Goal: Task Accomplishment & Management: Complete application form

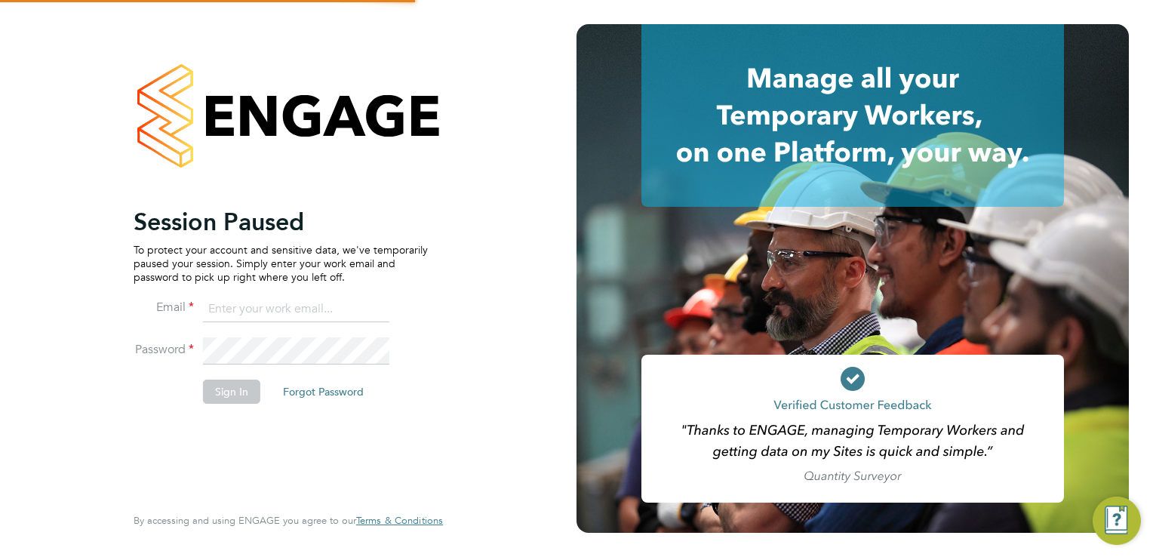
type input "[PERSON_NAME][EMAIL_ADDRESS][DOMAIN_NAME]"
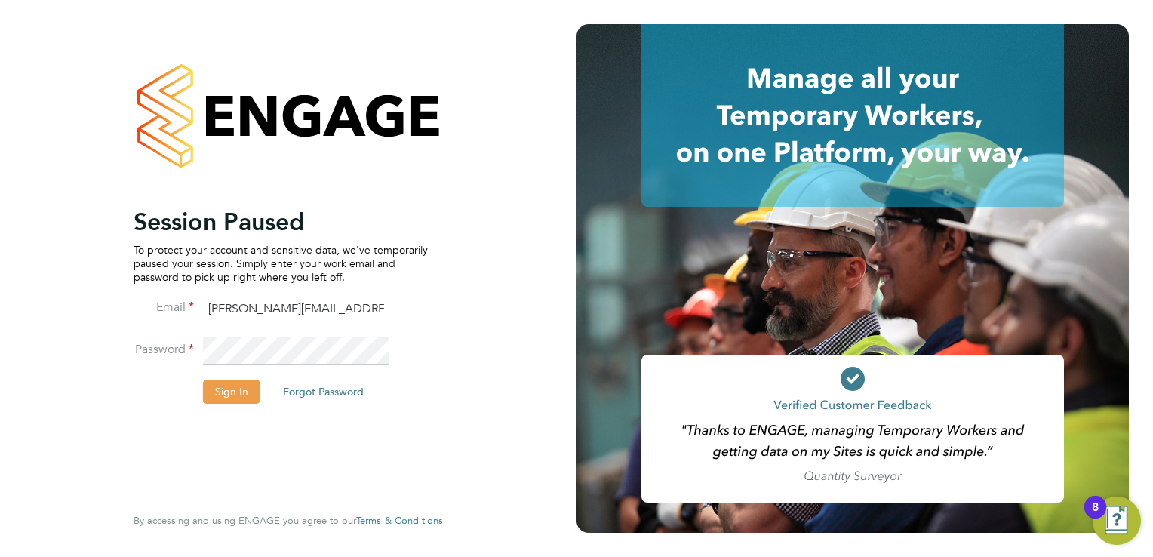
click at [225, 398] on button "Sign In" at bounding box center [231, 391] width 57 height 24
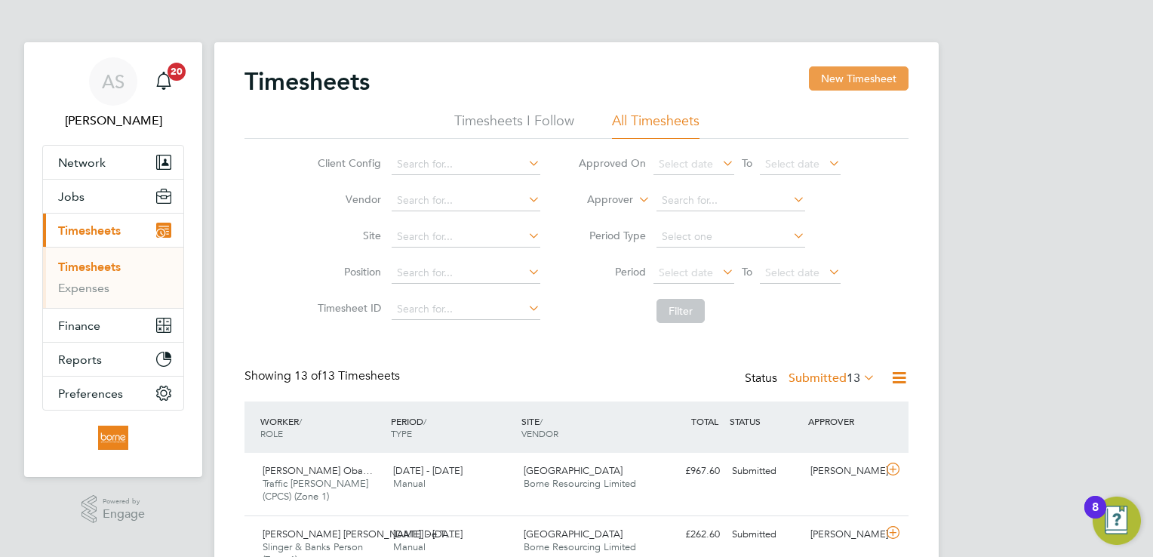
click at [845, 78] on button "New Timesheet" at bounding box center [859, 78] width 100 height 24
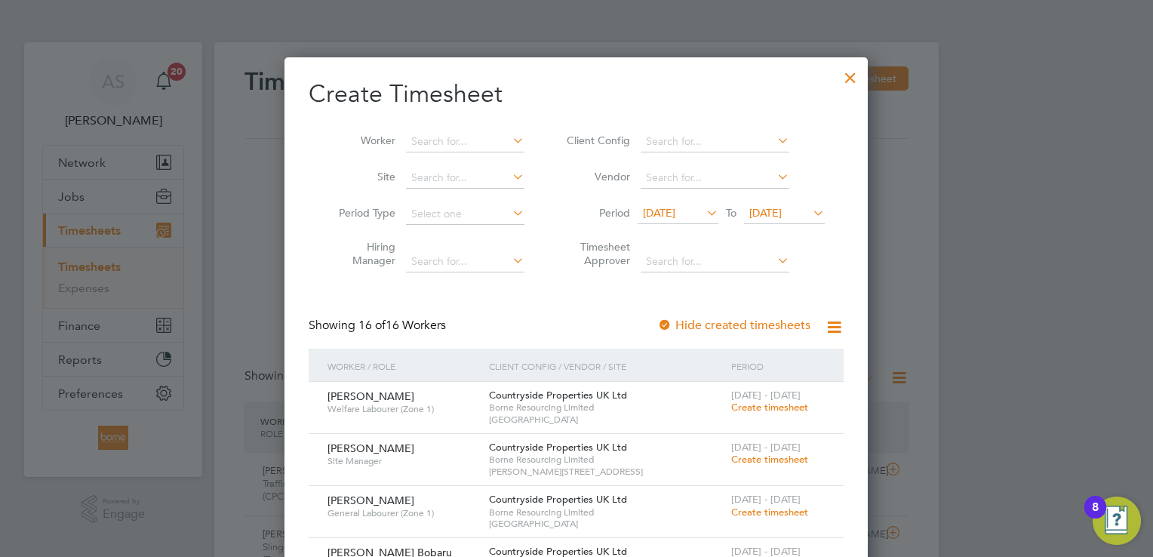
click at [782, 212] on span "[DATE]" at bounding box center [765, 213] width 32 height 14
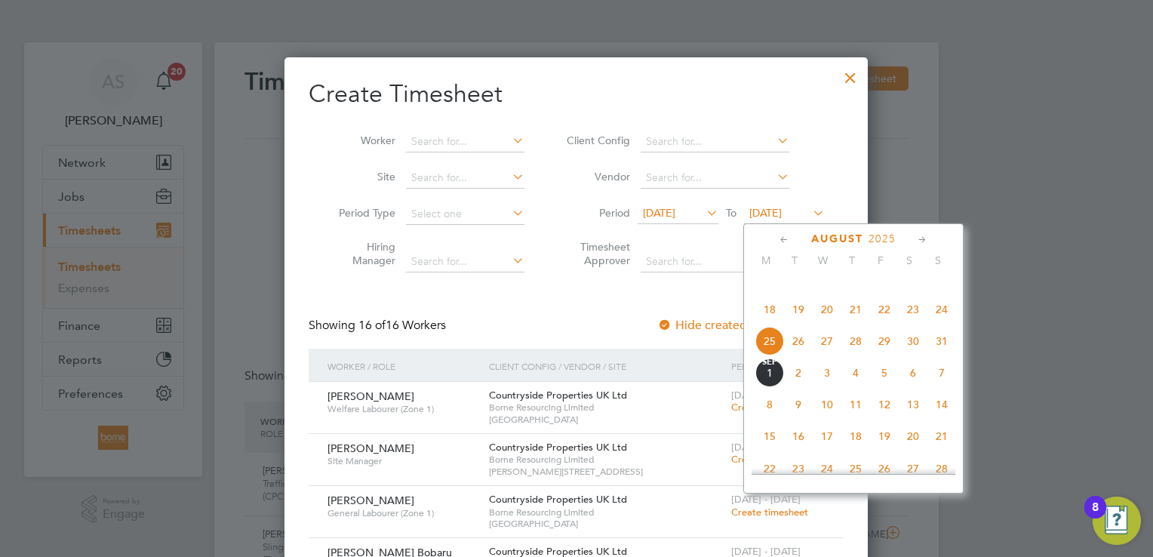
click at [941, 355] on span "31" at bounding box center [941, 341] width 29 height 29
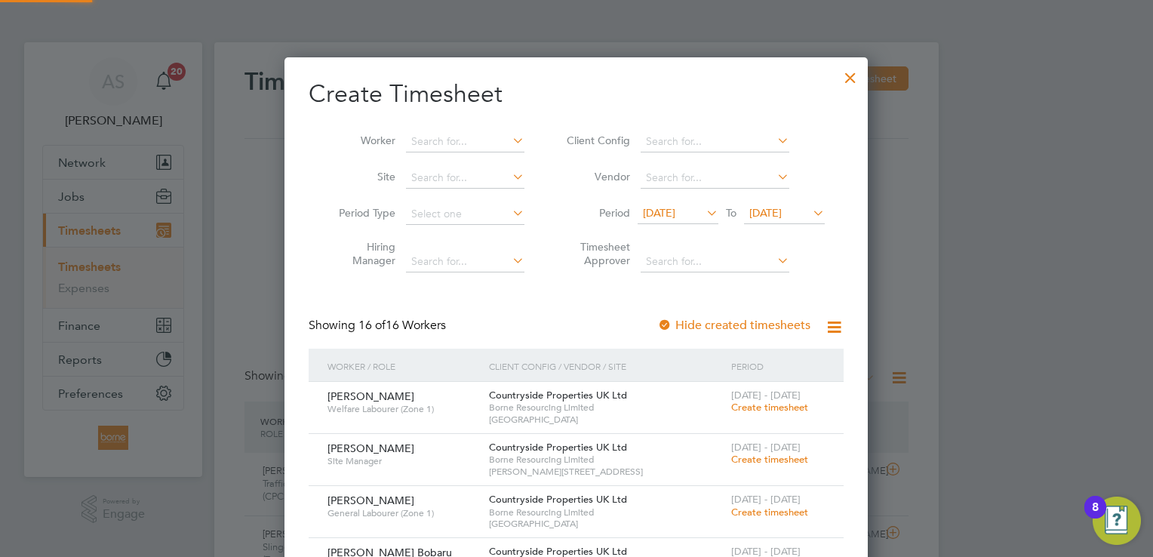
click at [675, 209] on span "[DATE]" at bounding box center [659, 213] width 32 height 14
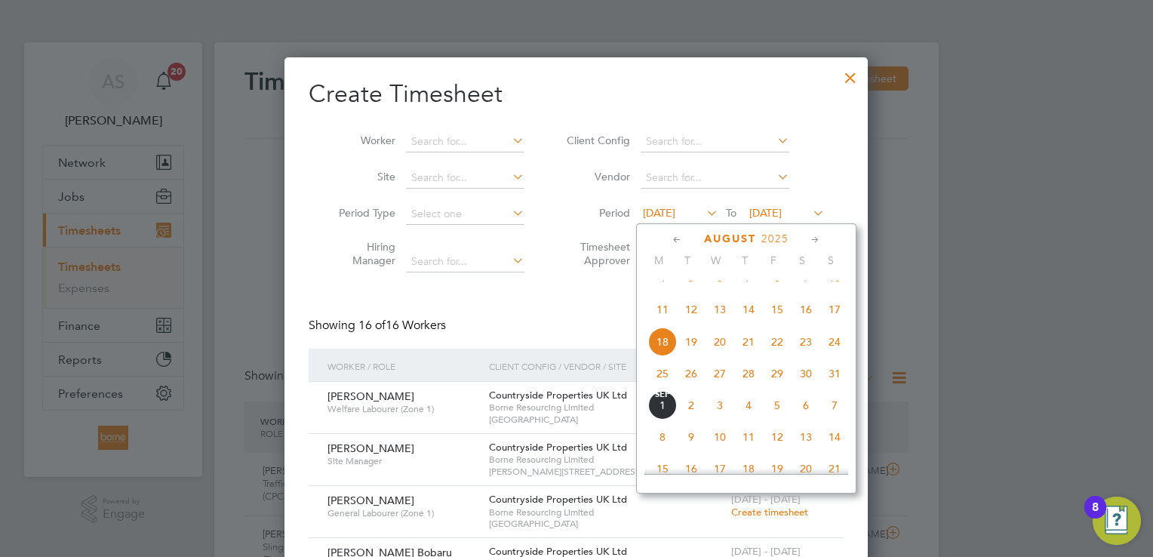
click at [665, 388] on span "25" at bounding box center [662, 373] width 29 height 29
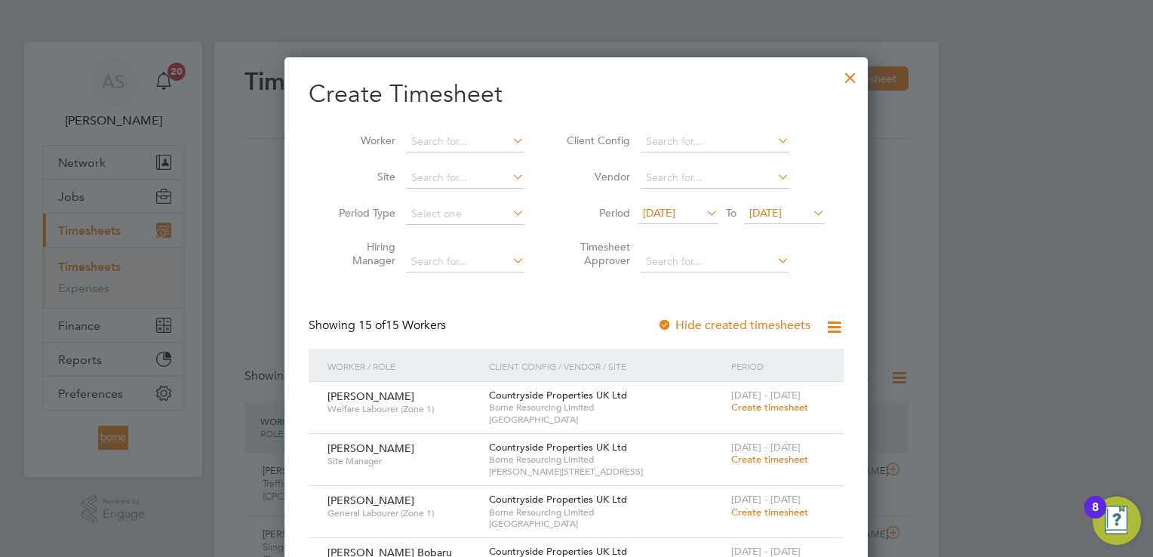
click at [773, 404] on span "Create timesheet" at bounding box center [769, 407] width 77 height 13
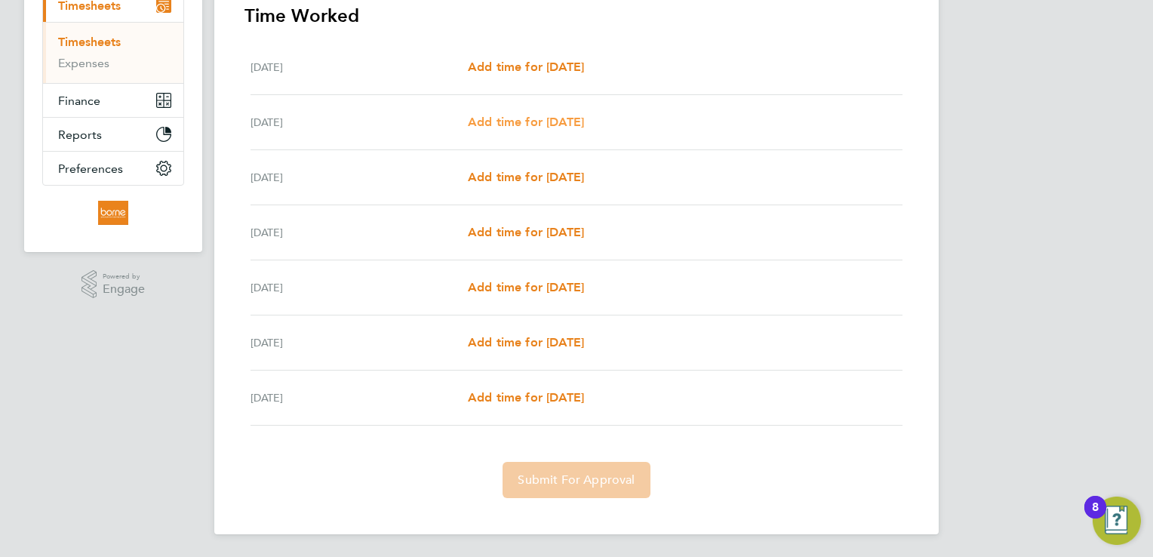
click at [525, 122] on span "Add time for [DATE]" at bounding box center [526, 122] width 116 height 14
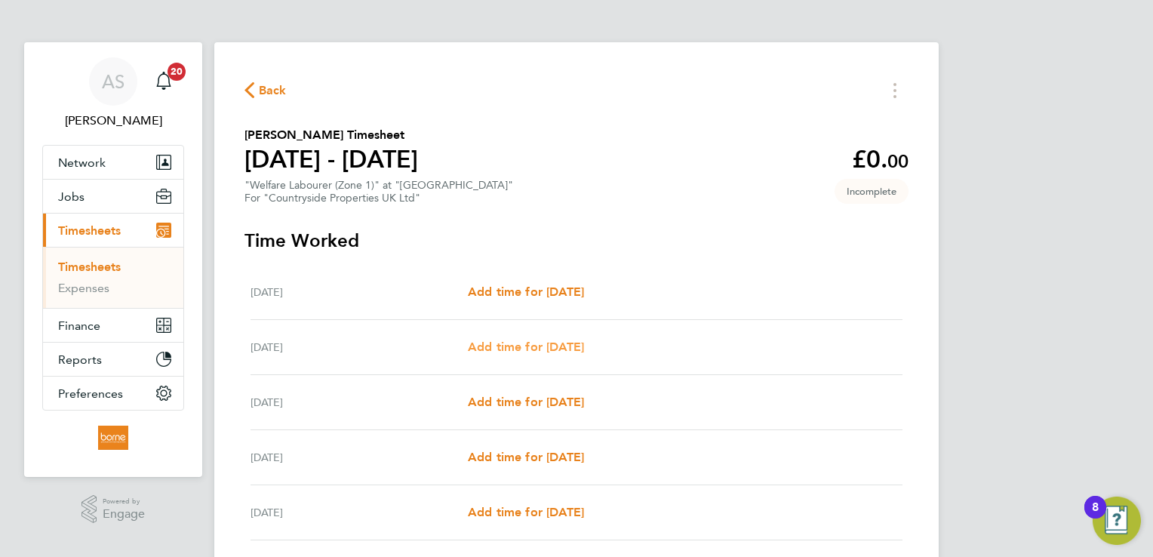
select select "30"
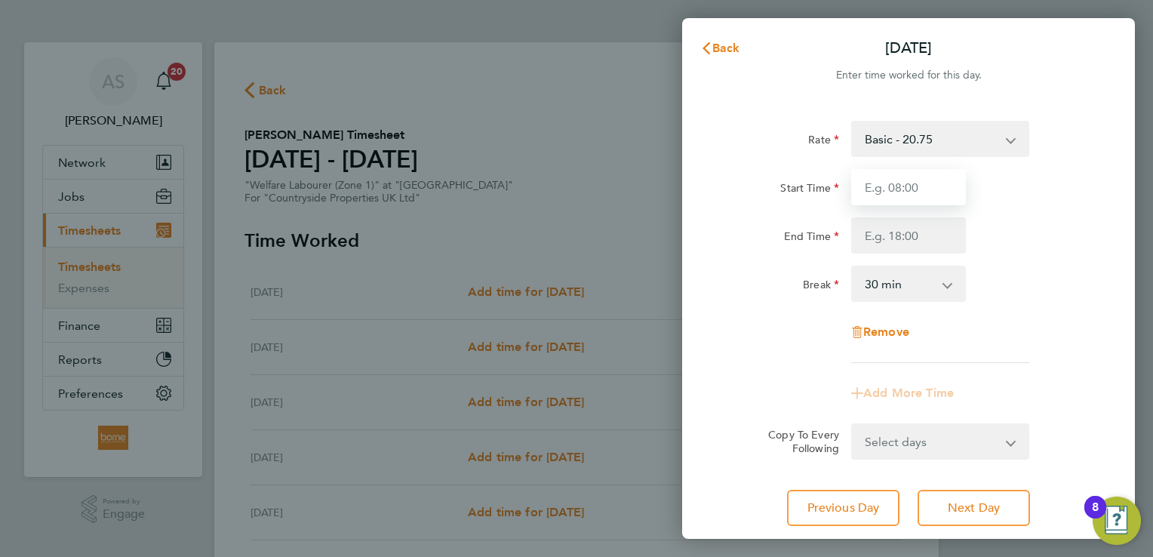
click at [886, 189] on input "Start Time" at bounding box center [908, 187] width 115 height 36
type input "07:00"
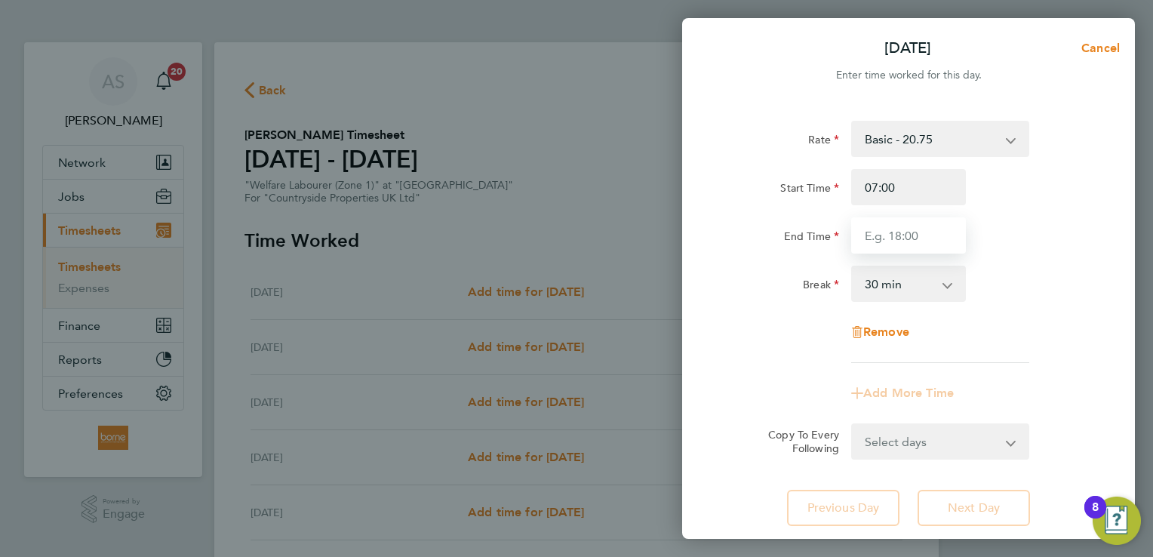
click at [885, 237] on input "End Time" at bounding box center [908, 235] width 115 height 36
type input "17:30"
click at [1049, 223] on div "End Time 17:30" at bounding box center [908, 235] width 380 height 36
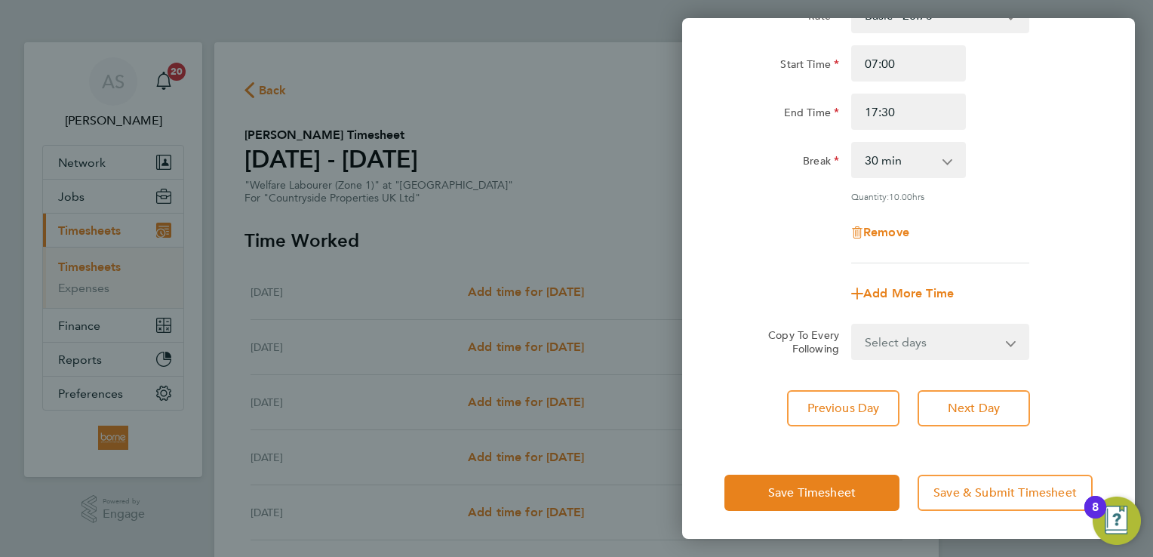
click at [929, 337] on select "Select days Day Weekday (Mon-Fri) Weekend (Sat-Sun) [DATE] [DATE] [DATE] [DATE]…" at bounding box center [931, 341] width 158 height 33
select select "DAY"
click at [852, 325] on select "Select days Day Weekday (Mon-Fri) Weekend (Sat-Sun) [DATE] [DATE] [DATE] [DATE]…" at bounding box center [931, 341] width 158 height 33
select select "[DATE]"
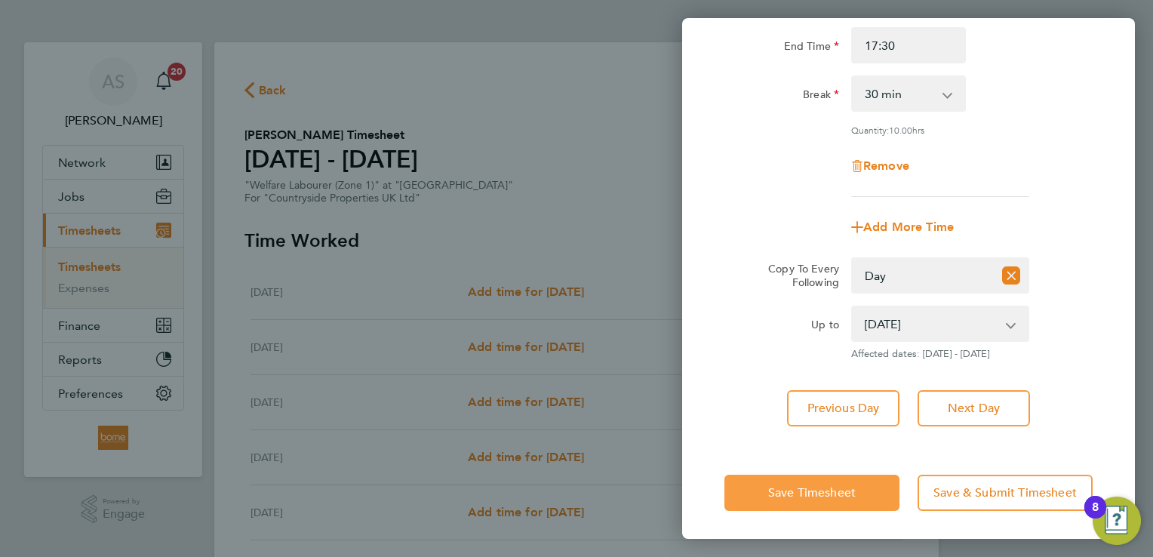
click at [833, 489] on span "Save Timesheet" at bounding box center [812, 492] width 88 height 15
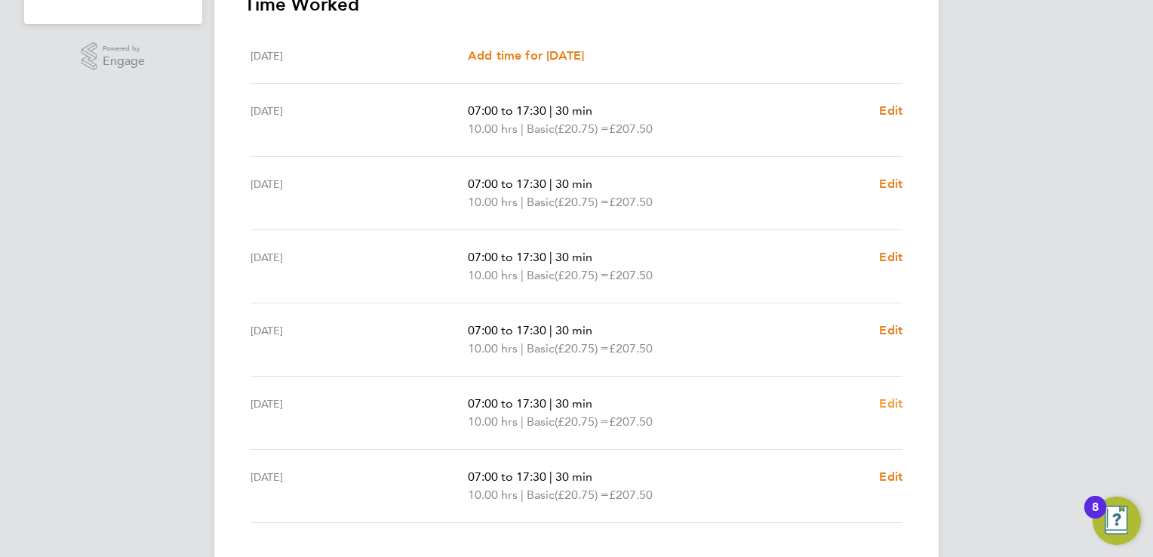
click at [894, 396] on span "Edit" at bounding box center [890, 403] width 23 height 14
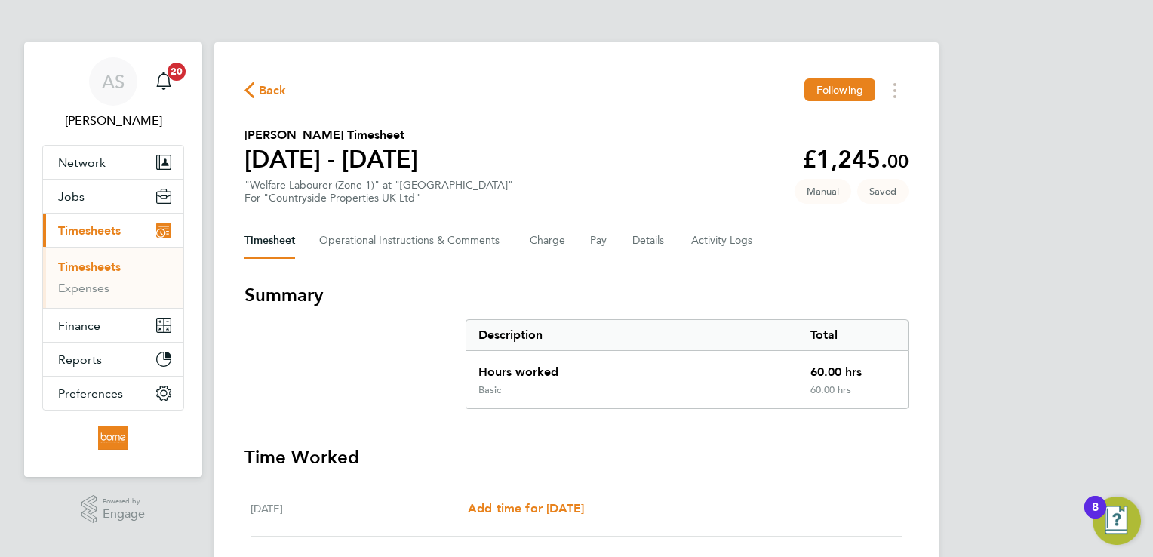
select select "30"
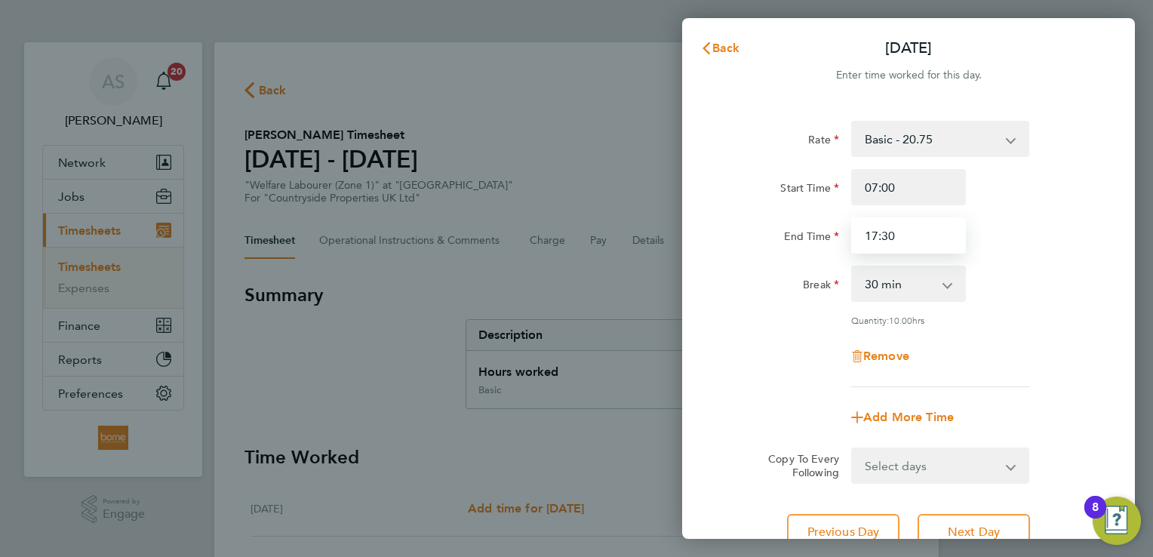
drag, startPoint x: 914, startPoint y: 236, endPoint x: 795, endPoint y: 234, distance: 119.2
click at [799, 234] on div "End Time 17:30" at bounding box center [908, 235] width 380 height 36
type input "15:30"
click at [1032, 216] on div "Start Time 07:00 End Time 15:30" at bounding box center [908, 211] width 380 height 84
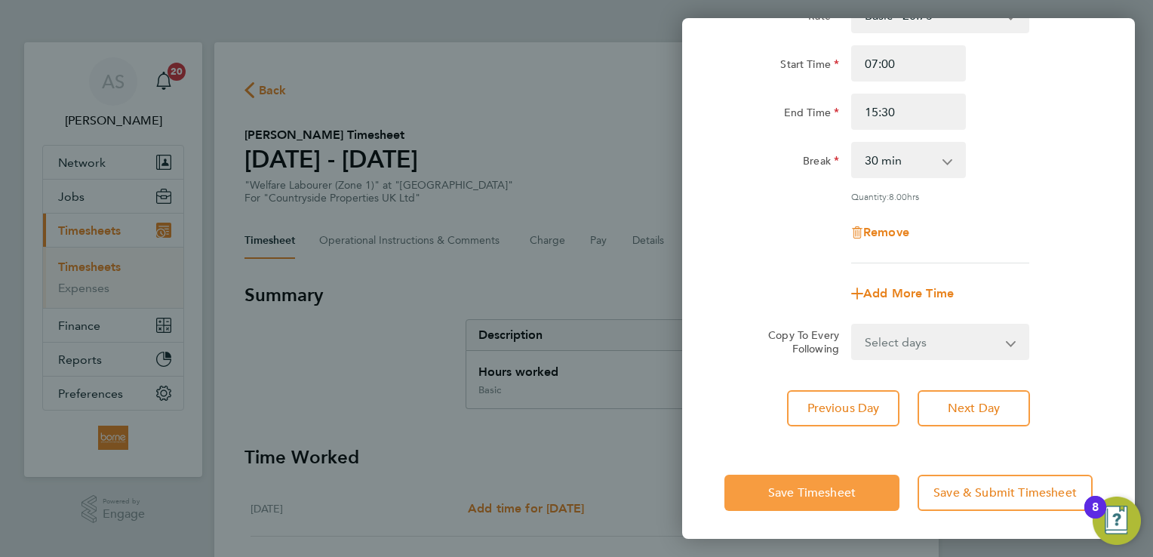
click at [833, 487] on span "Save Timesheet" at bounding box center [812, 492] width 88 height 15
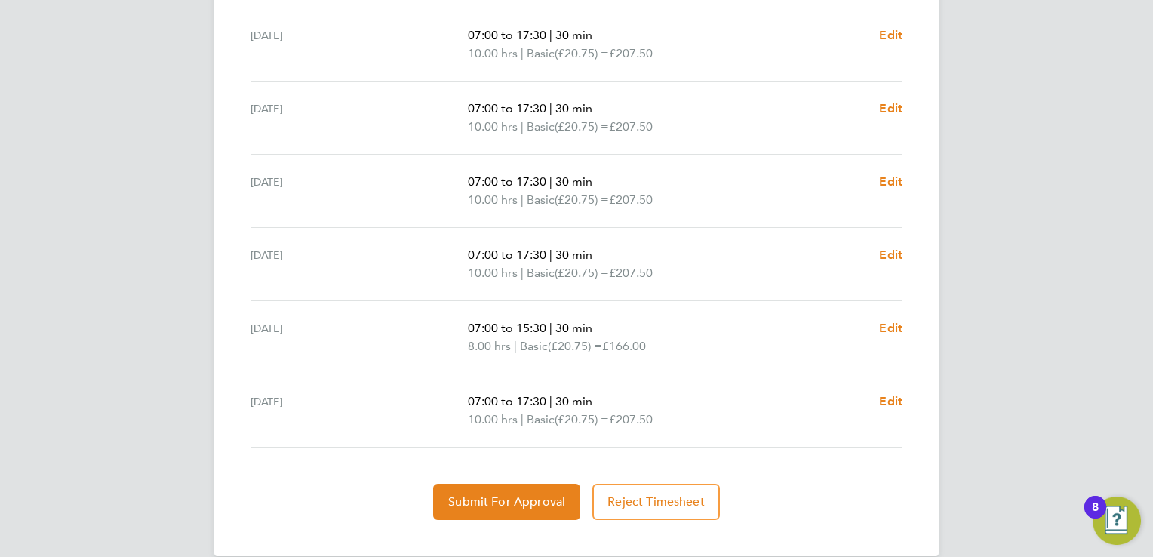
click at [902, 401] on ul "[DATE] Add time for [DATE] Add time for [DATE] [DATE] 07:00 to 17:30 | 30 min 1…" at bounding box center [576, 200] width 664 height 494
click at [885, 397] on span "Edit" at bounding box center [890, 401] width 23 height 14
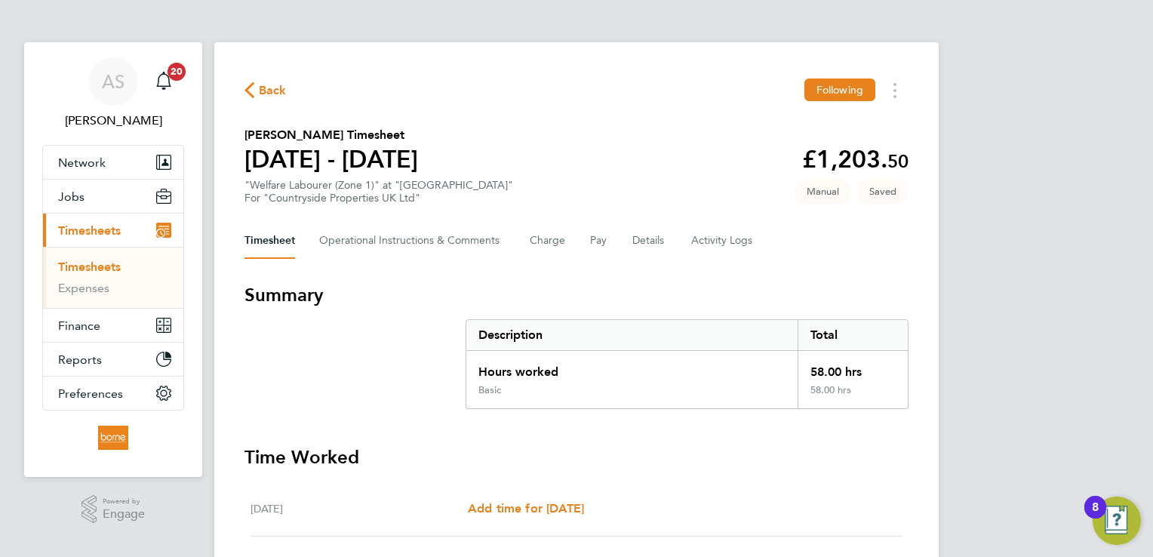
select select "30"
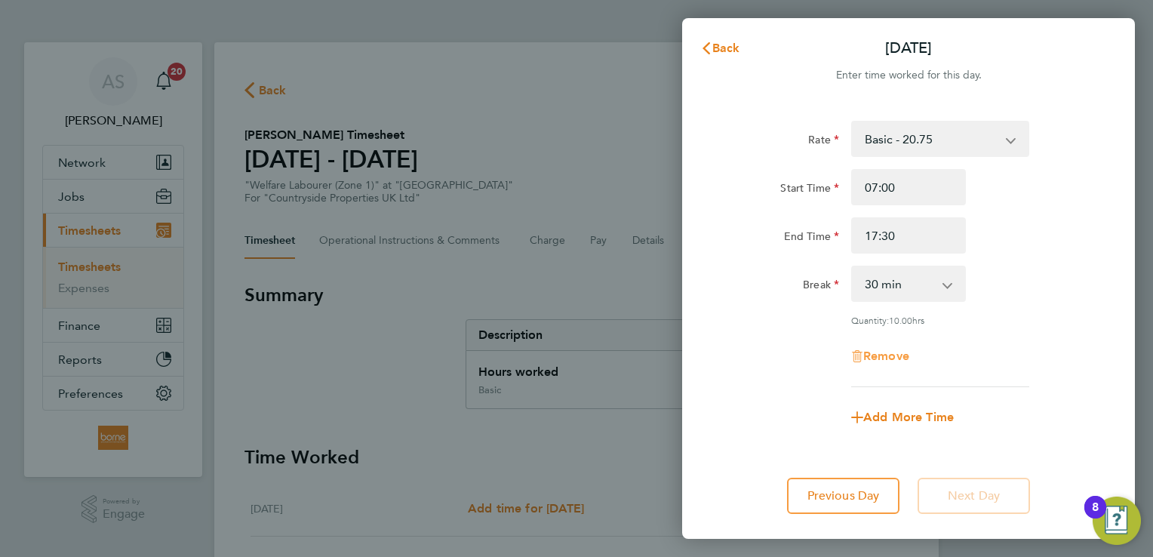
click at [891, 355] on span "Remove" at bounding box center [886, 356] width 46 height 14
select select "null"
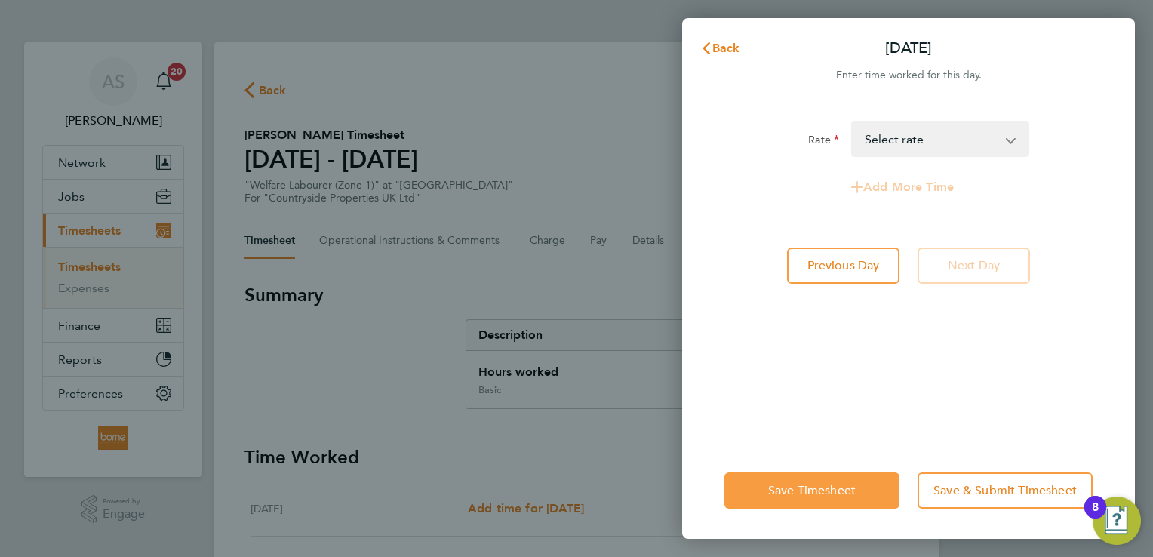
click at [813, 494] on span "Save Timesheet" at bounding box center [812, 490] width 88 height 15
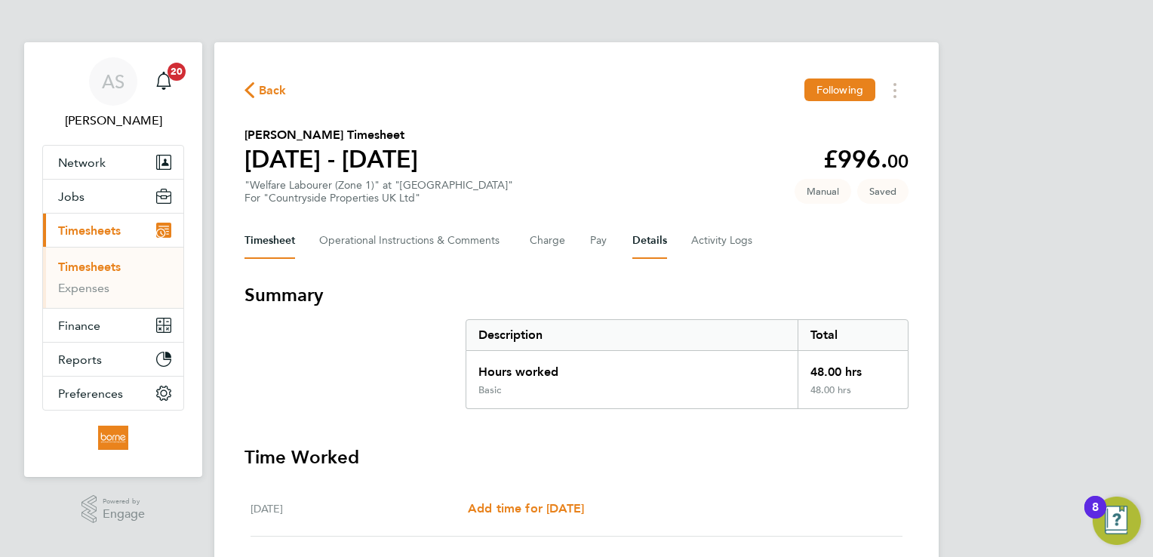
click at [650, 238] on button "Details" at bounding box center [649, 241] width 35 height 36
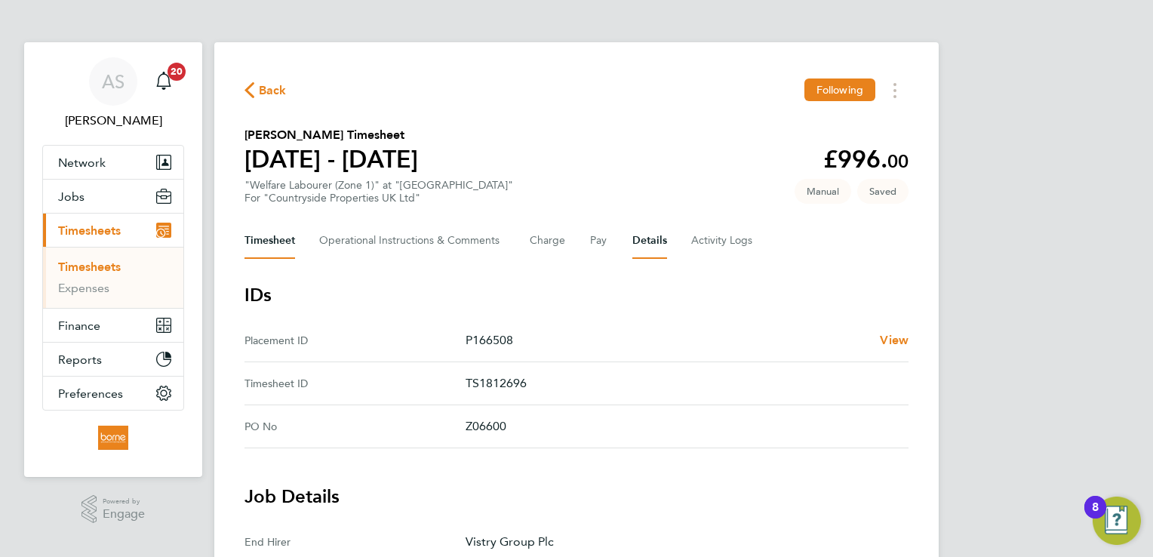
click at [269, 247] on button "Timesheet" at bounding box center [269, 241] width 51 height 36
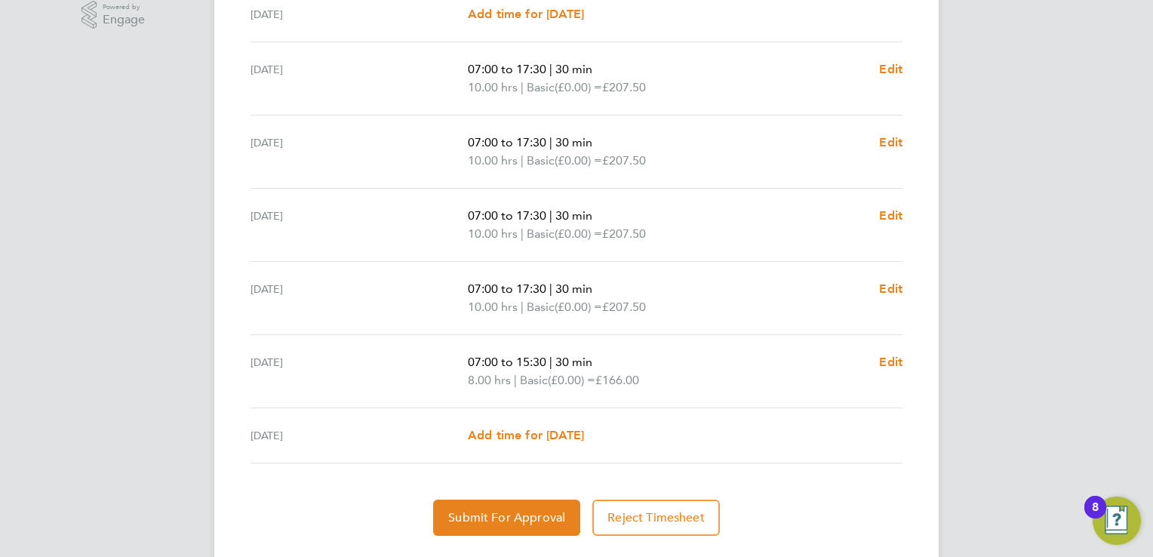
scroll to position [531, 0]
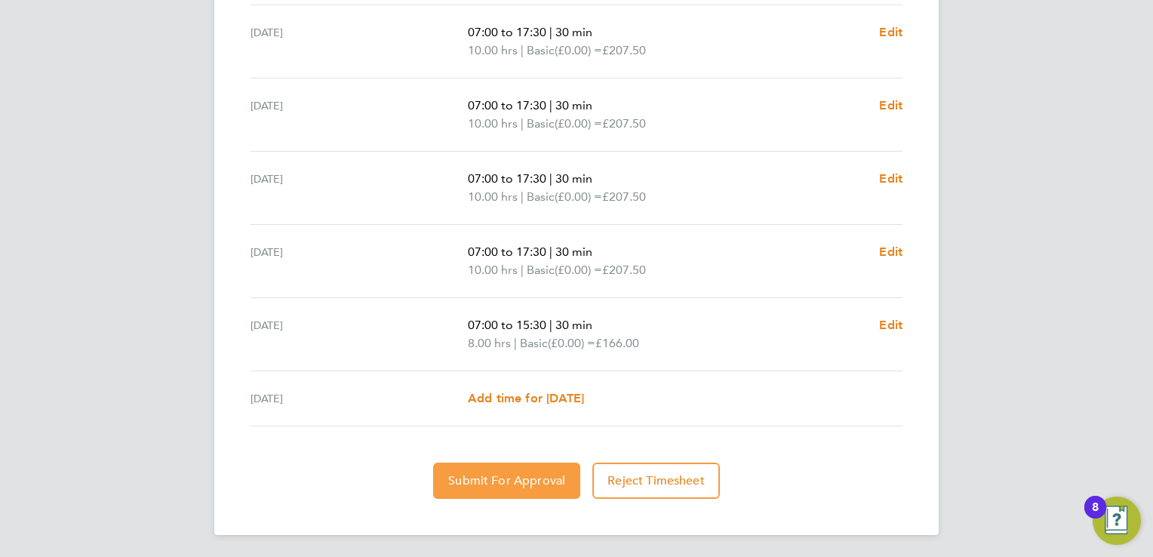
click at [505, 481] on span "Submit For Approval" at bounding box center [506, 480] width 117 height 15
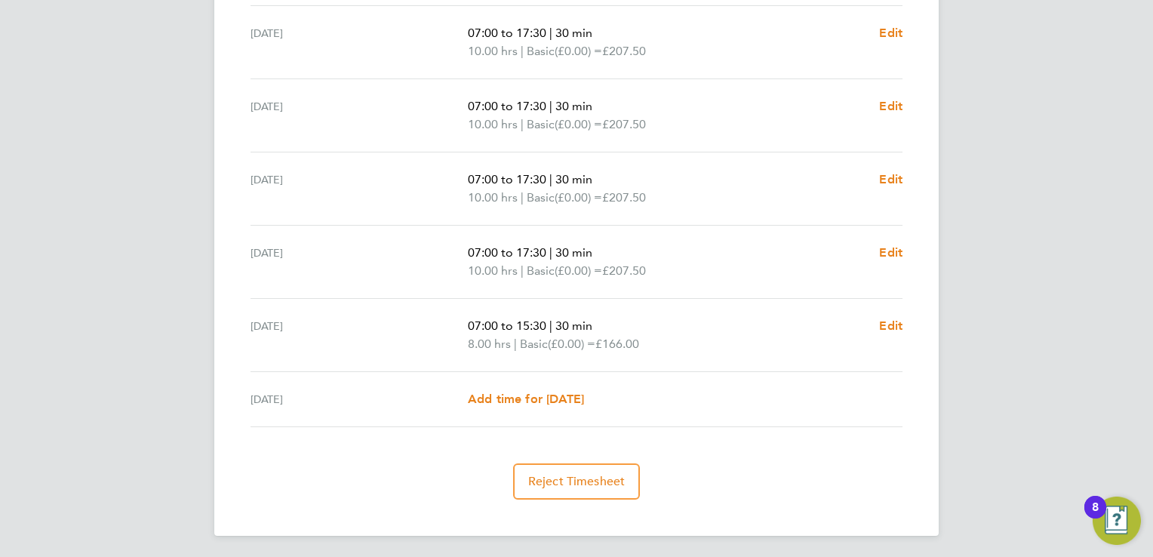
scroll to position [78, 0]
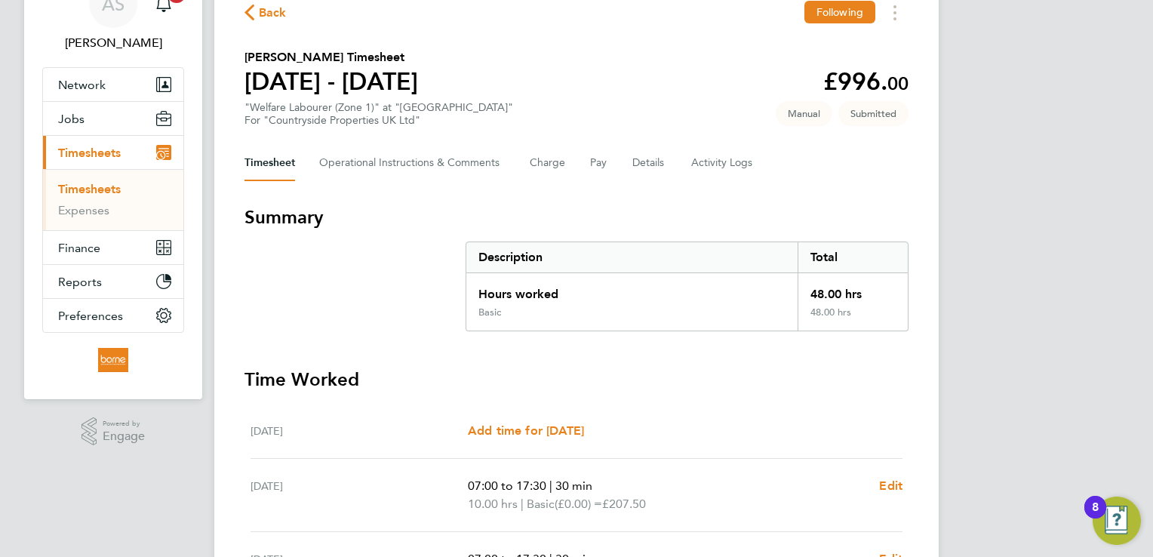
click at [269, 9] on span "Back" at bounding box center [273, 13] width 28 height 18
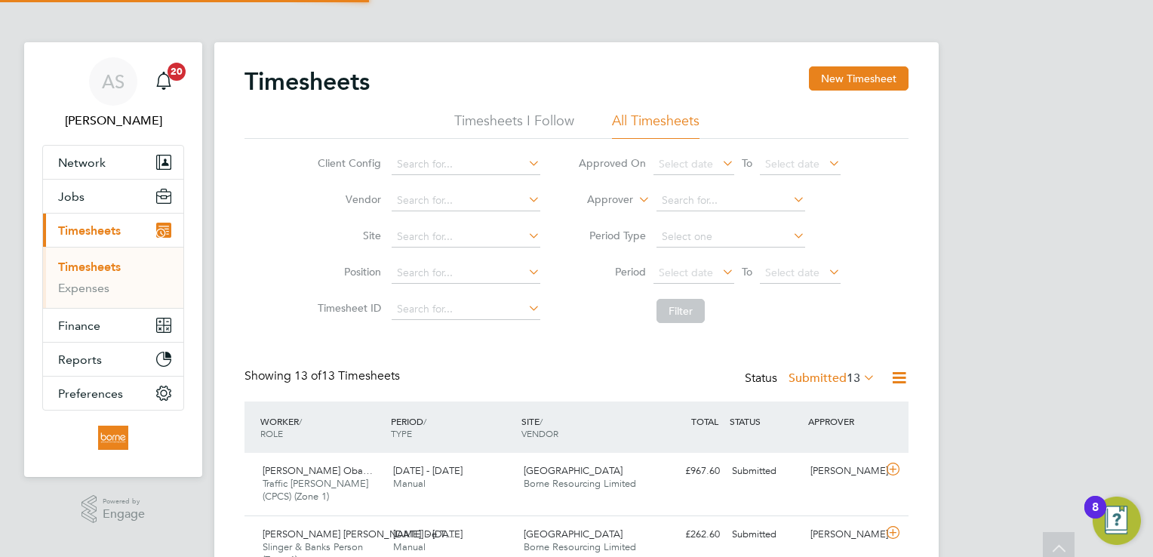
scroll to position [7, 8]
click at [831, 74] on button "New Timesheet" at bounding box center [859, 78] width 100 height 24
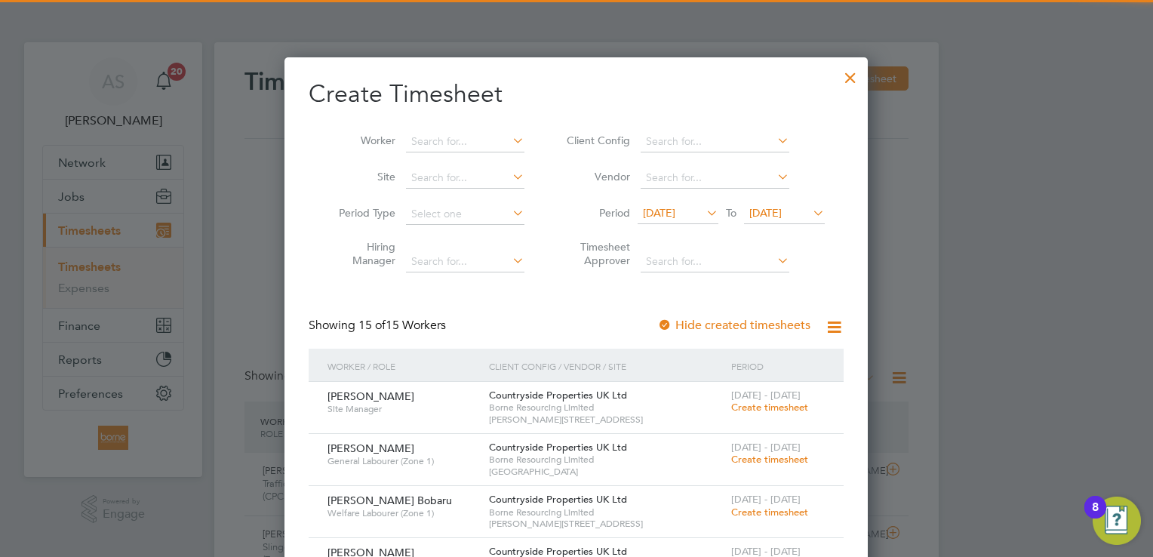
click at [779, 210] on span "[DATE]" at bounding box center [765, 213] width 32 height 14
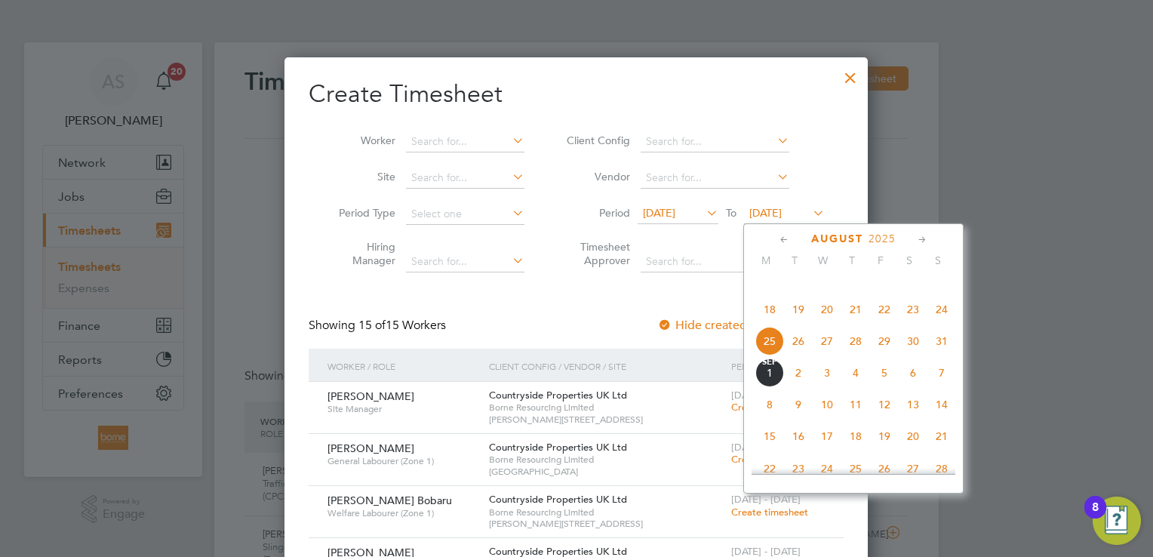
click at [939, 355] on span "31" at bounding box center [941, 341] width 29 height 29
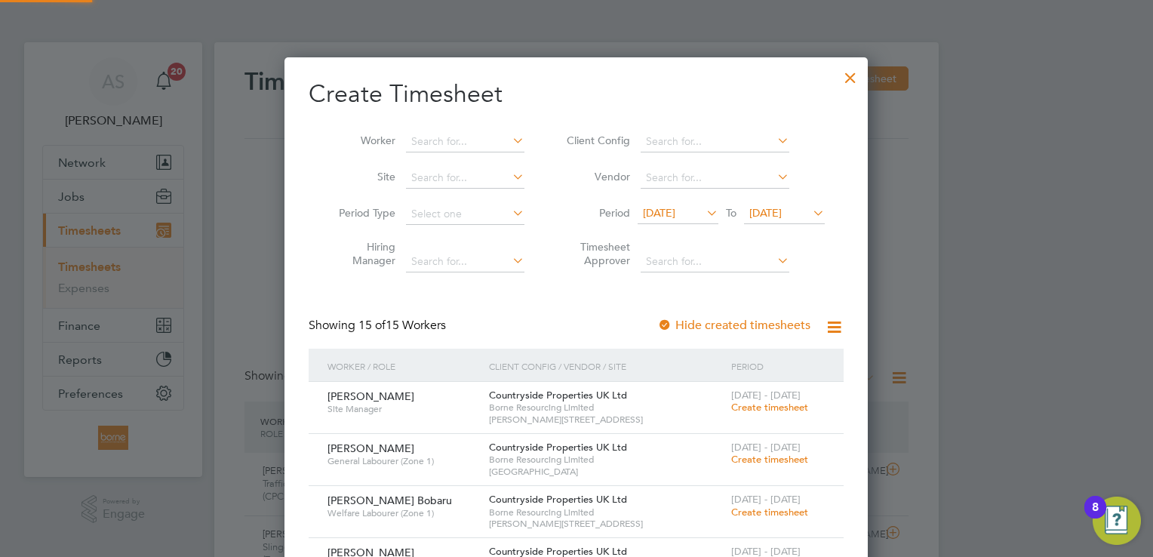
click at [675, 213] on span "[DATE]" at bounding box center [659, 213] width 32 height 14
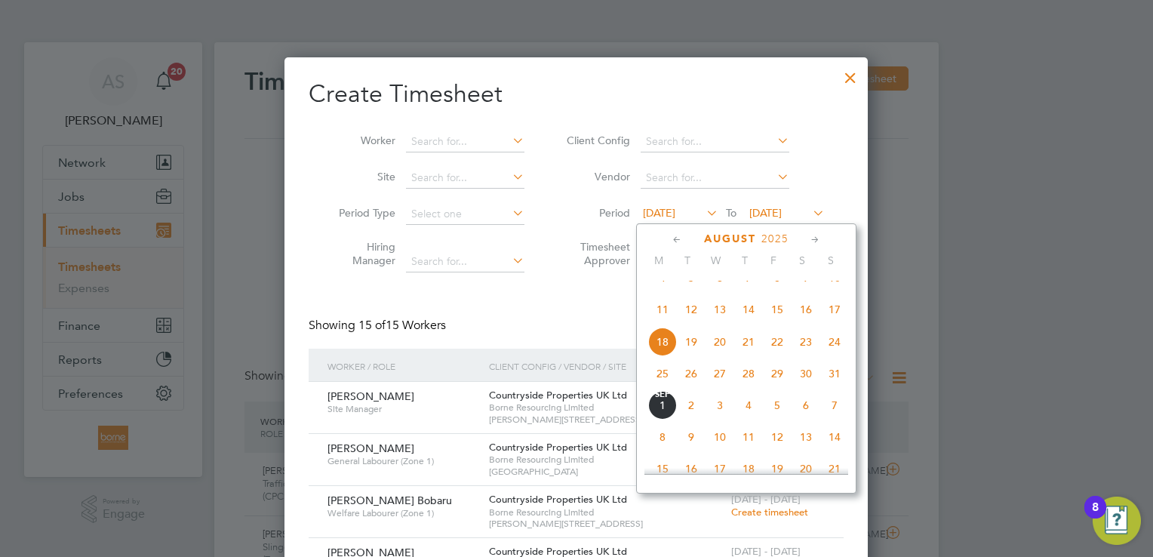
click at [662, 386] on span "25" at bounding box center [662, 373] width 29 height 29
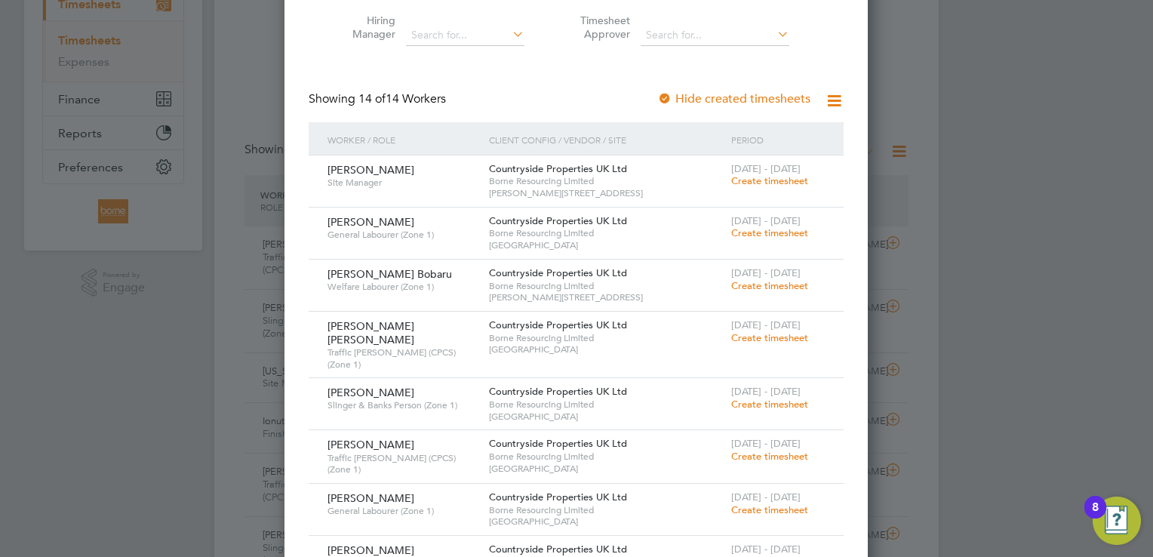
click at [764, 180] on span "Create timesheet" at bounding box center [769, 180] width 77 height 13
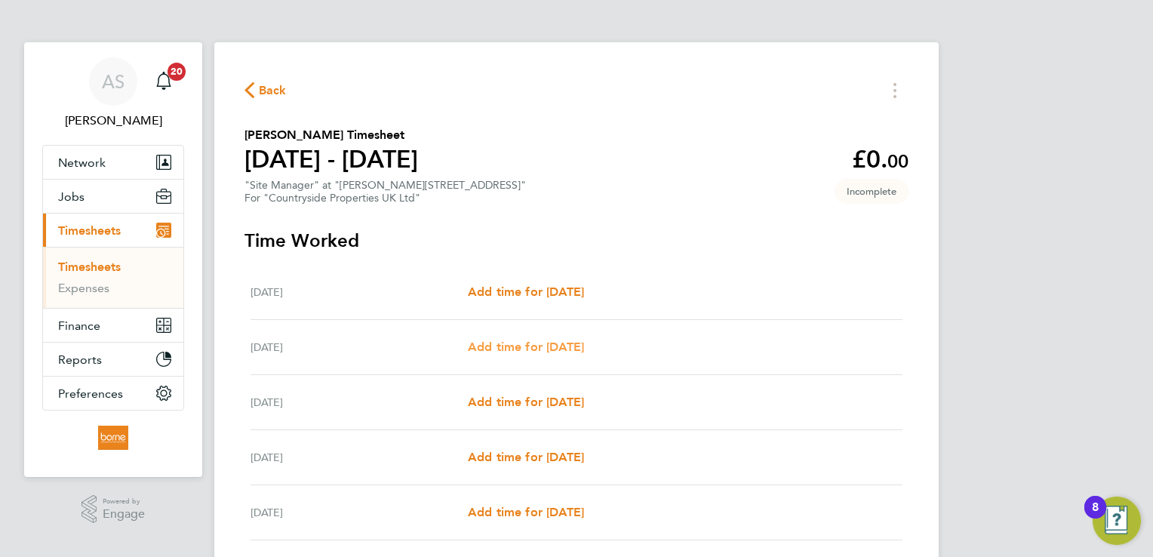
click at [562, 349] on span "Add time for [DATE]" at bounding box center [526, 346] width 116 height 14
select select "30"
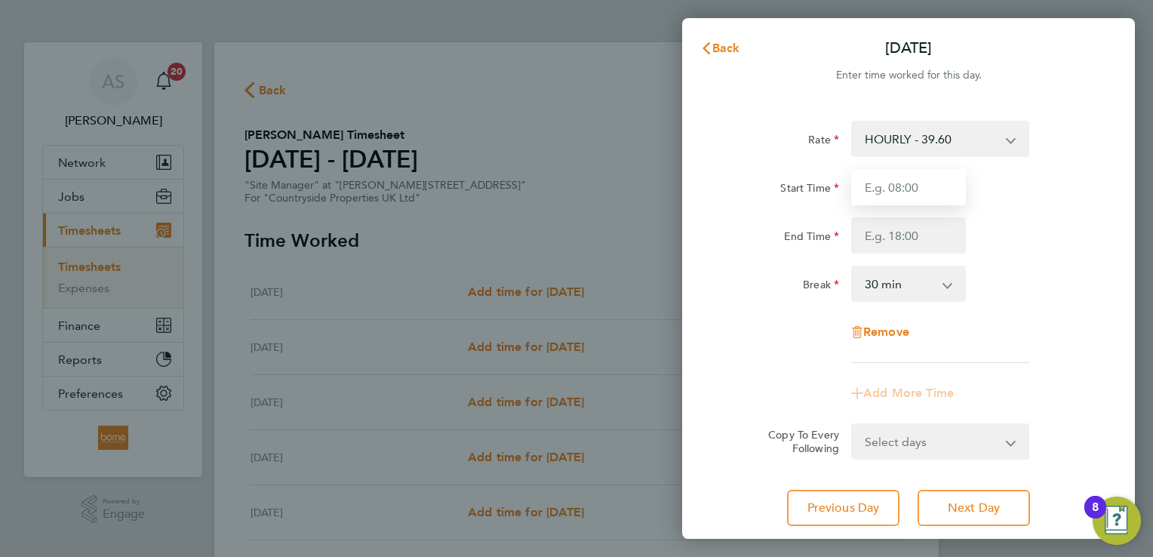
click at [876, 201] on input "Start Time" at bounding box center [908, 187] width 115 height 36
type input "07:00"
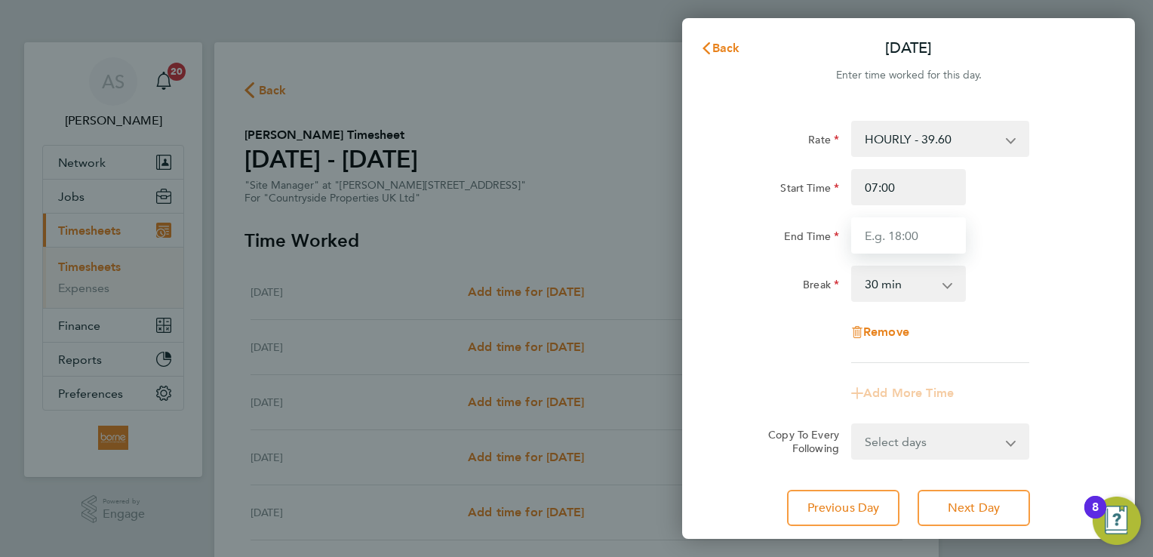
click at [930, 232] on input "End Time" at bounding box center [908, 235] width 115 height 36
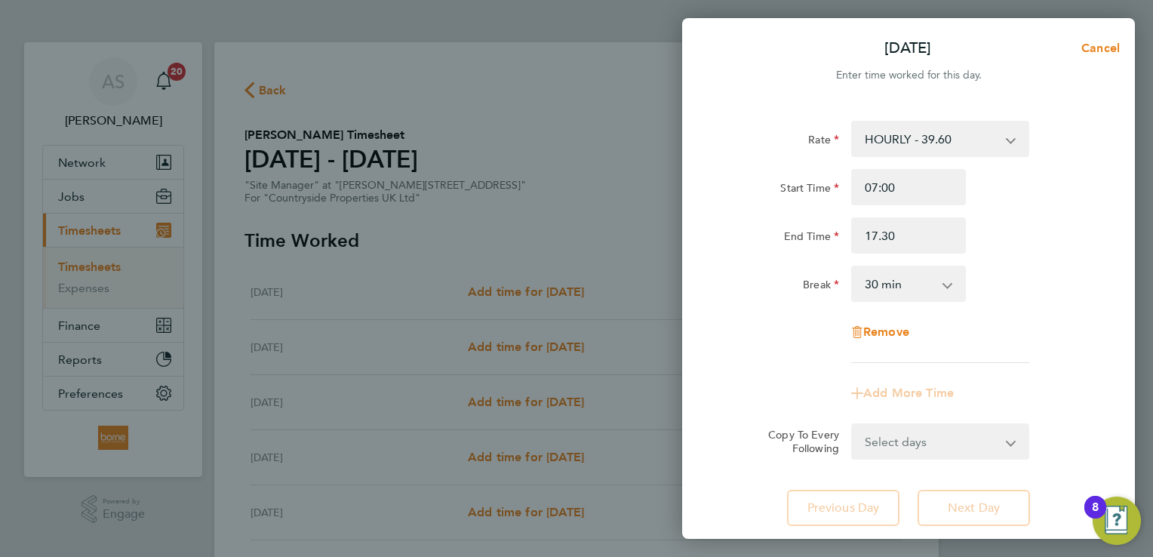
type input "17:30"
drag, startPoint x: 1043, startPoint y: 226, endPoint x: 1040, endPoint y: 246, distance: 19.8
click at [1044, 226] on div "End Time 17:30" at bounding box center [908, 235] width 380 height 36
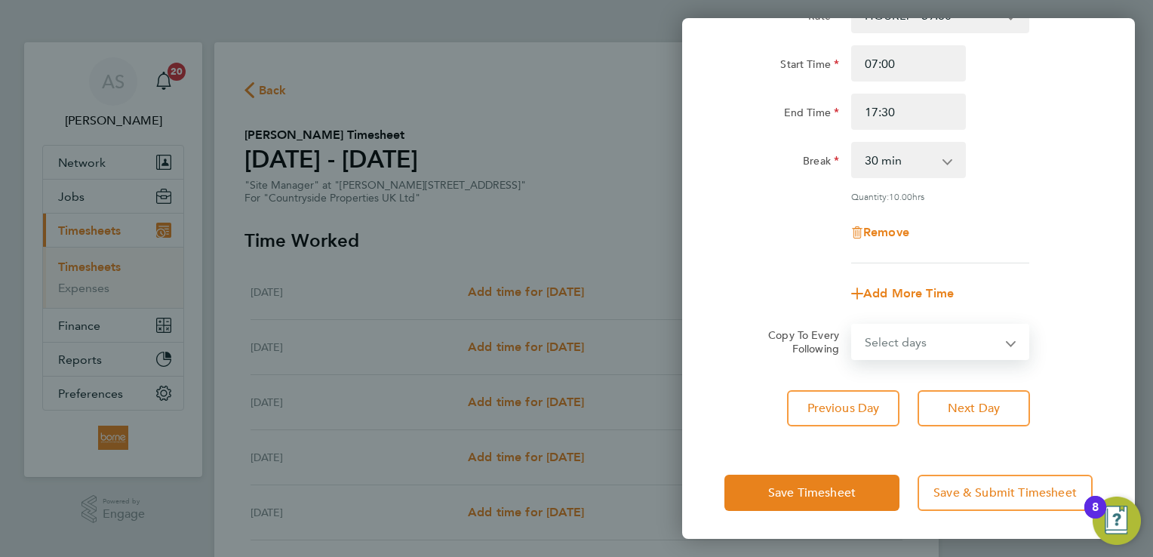
click at [989, 343] on select "Select days Day Weekday (Mon-Fri) Weekend (Sat-Sun) [DATE] [DATE] [DATE] [DATE]…" at bounding box center [931, 341] width 158 height 33
select select "WEEKDAY"
click at [852, 325] on select "Select days Day Weekday (Mon-Fri) Weekend (Sat-Sun) [DATE] [DATE] [DATE] [DATE]…" at bounding box center [931, 341] width 158 height 33
select select "[DATE]"
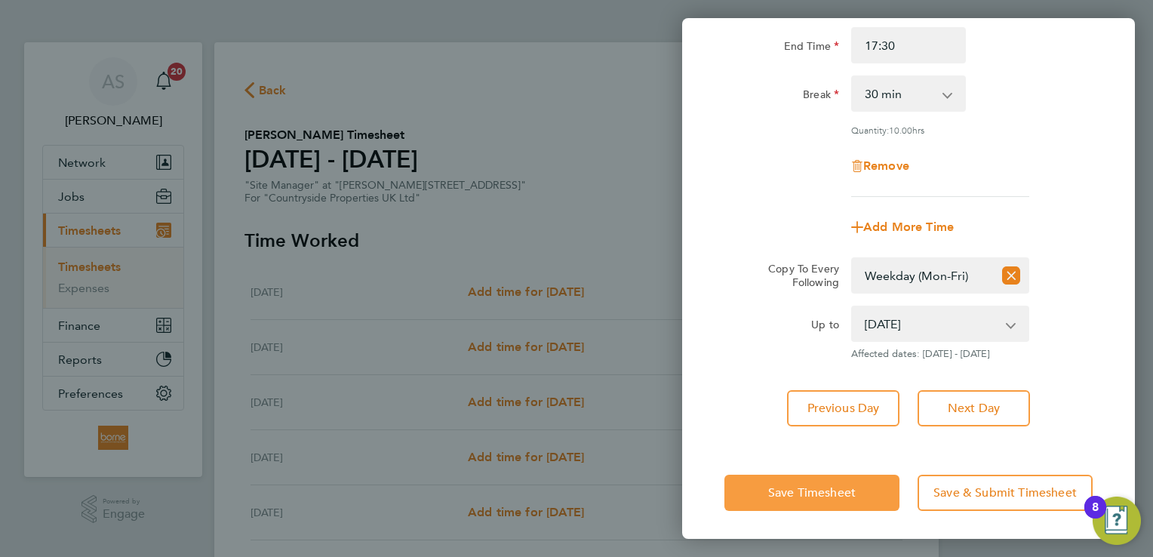
click at [836, 478] on button "Save Timesheet" at bounding box center [811, 493] width 175 height 36
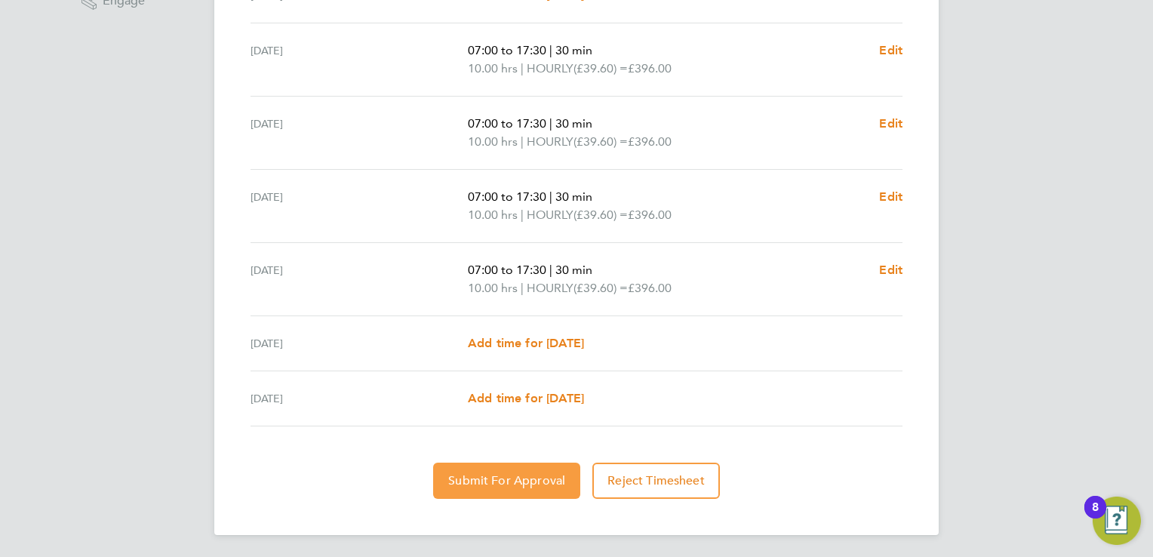
click at [522, 473] on span "Submit For Approval" at bounding box center [506, 480] width 117 height 15
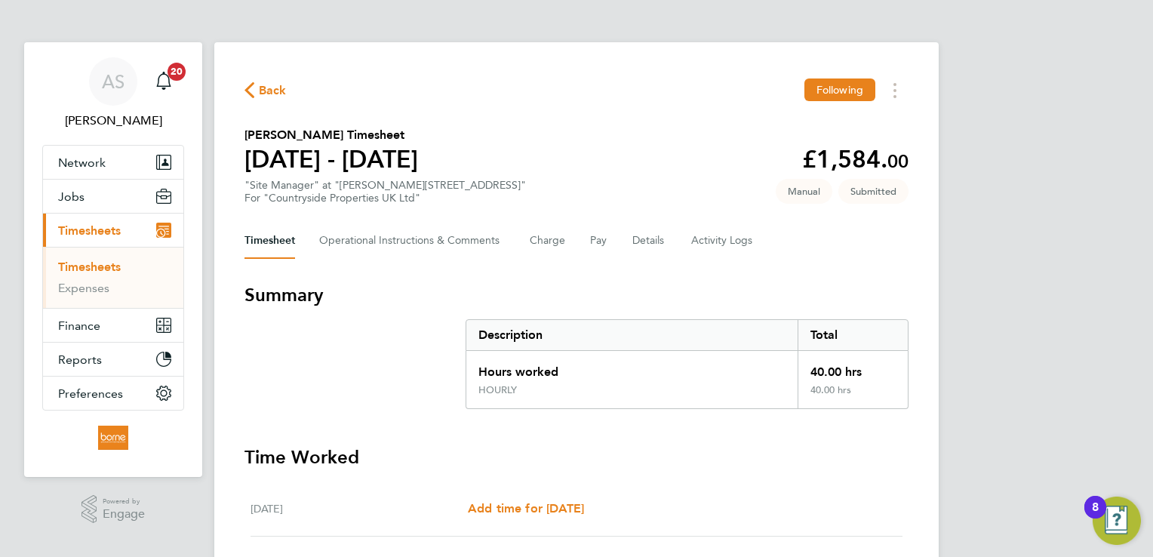
click at [258, 91] on span "Back" at bounding box center [265, 89] width 42 height 14
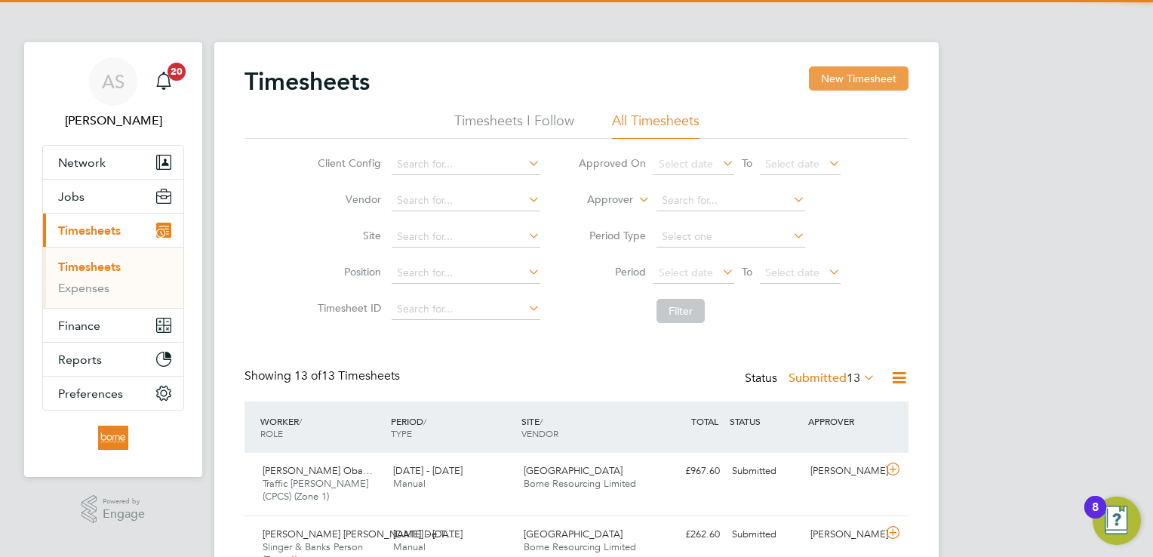
click at [844, 76] on button "New Timesheet" at bounding box center [859, 78] width 100 height 24
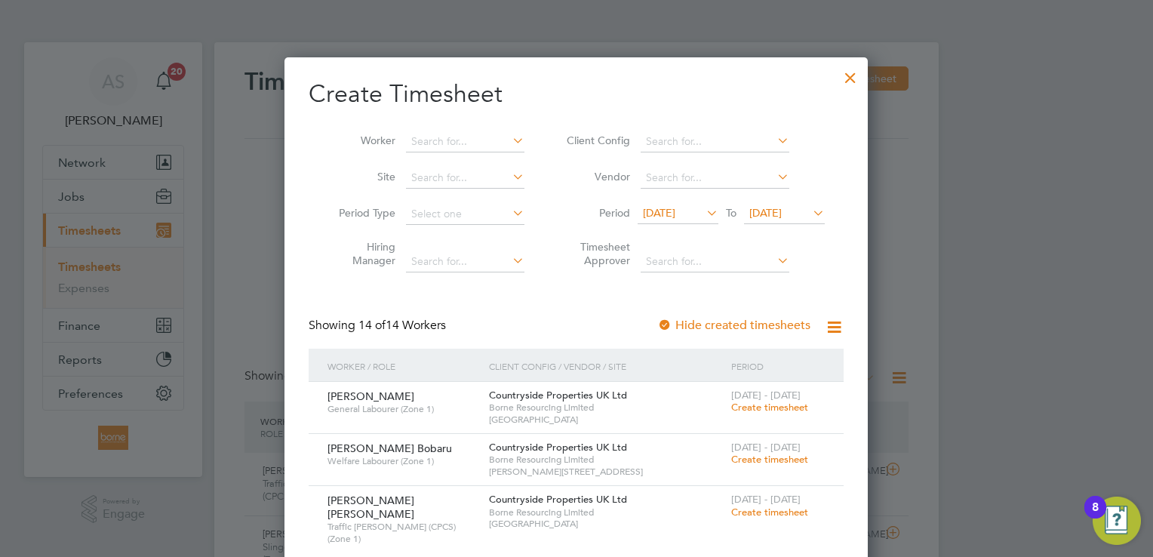
click at [782, 217] on span "[DATE]" at bounding box center [765, 213] width 32 height 14
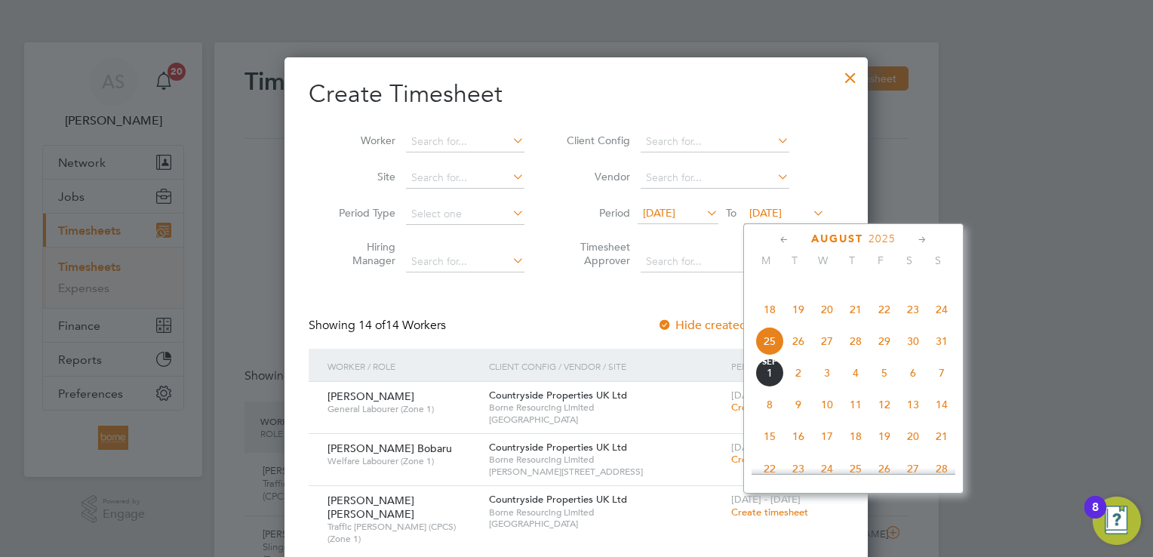
click at [935, 355] on span "31" at bounding box center [941, 341] width 29 height 29
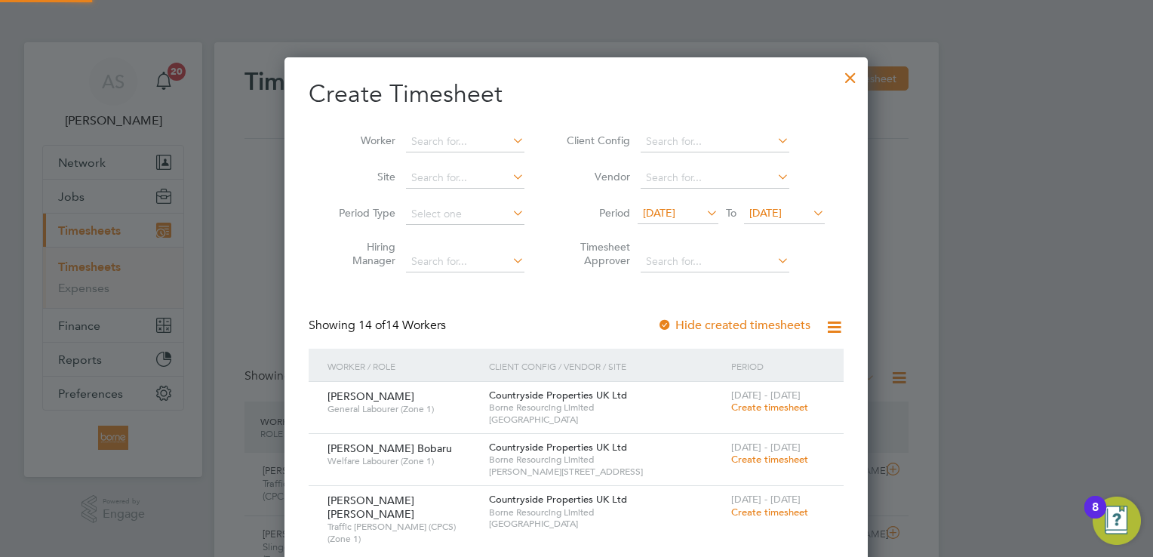
click at [675, 212] on span "[DATE]" at bounding box center [659, 213] width 32 height 14
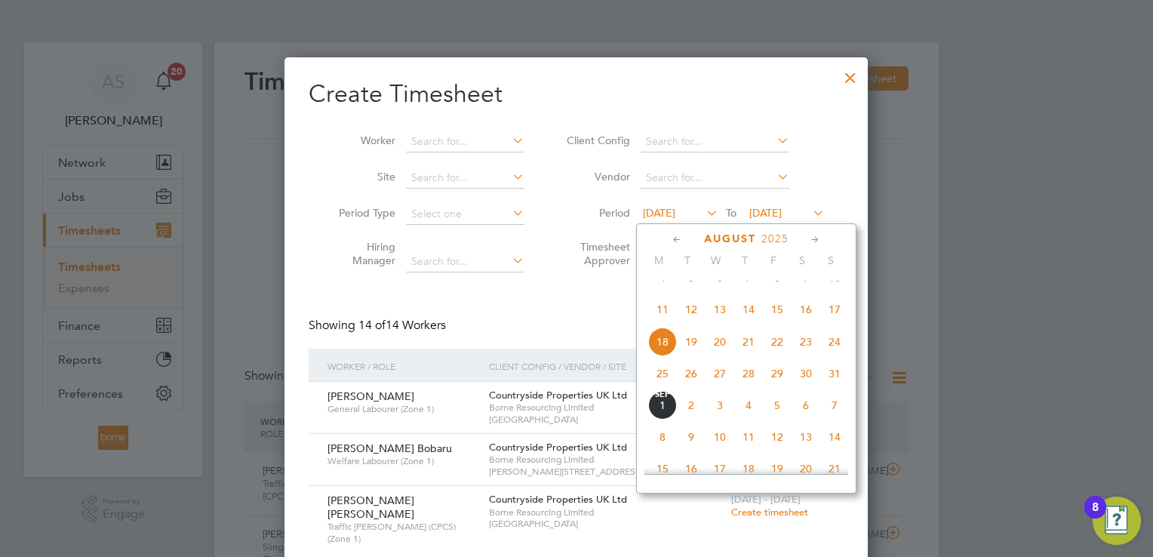
click at [667, 388] on span "25" at bounding box center [662, 373] width 29 height 29
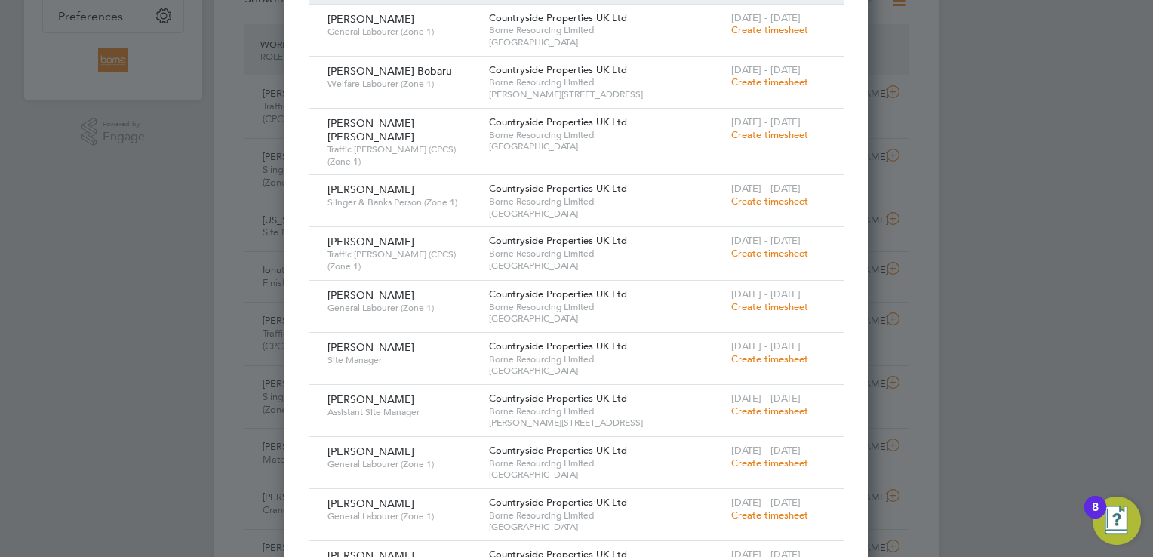
click at [773, 76] on span "Create timesheet" at bounding box center [769, 81] width 77 height 13
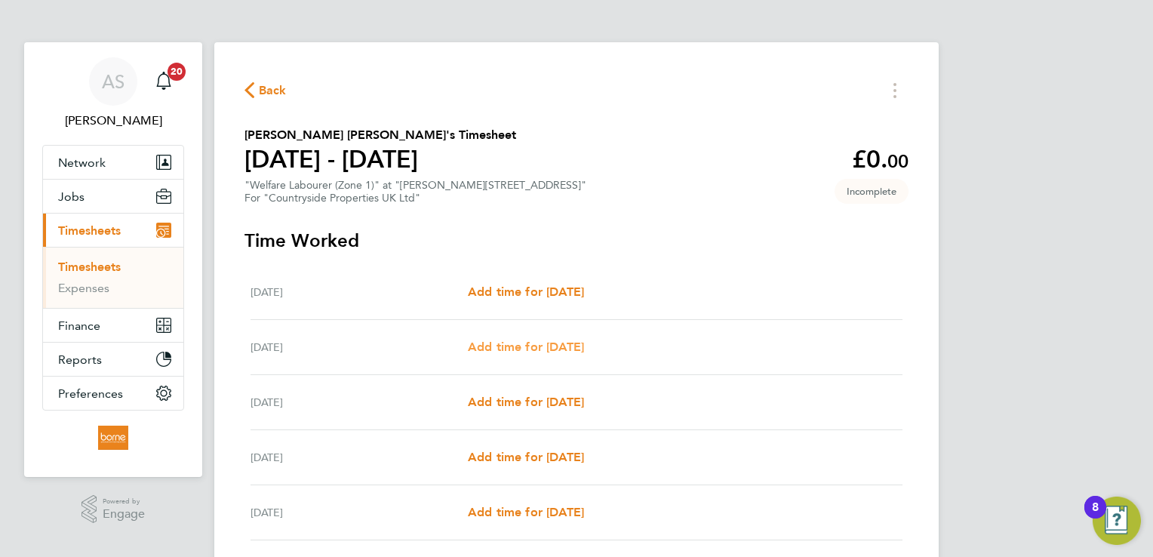
click at [542, 351] on span "Add time for [DATE]" at bounding box center [526, 346] width 116 height 14
select select "30"
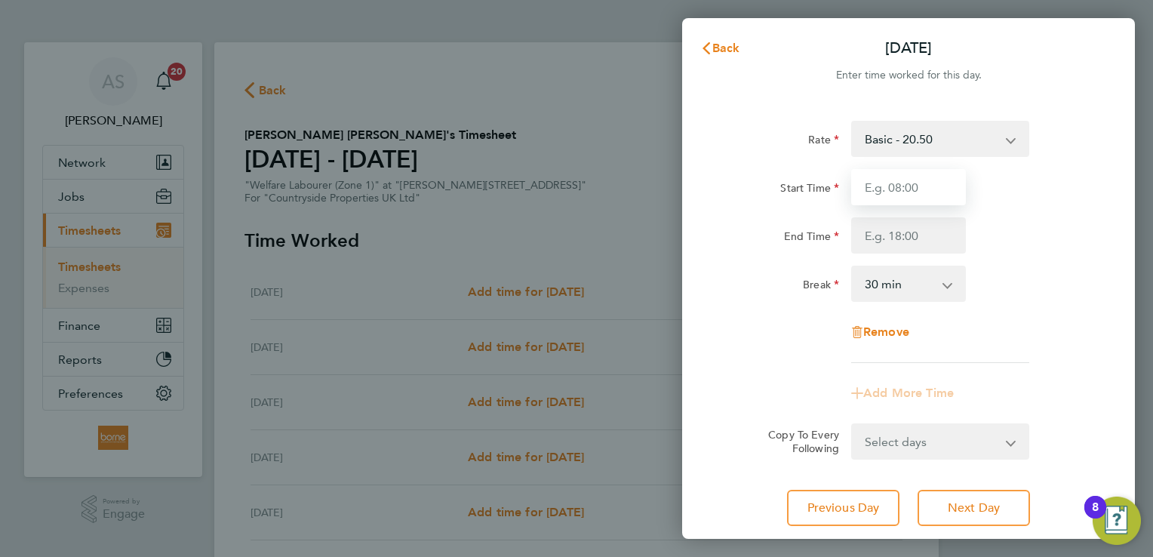
click at [923, 176] on input "Start Time" at bounding box center [908, 187] width 115 height 36
type input "07:00"
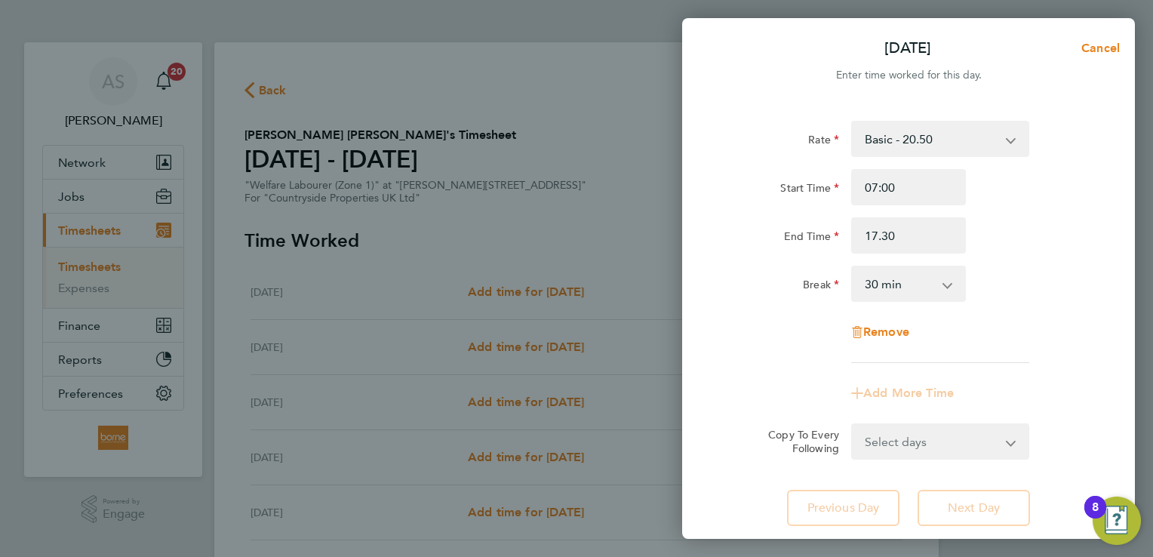
type input "17:30"
click at [1065, 220] on div "End Time 17:30" at bounding box center [908, 235] width 380 height 36
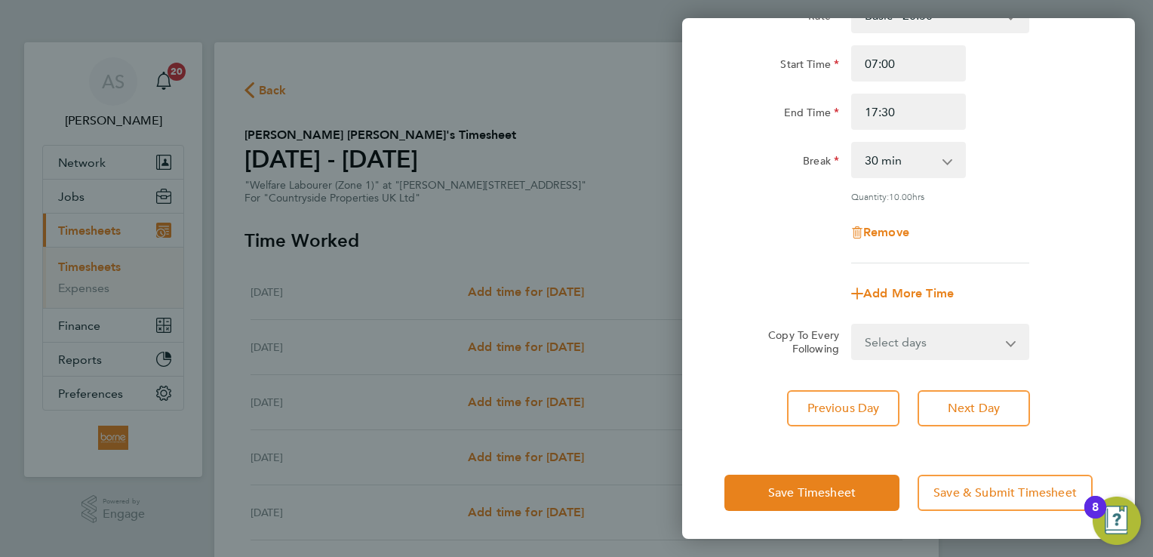
click at [993, 341] on select "Select days Day Weekday (Mon-Fri) Weekend (Sat-Sun) [DATE] [DATE] [DATE] [DATE]…" at bounding box center [931, 341] width 158 height 33
select select "WEEKDAY"
click at [852, 325] on select "Select days Day Weekday (Mon-Fri) Weekend (Sat-Sun) [DATE] [DATE] [DATE] [DATE]…" at bounding box center [931, 341] width 158 height 33
select select "[DATE]"
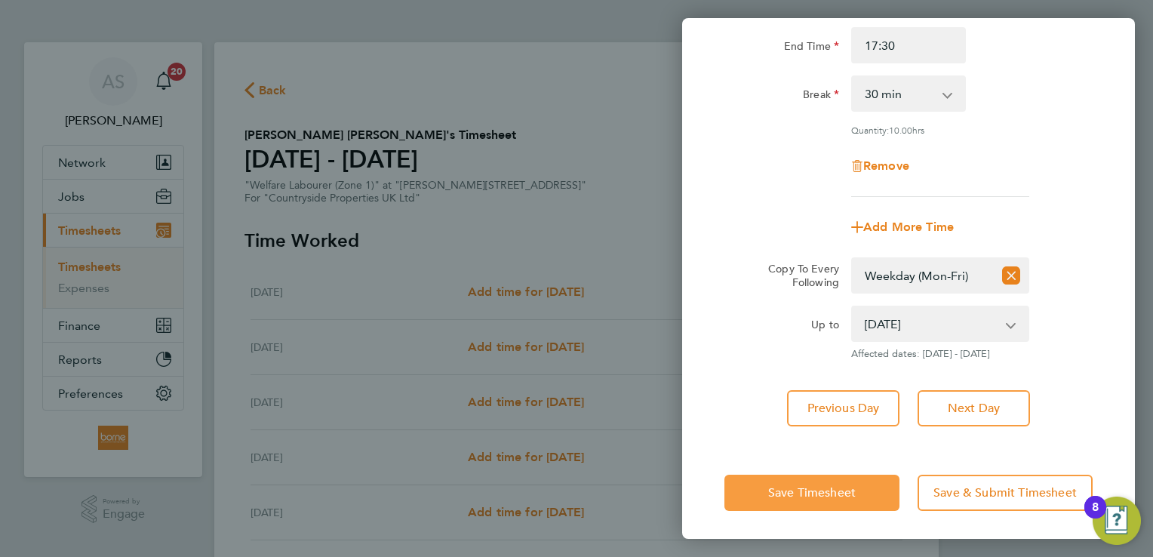
click at [833, 485] on span "Save Timesheet" at bounding box center [812, 492] width 88 height 15
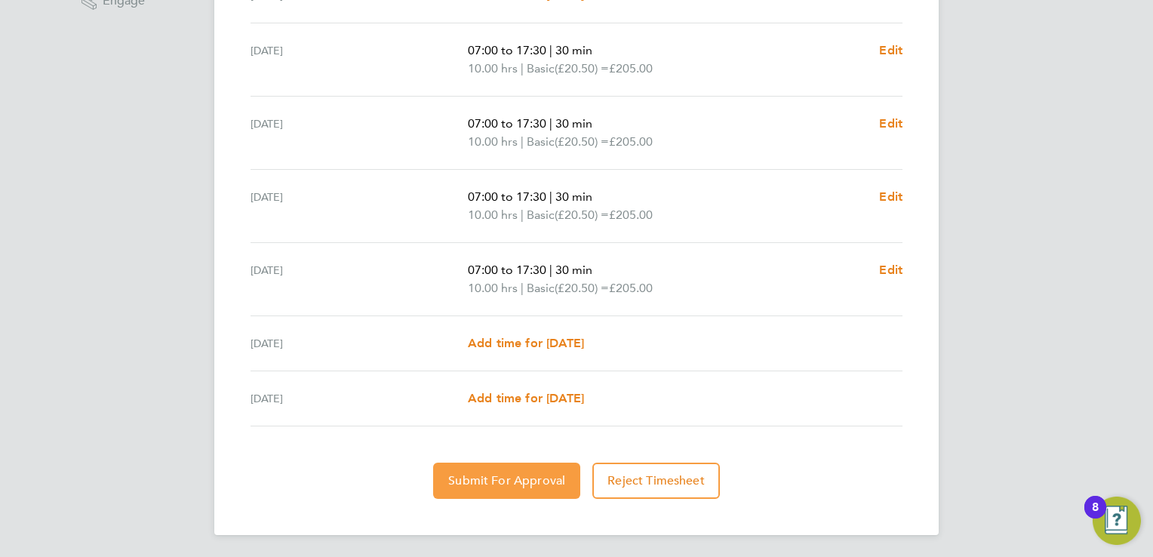
click at [528, 469] on button "Submit For Approval" at bounding box center [506, 480] width 147 height 36
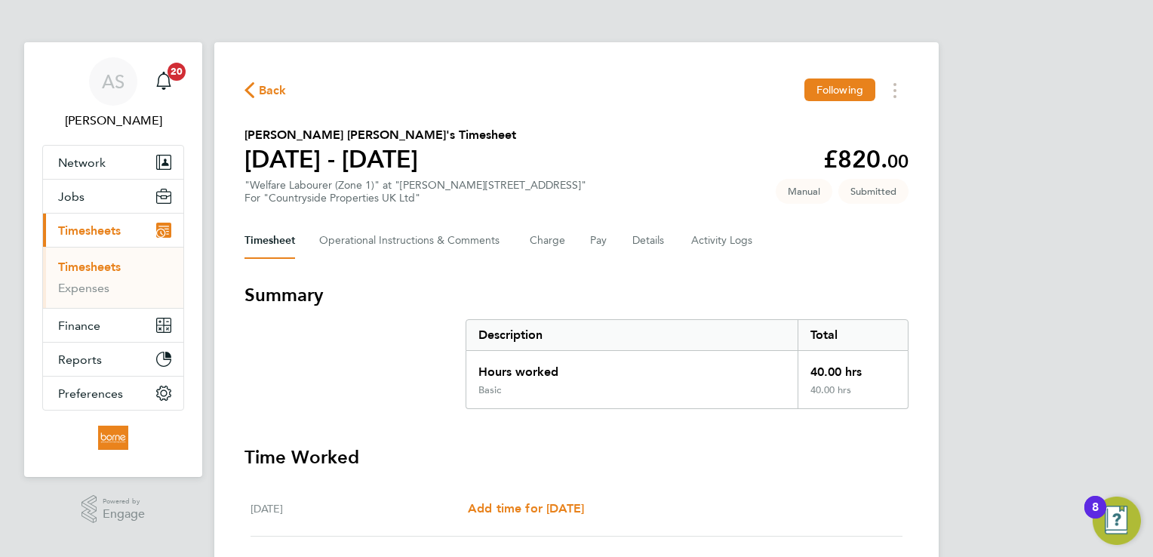
click at [270, 95] on span "Back" at bounding box center [273, 90] width 28 height 18
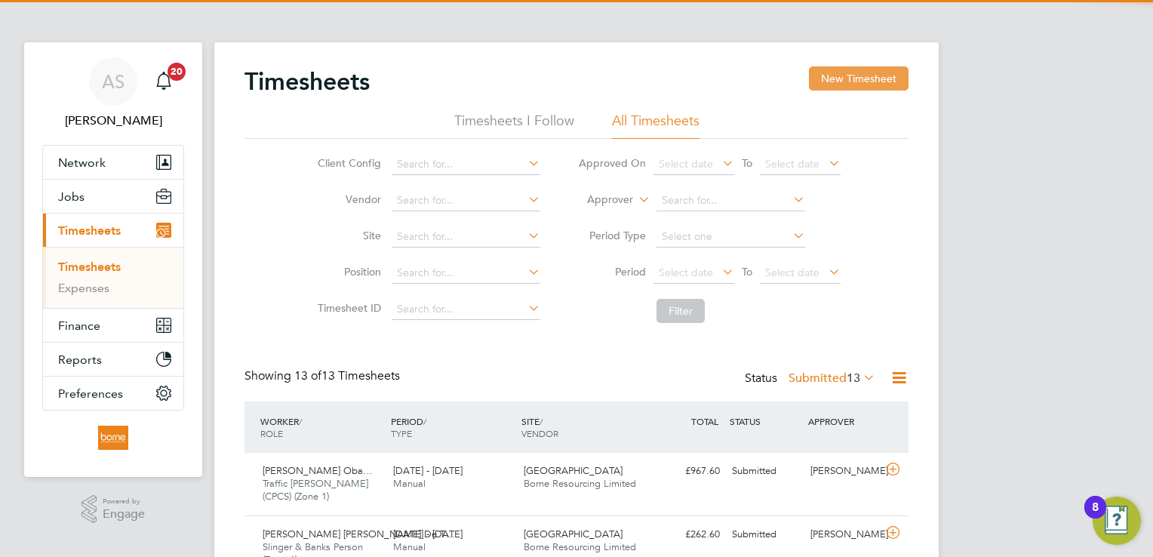
click at [866, 68] on button "New Timesheet" at bounding box center [859, 78] width 100 height 24
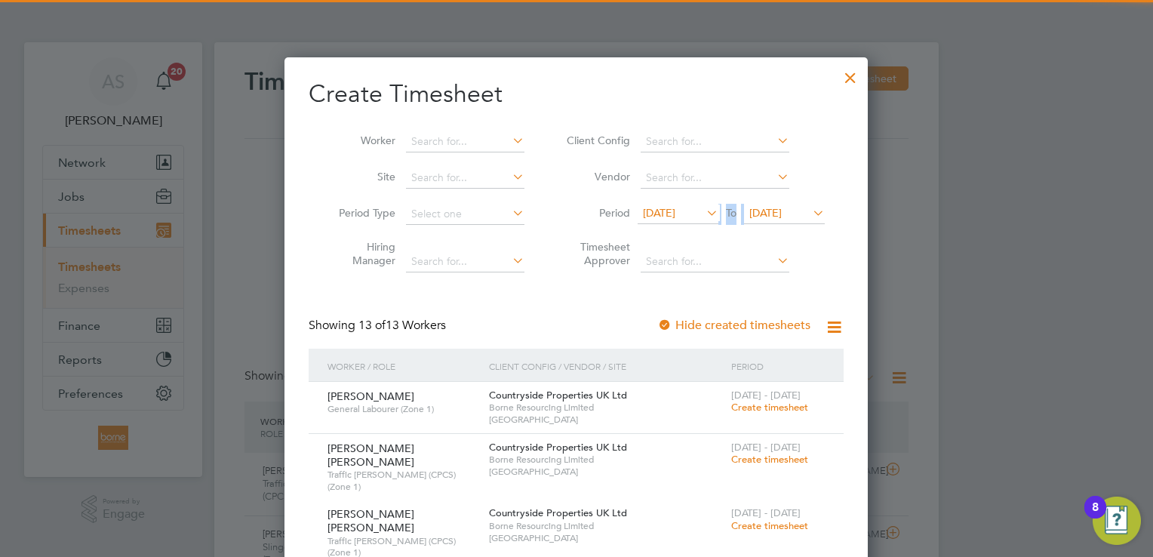
click at [793, 210] on div "[DATE] To [DATE]" at bounding box center [730, 214] width 187 height 21
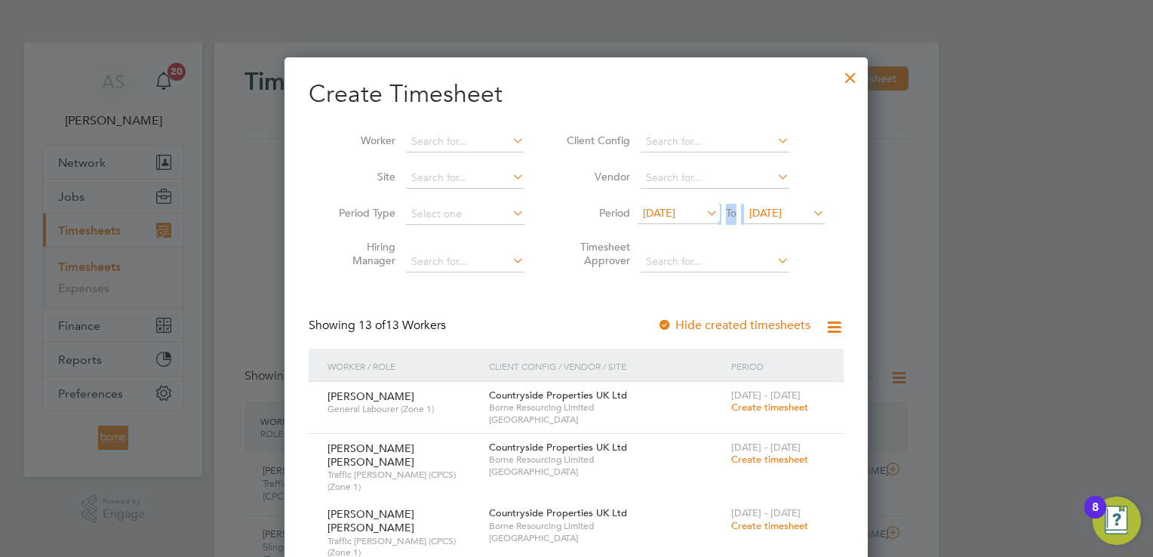
click at [783, 225] on li "Period [DATE] To [DATE]" at bounding box center [693, 214] width 300 height 36
click at [782, 212] on span "[DATE]" at bounding box center [765, 213] width 32 height 14
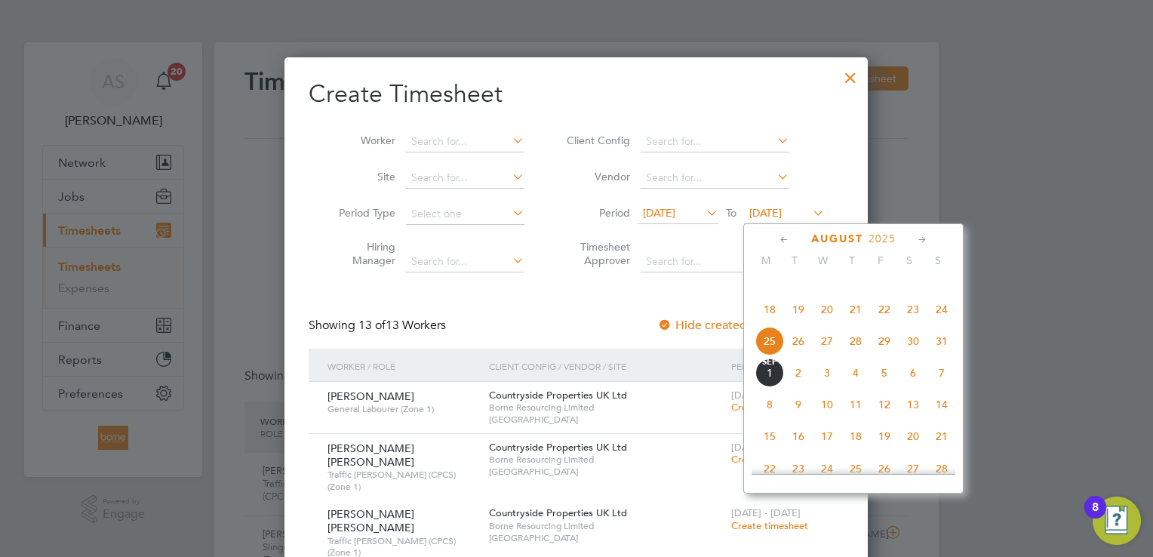
click at [941, 355] on span "31" at bounding box center [941, 341] width 29 height 29
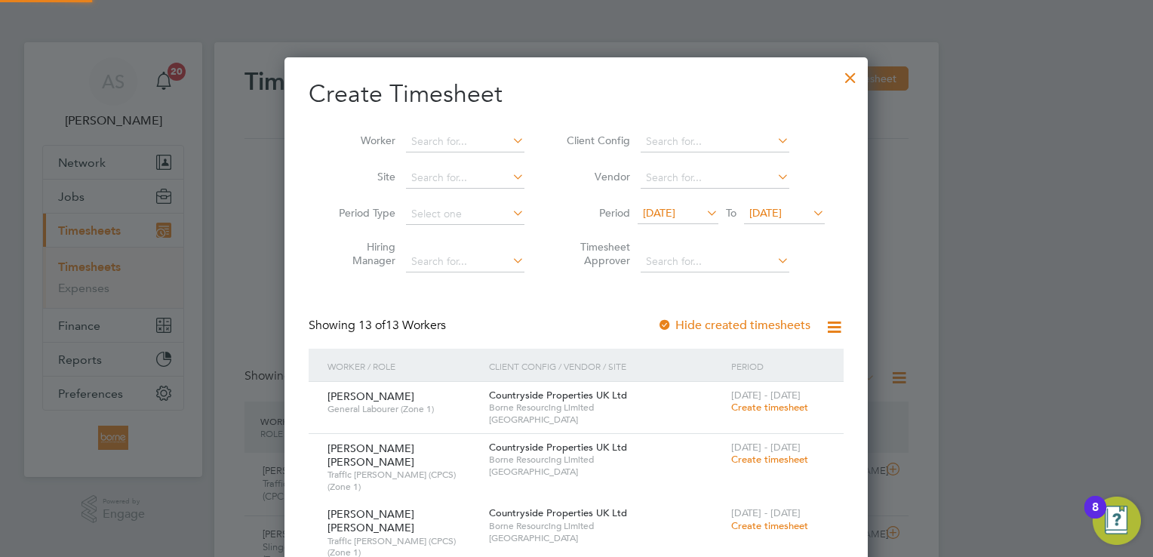
click at [675, 213] on span "[DATE]" at bounding box center [659, 213] width 32 height 14
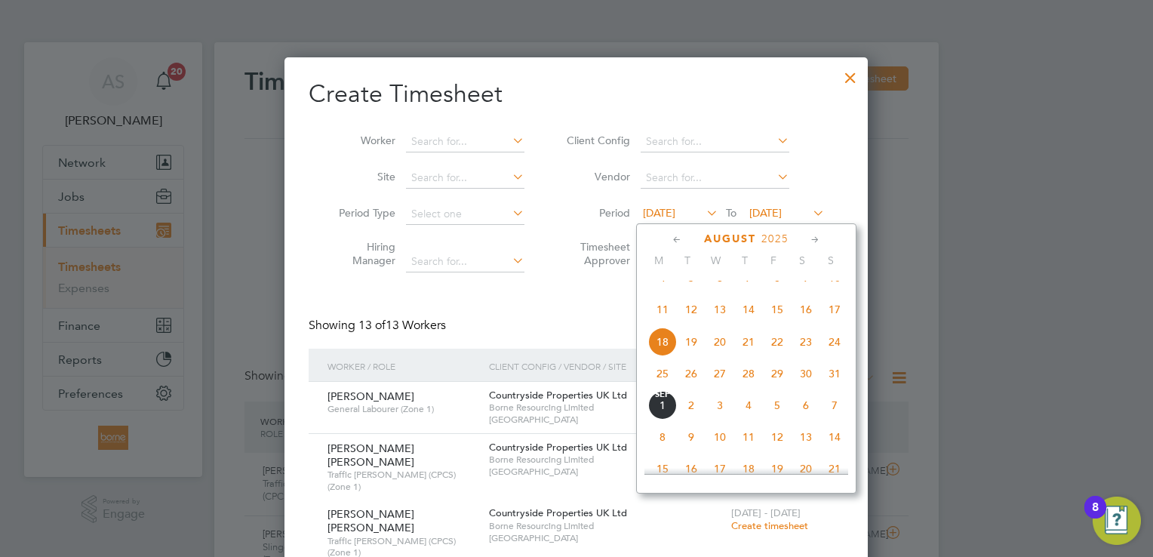
click at [668, 388] on span "25" at bounding box center [662, 373] width 29 height 29
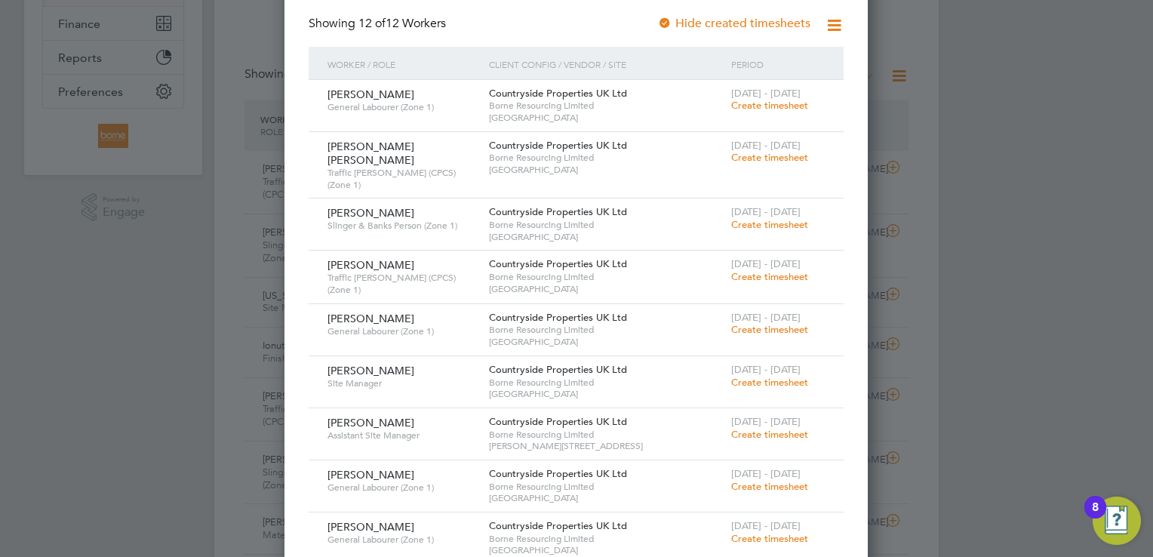
click at [791, 218] on span "Create timesheet" at bounding box center [769, 224] width 77 height 13
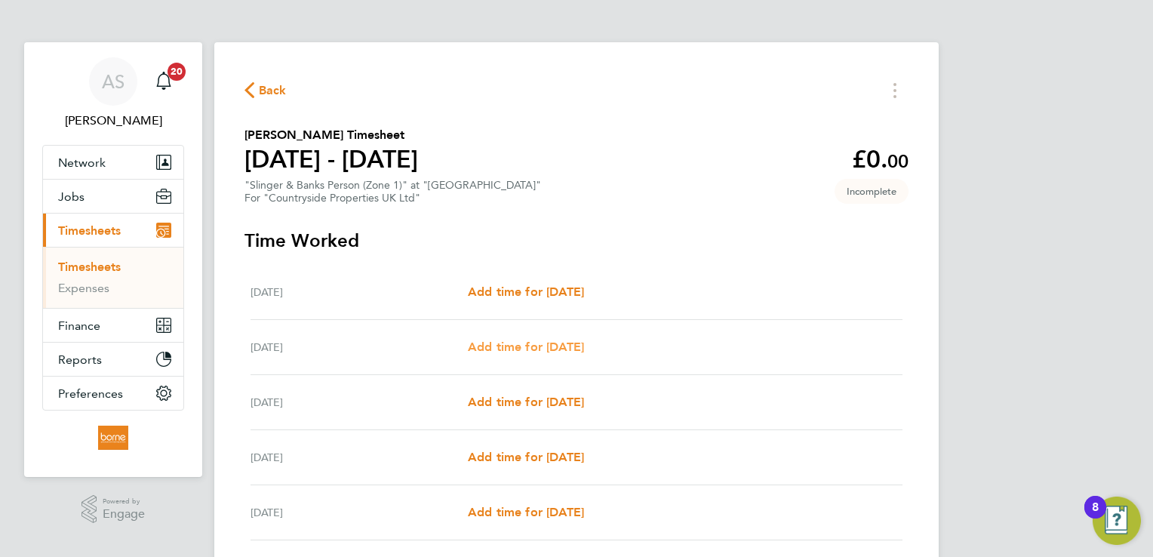
click at [584, 345] on span "Add time for [DATE]" at bounding box center [526, 346] width 116 height 14
select select "30"
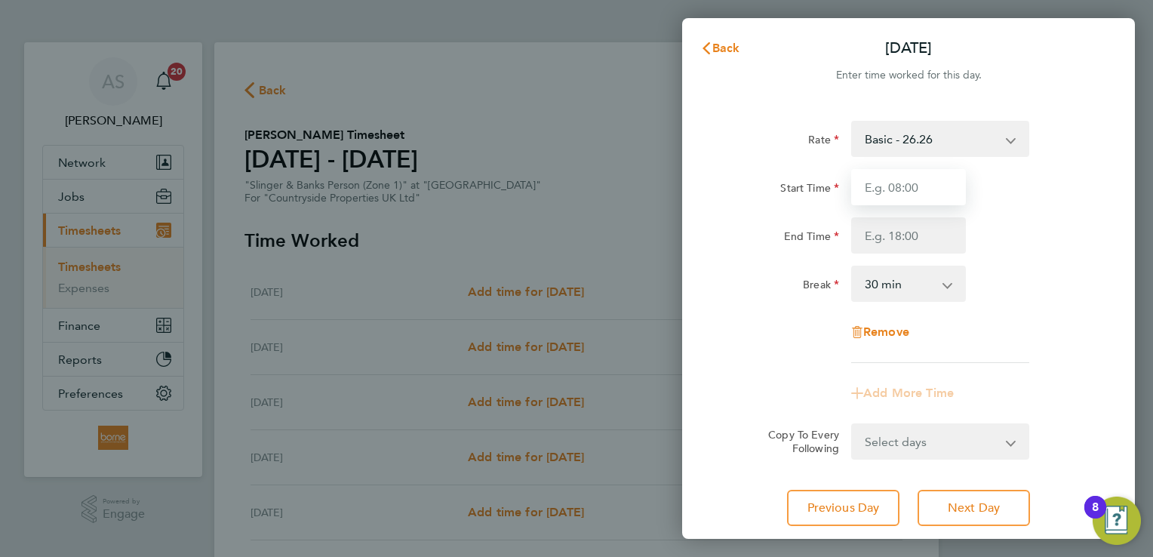
click at [868, 188] on input "Start Time" at bounding box center [908, 187] width 115 height 36
type input "07:00"
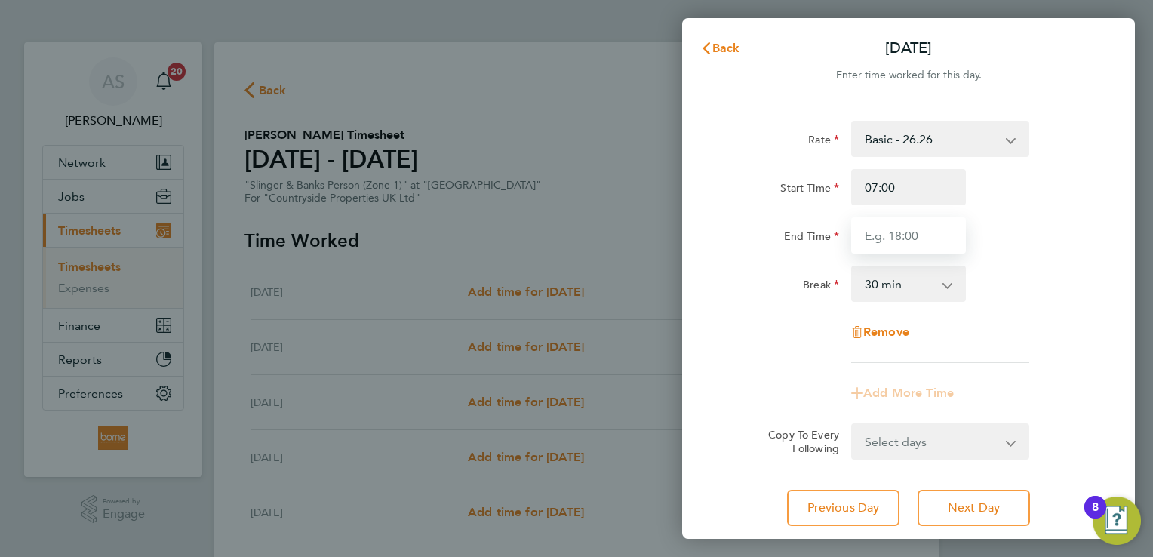
click at [911, 237] on input "End Time" at bounding box center [908, 235] width 115 height 36
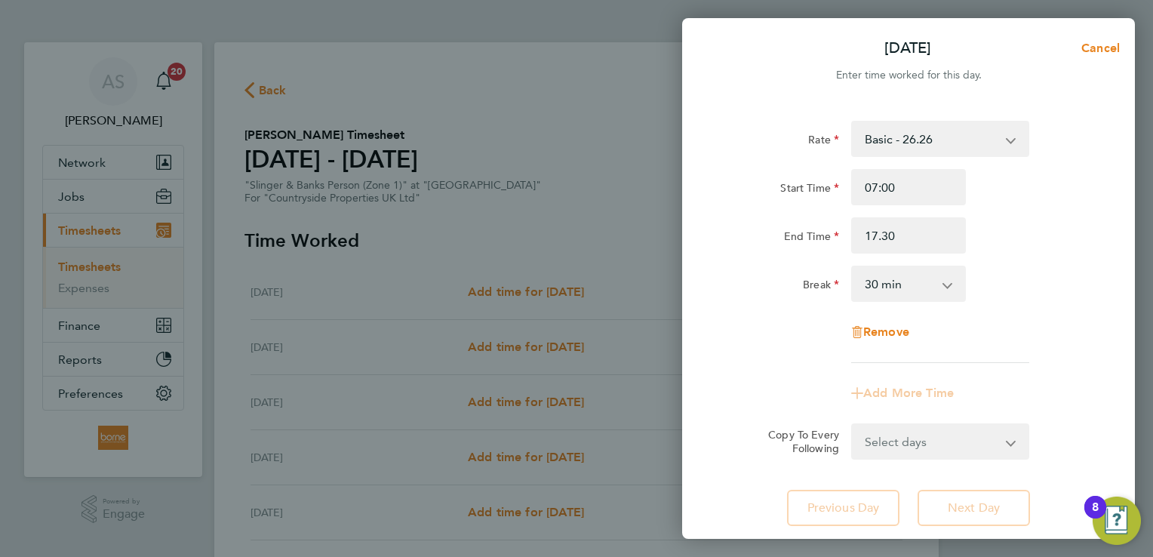
type input "17:30"
click at [1002, 238] on div "End Time 17:30" at bounding box center [908, 235] width 380 height 36
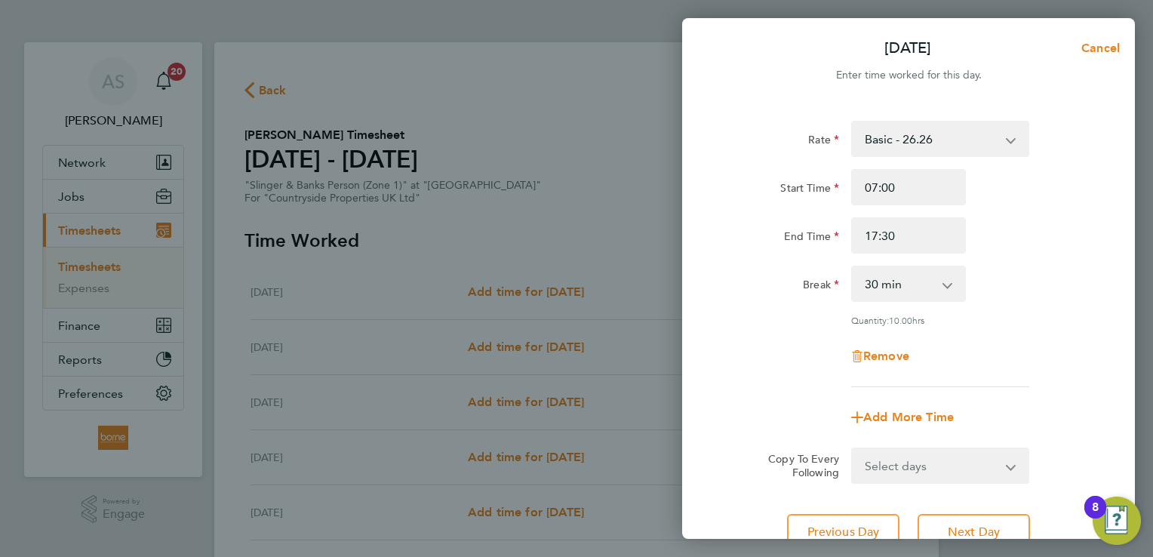
click at [1053, 281] on div "Break 0 min 15 min 30 min 45 min 60 min 75 min 90 min" at bounding box center [908, 284] width 380 height 36
click at [996, 340] on div "Remove" at bounding box center [908, 356] width 380 height 36
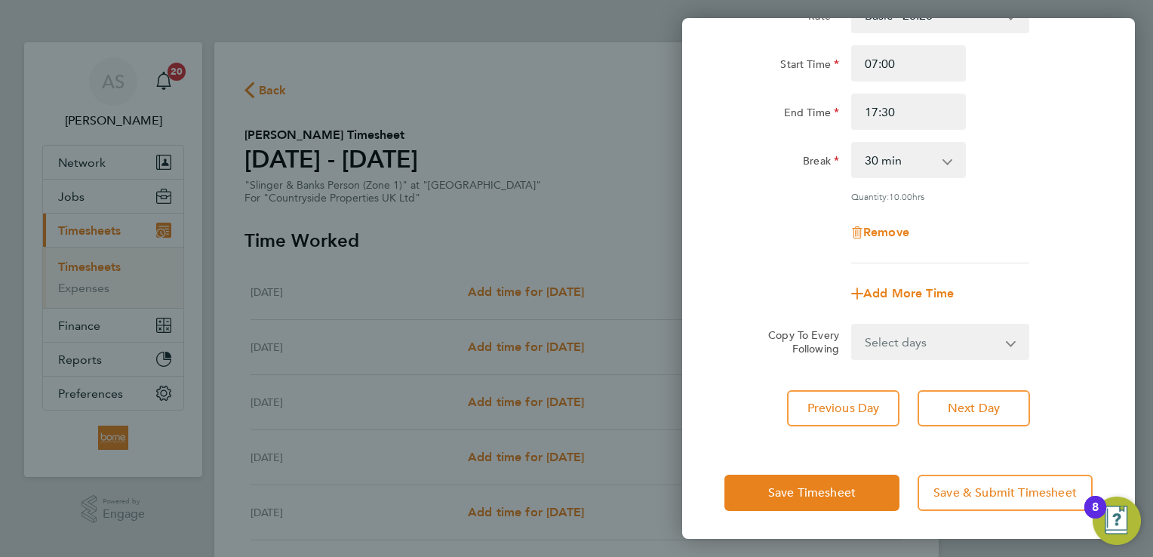
click at [994, 358] on div "Rate Basic - 26.26 Start Time 07:00 End Time 17:30 Break 0 min 15 min 30 min 45…" at bounding box center [908, 211] width 453 height 465
click at [991, 343] on select "Select days Day Weekday (Mon-Fri) Weekend (Sat-Sun) [DATE] [DATE] [DATE] [DATE]…" at bounding box center [931, 341] width 158 height 33
select select "WEEKDAY"
click at [852, 325] on select "Select days Day Weekday (Mon-Fri) Weekend (Sat-Sun) [DATE] [DATE] [DATE] [DATE]…" at bounding box center [931, 341] width 158 height 33
select select "[DATE]"
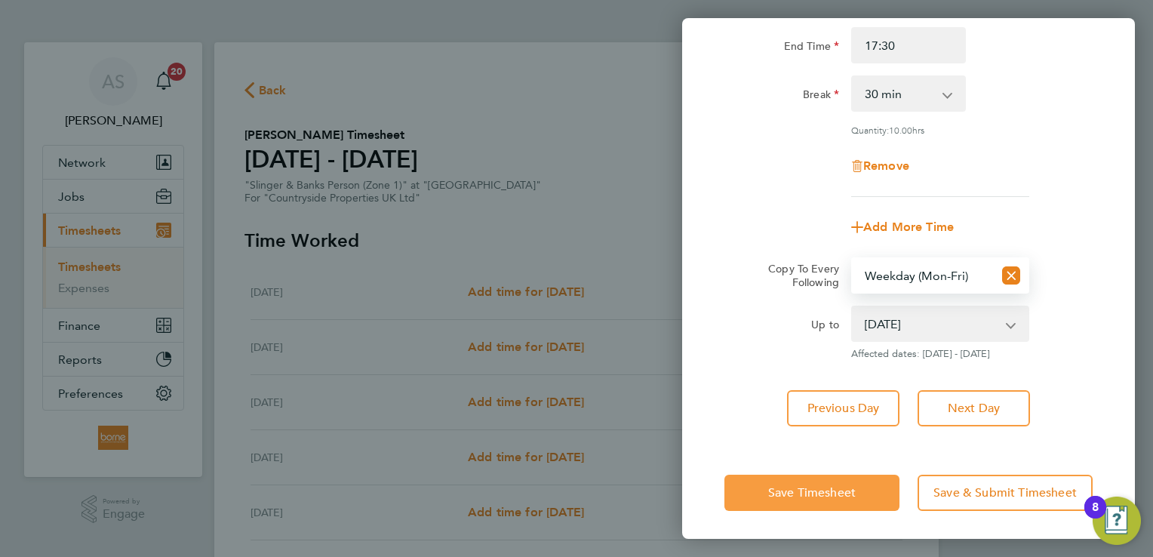
click at [845, 493] on span "Save Timesheet" at bounding box center [812, 492] width 88 height 15
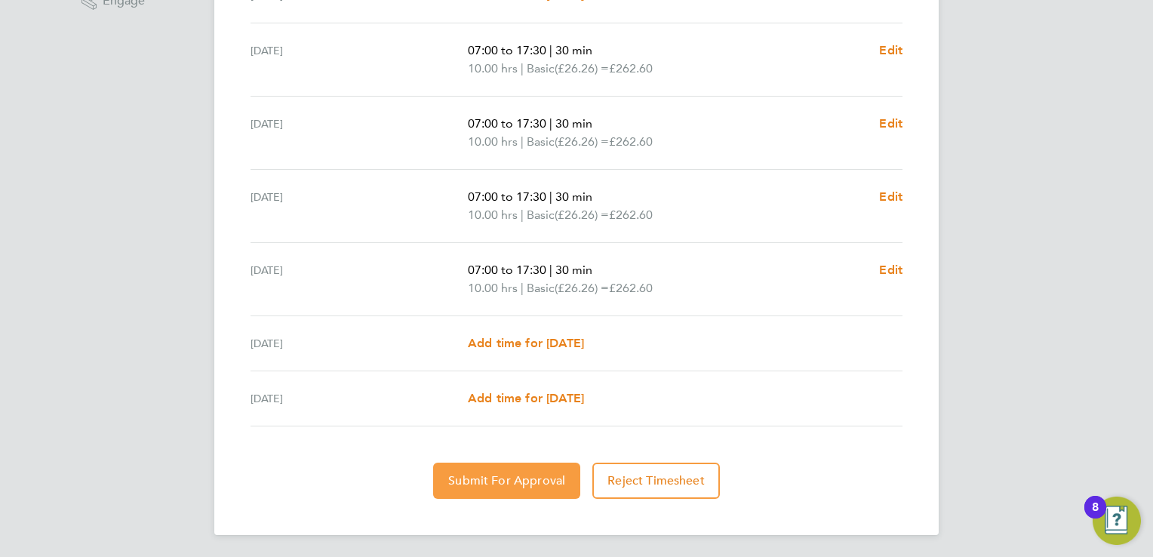
click at [515, 484] on span "Submit For Approval" at bounding box center [506, 480] width 117 height 15
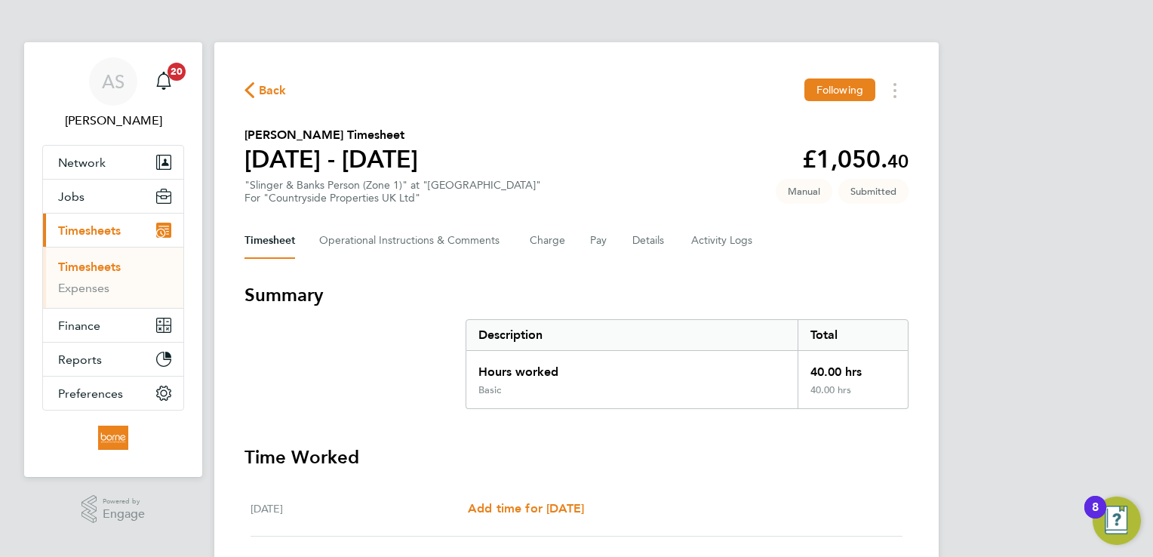
click at [278, 96] on span "Back" at bounding box center [273, 90] width 28 height 18
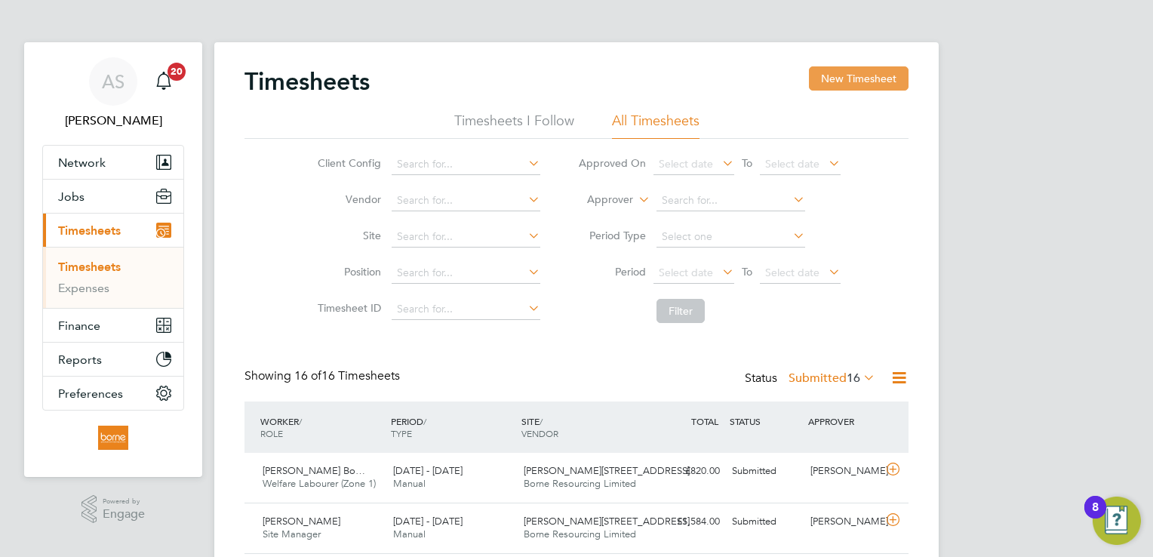
click at [871, 76] on button "New Timesheet" at bounding box center [859, 78] width 100 height 24
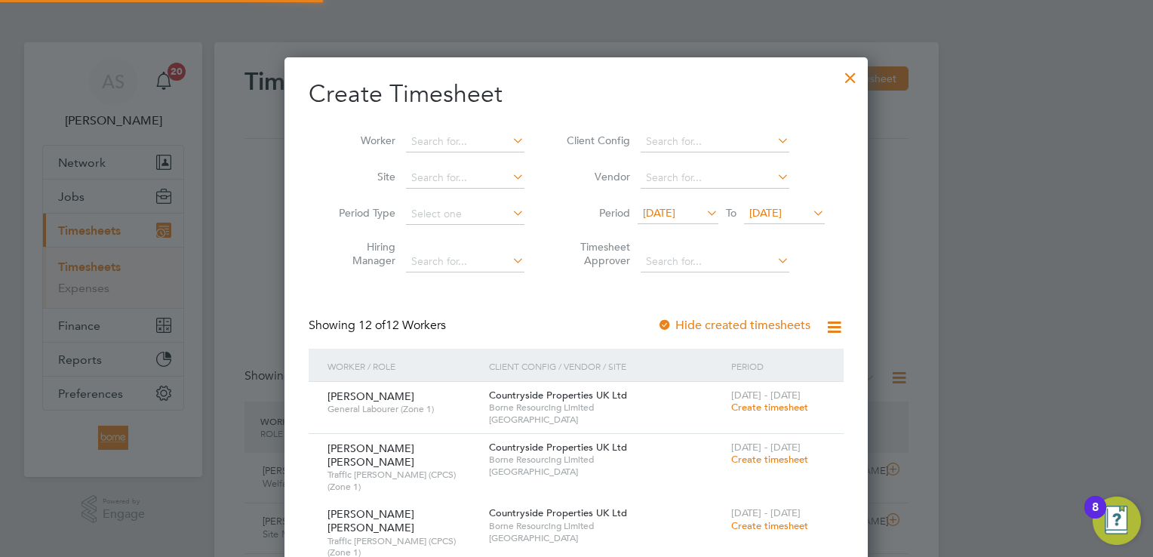
click at [782, 210] on span "[DATE]" at bounding box center [765, 213] width 32 height 14
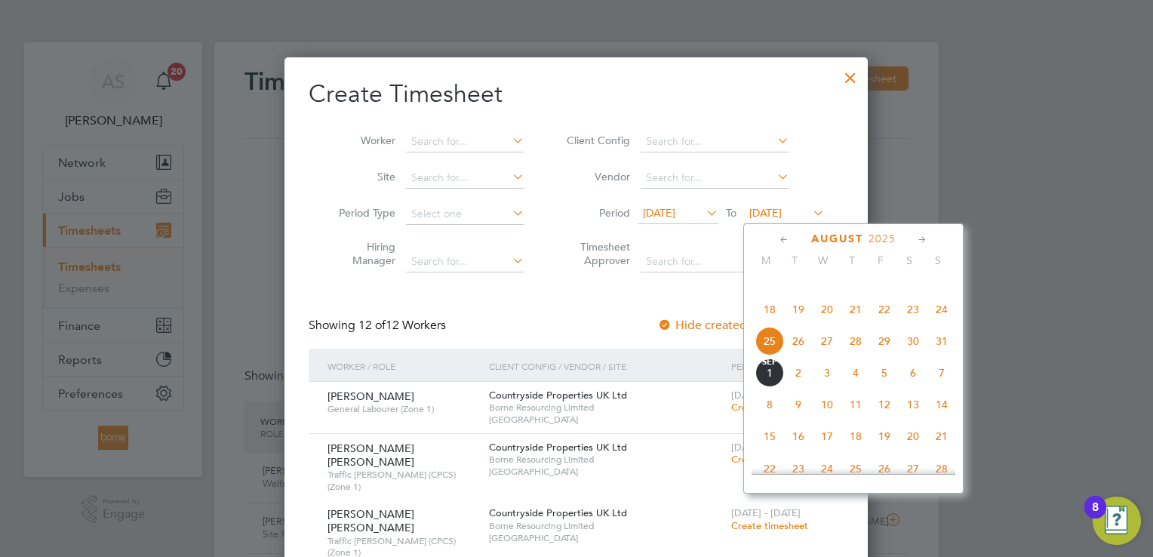
click at [941, 355] on span "31" at bounding box center [941, 341] width 29 height 29
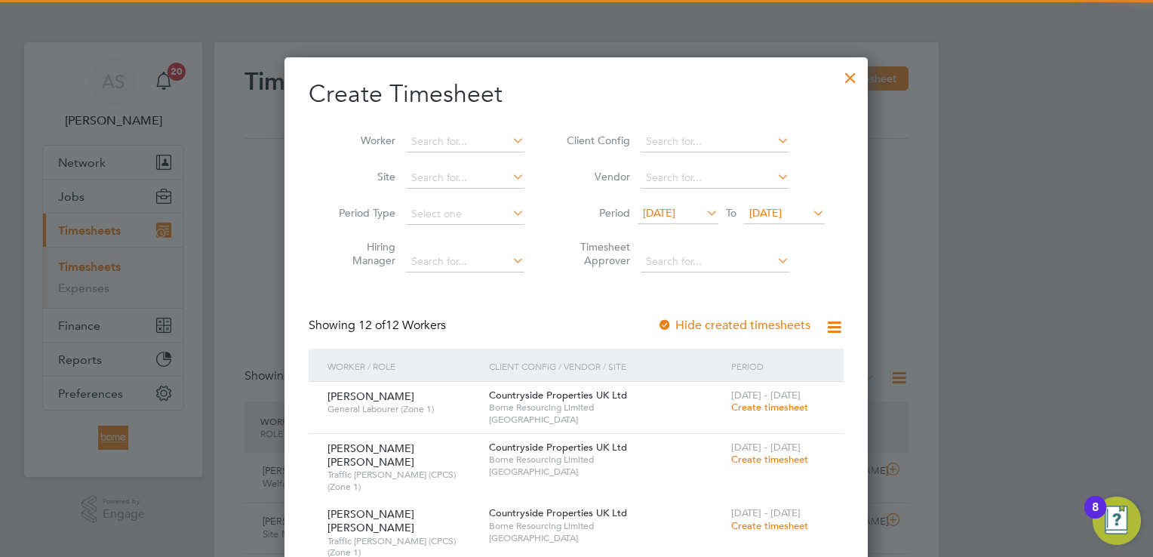
click at [675, 208] on span "[DATE]" at bounding box center [659, 213] width 32 height 14
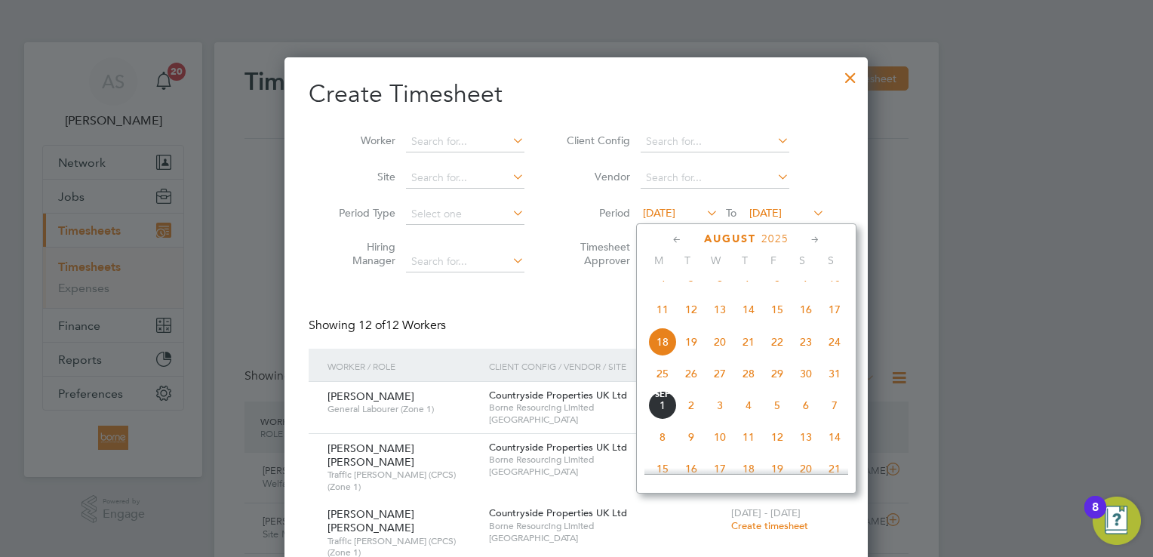
click at [664, 388] on span "25" at bounding box center [662, 373] width 29 height 29
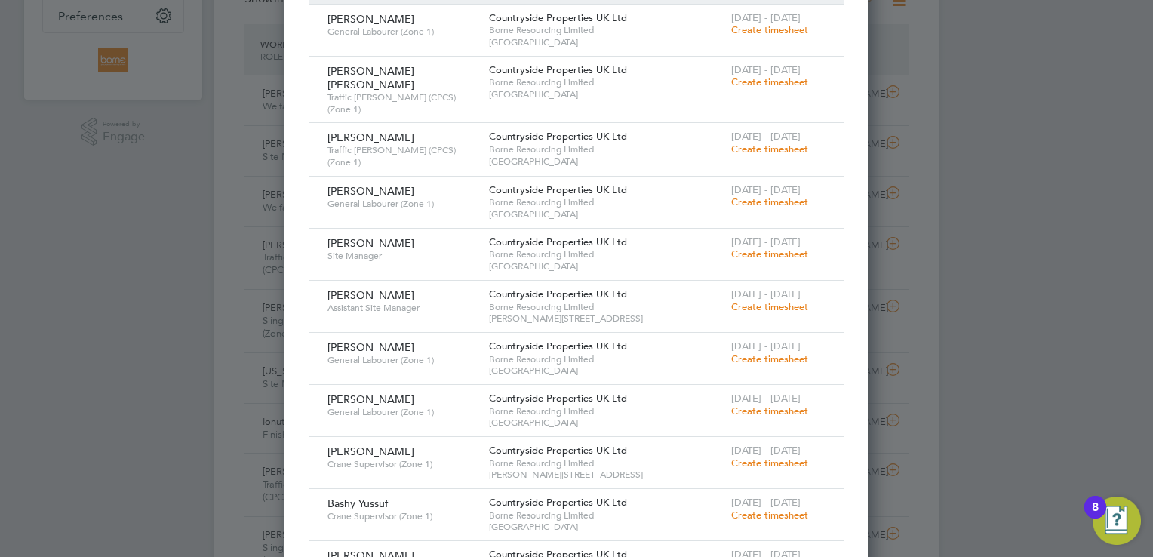
click at [788, 143] on span "Create timesheet" at bounding box center [769, 149] width 77 height 13
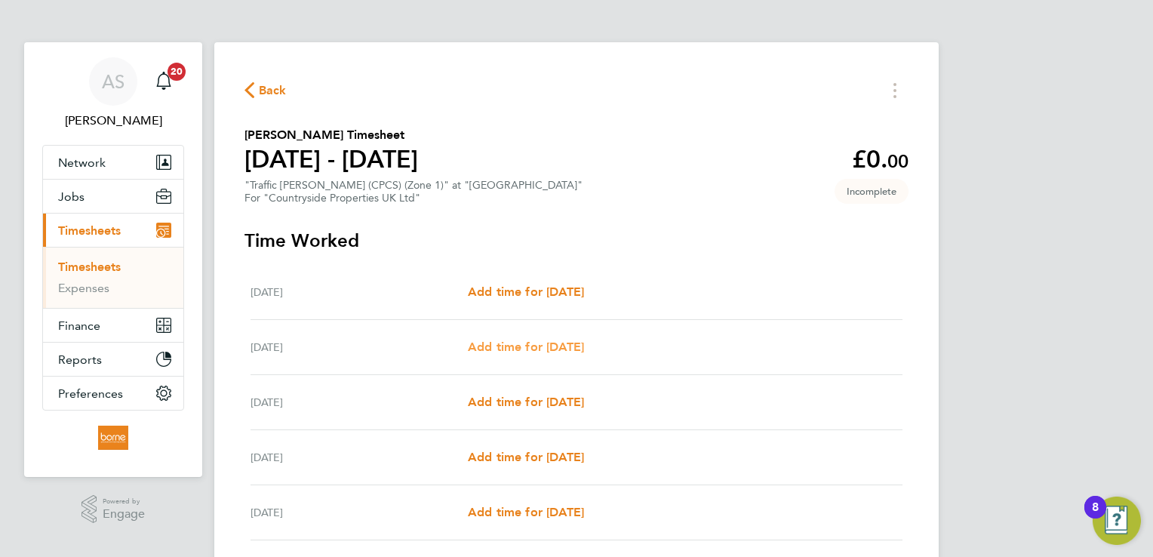
click at [545, 344] on span "Add time for [DATE]" at bounding box center [526, 346] width 116 height 14
select select "30"
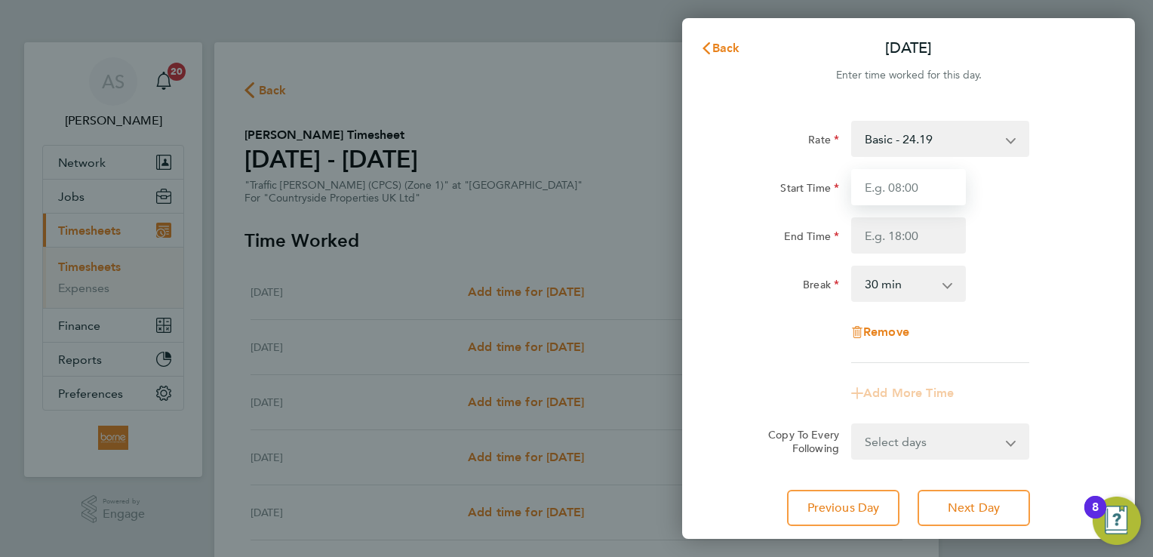
click at [900, 185] on input "Start Time" at bounding box center [908, 187] width 115 height 36
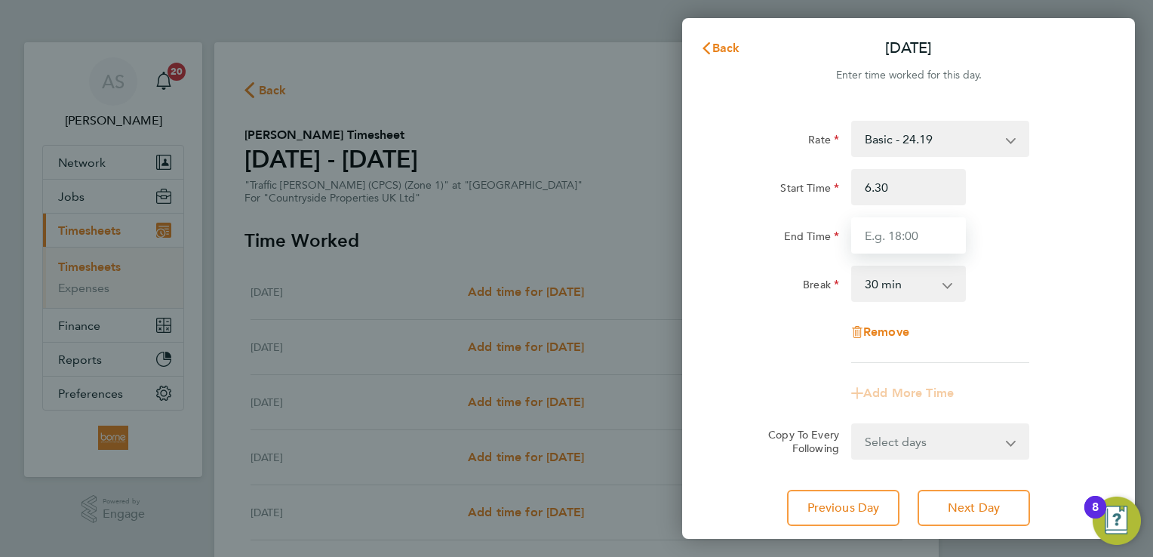
type input "06:30"
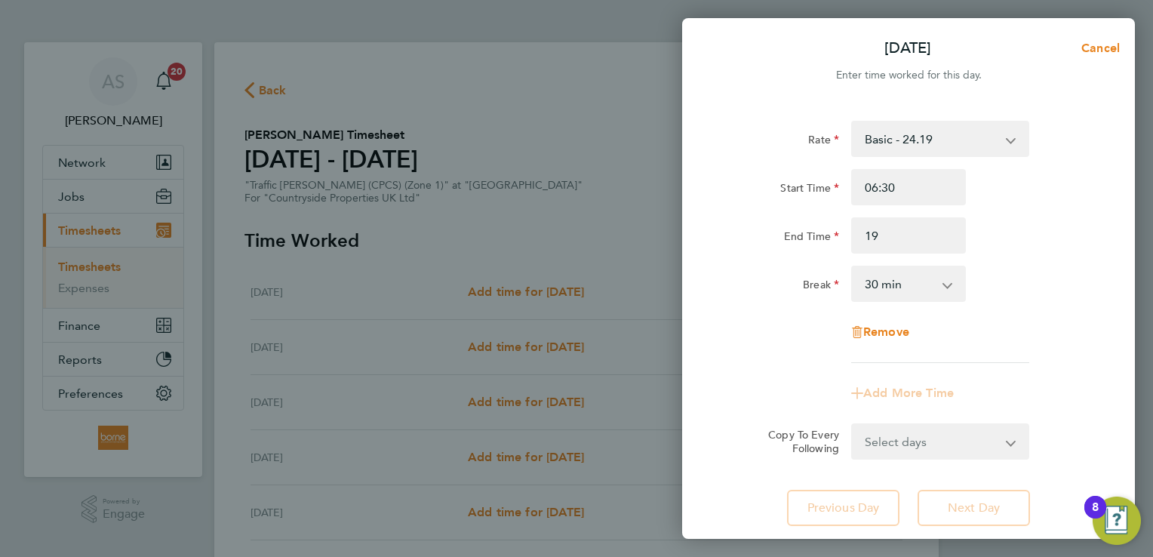
type input "19:00"
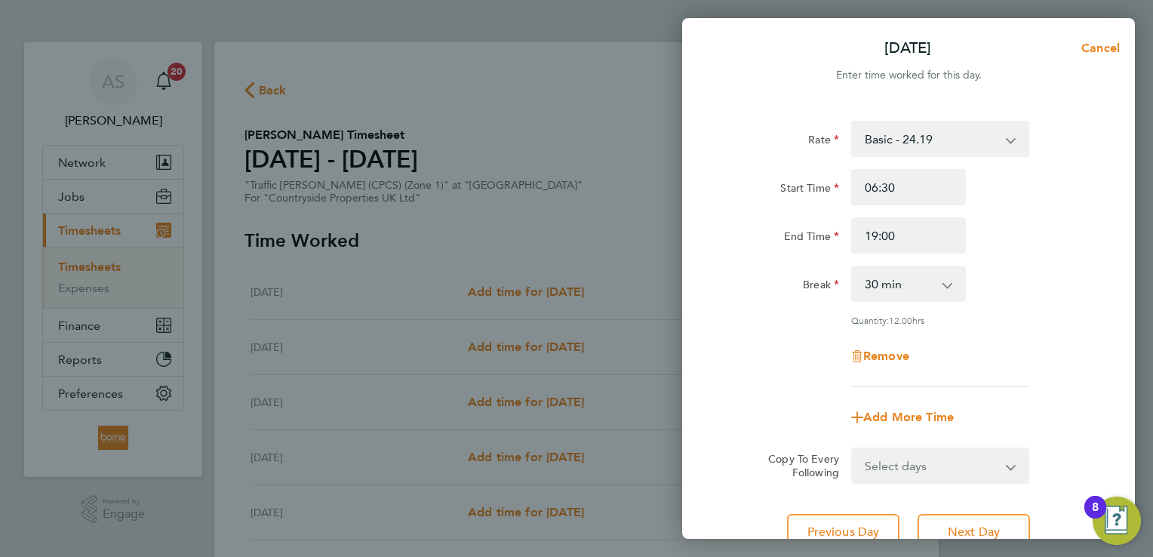
click at [1093, 226] on div "End Time 19:00" at bounding box center [908, 235] width 380 height 36
click at [1093, 227] on div "End Time 19:00" at bounding box center [908, 235] width 380 height 36
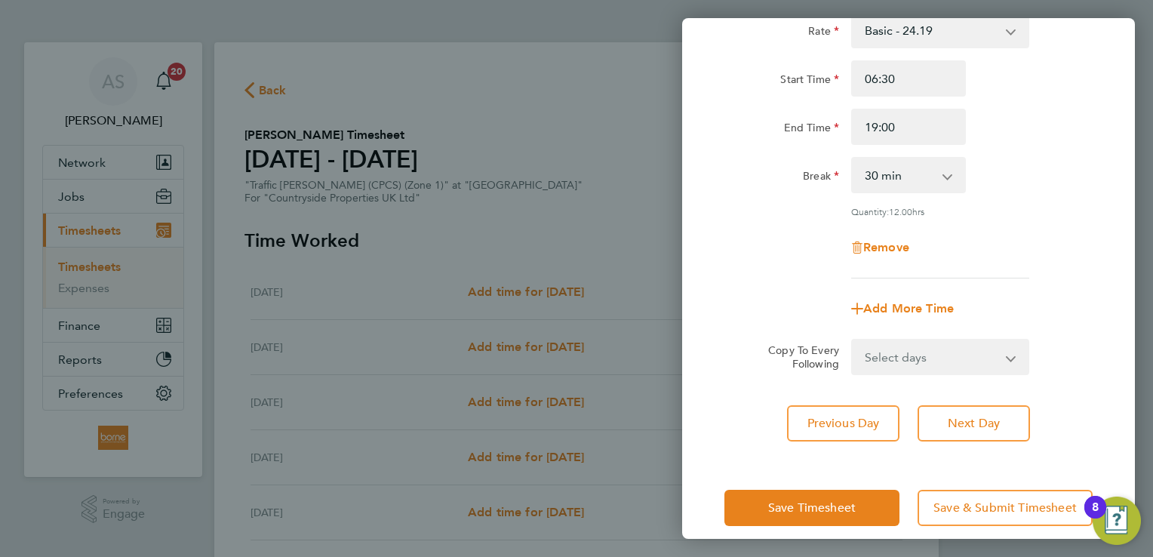
scroll to position [124, 0]
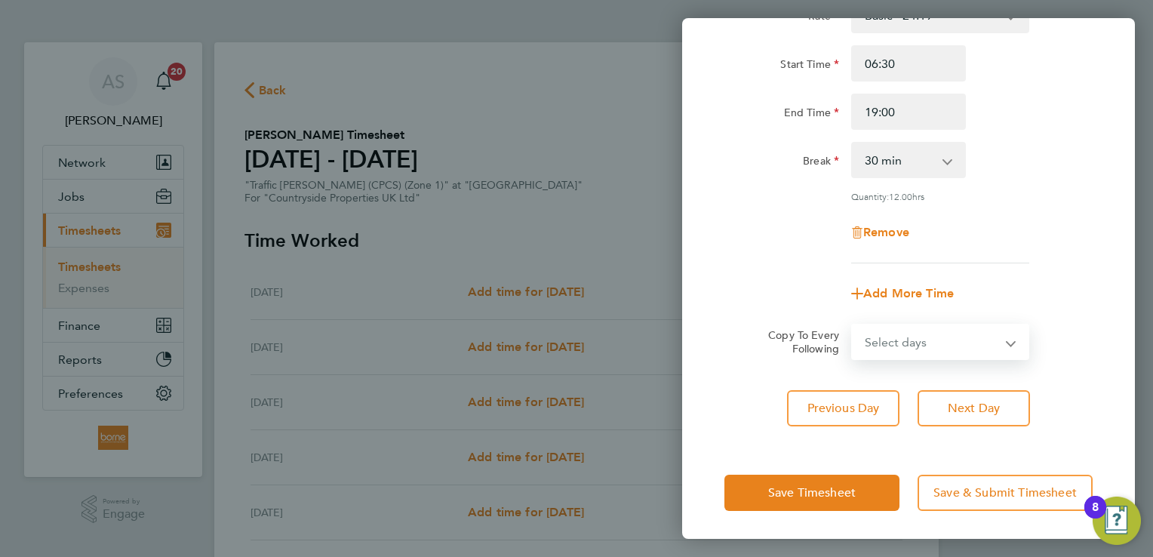
click at [926, 346] on select "Select days Day Weekday (Mon-Fri) Weekend (Sat-Sun) [DATE] [DATE] [DATE] [DATE]…" at bounding box center [931, 341] width 158 height 33
select select "WEEKDAY"
click at [852, 325] on select "Select days Day Weekday (Mon-Fri) Weekend (Sat-Sun) [DATE] [DATE] [DATE] [DATE]…" at bounding box center [931, 341] width 158 height 33
select select "[DATE]"
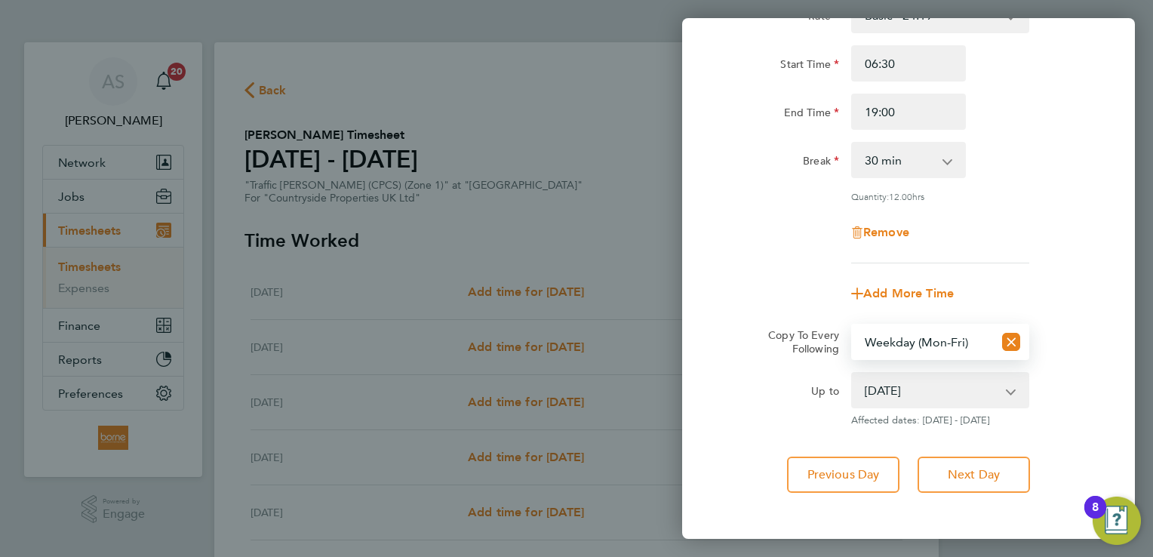
scroll to position [190, 0]
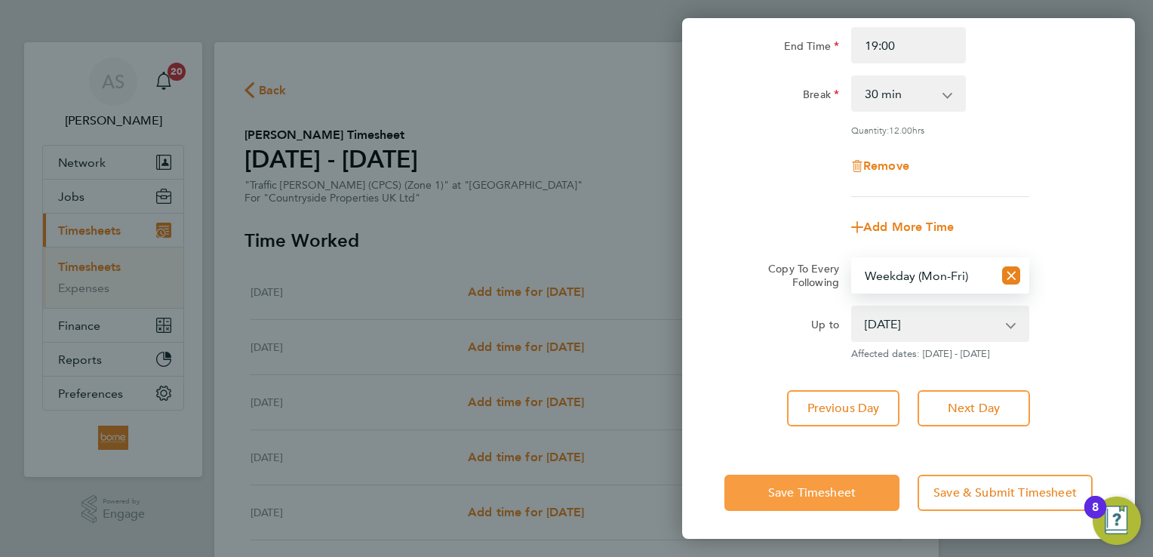
click at [830, 493] on span "Save Timesheet" at bounding box center [812, 492] width 88 height 15
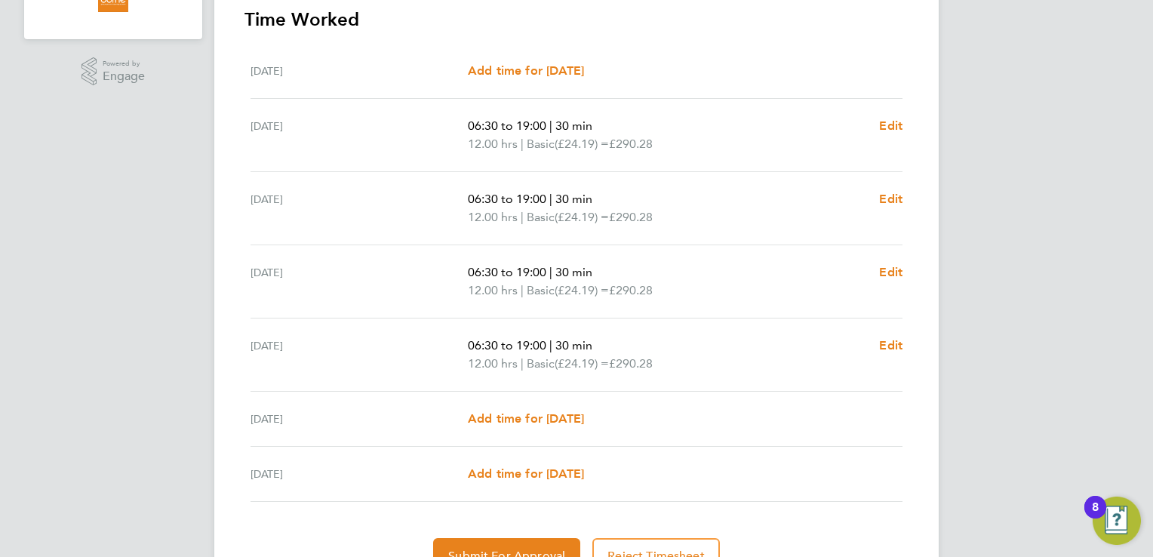
scroll to position [513, 0]
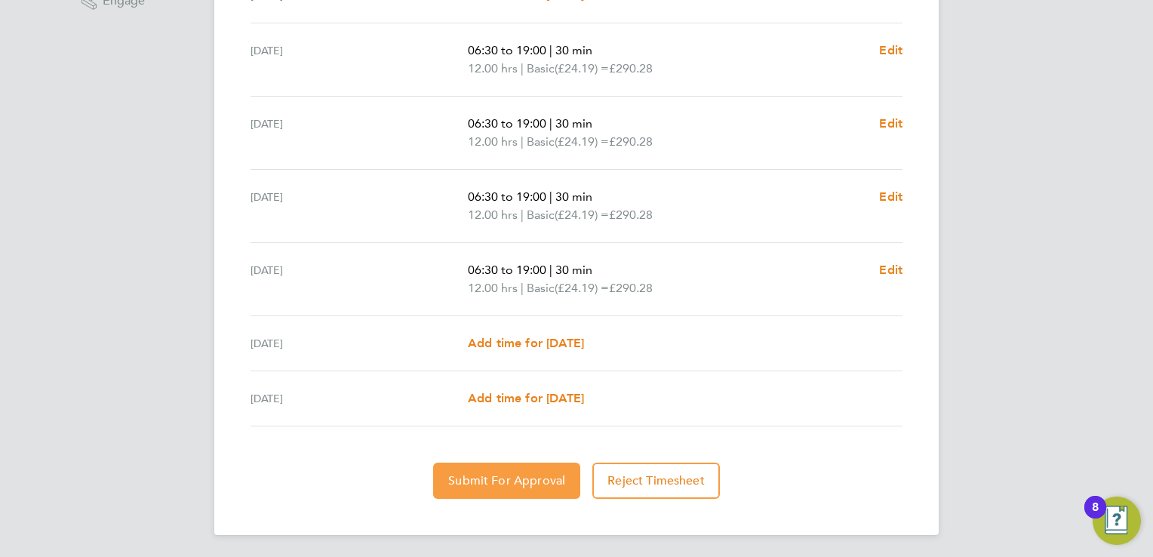
click at [555, 478] on span "Submit For Approval" at bounding box center [506, 480] width 117 height 15
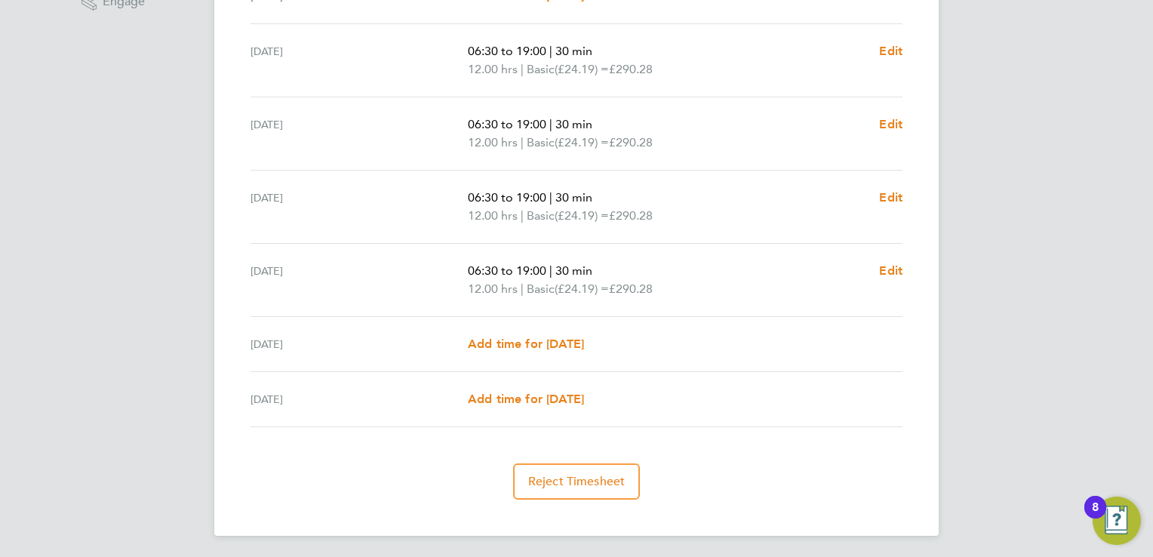
scroll to position [0, 0]
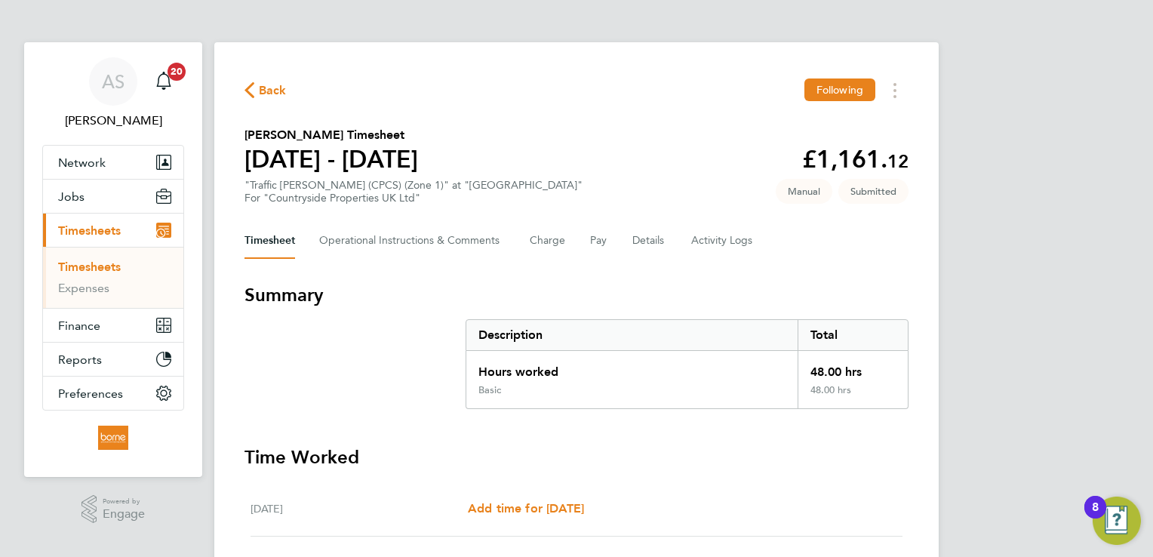
click at [267, 91] on span "Back" at bounding box center [273, 90] width 28 height 18
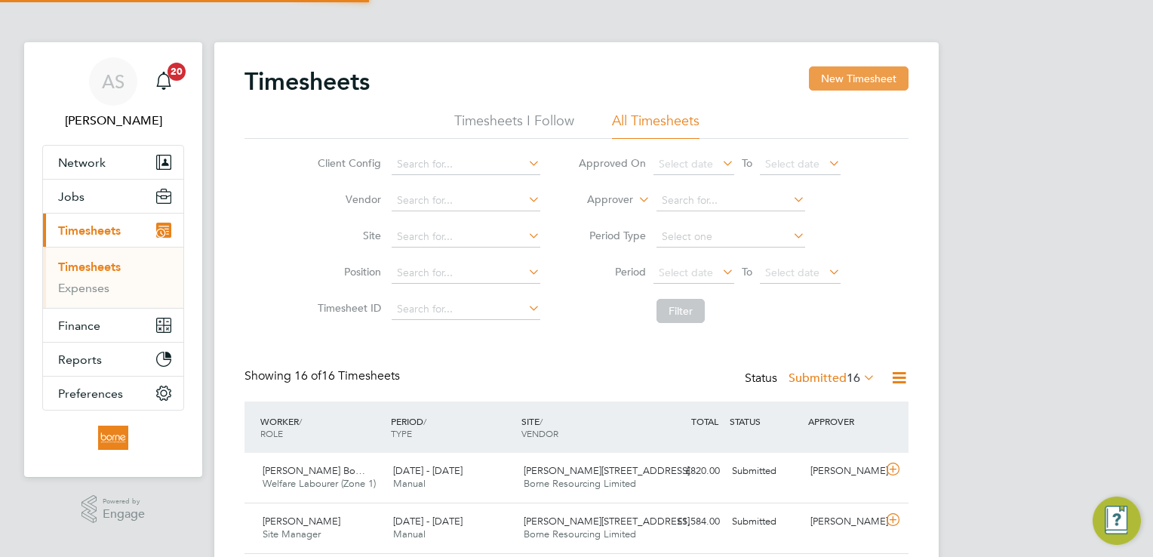
scroll to position [38, 131]
click at [882, 72] on button "New Timesheet" at bounding box center [859, 78] width 100 height 24
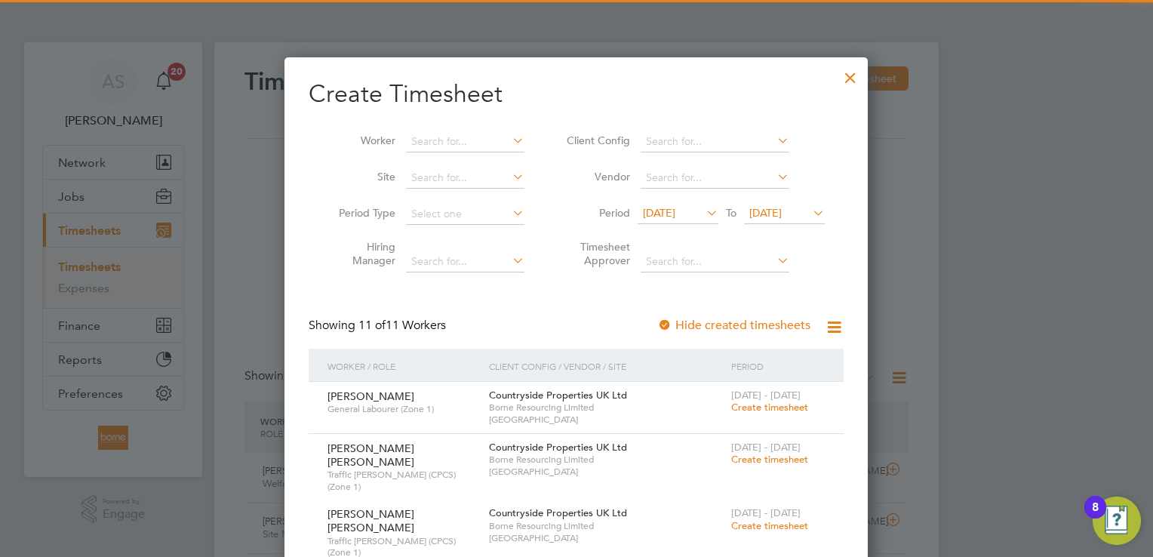
click at [780, 209] on span "[DATE]" at bounding box center [765, 213] width 32 height 14
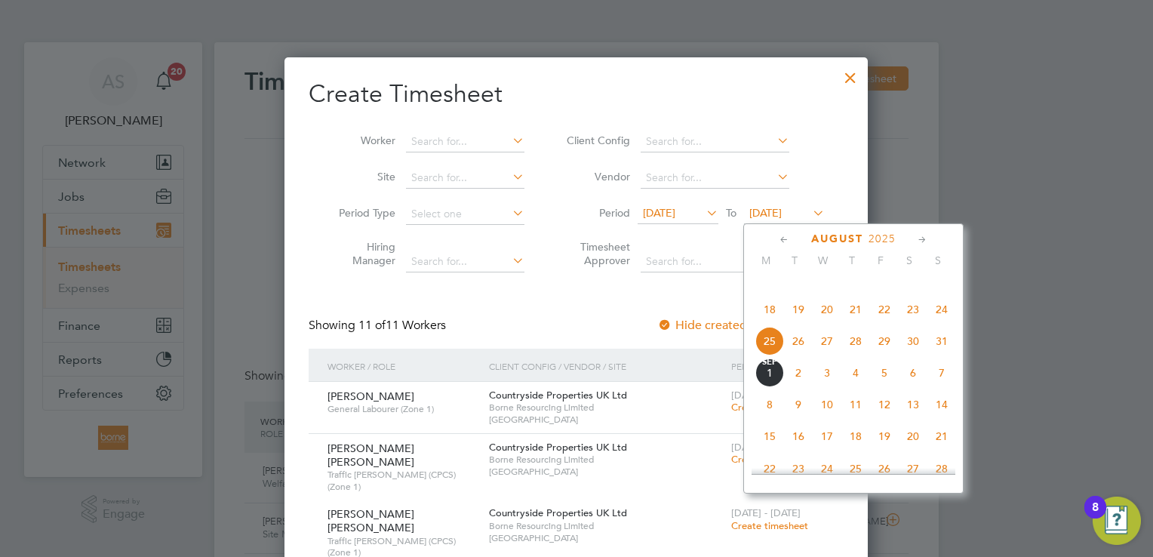
click at [945, 355] on span "31" at bounding box center [941, 341] width 29 height 29
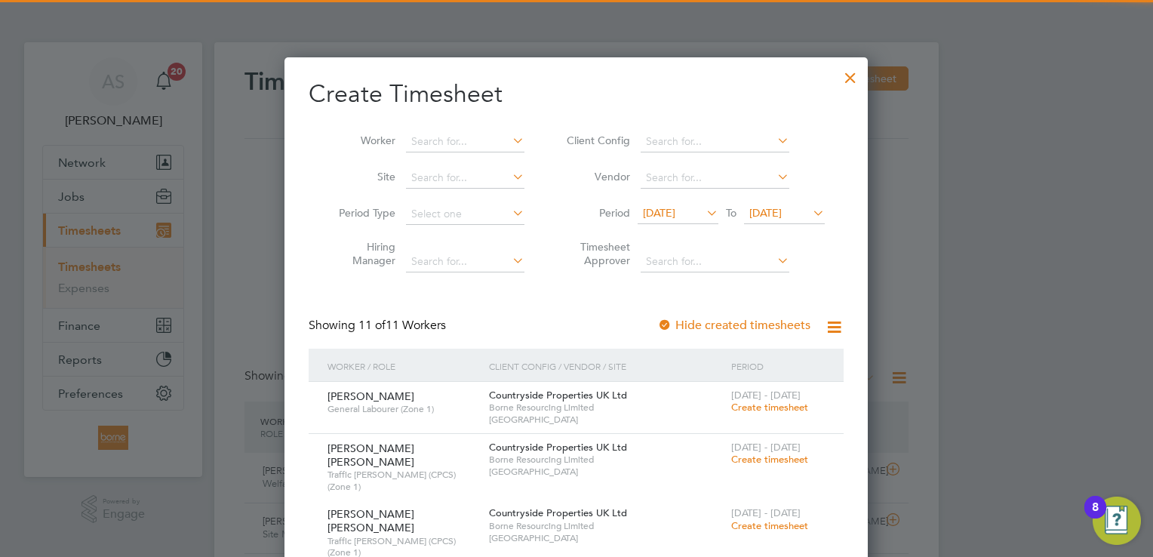
click at [696, 230] on li "Period [DATE] To [DATE]" at bounding box center [693, 214] width 300 height 36
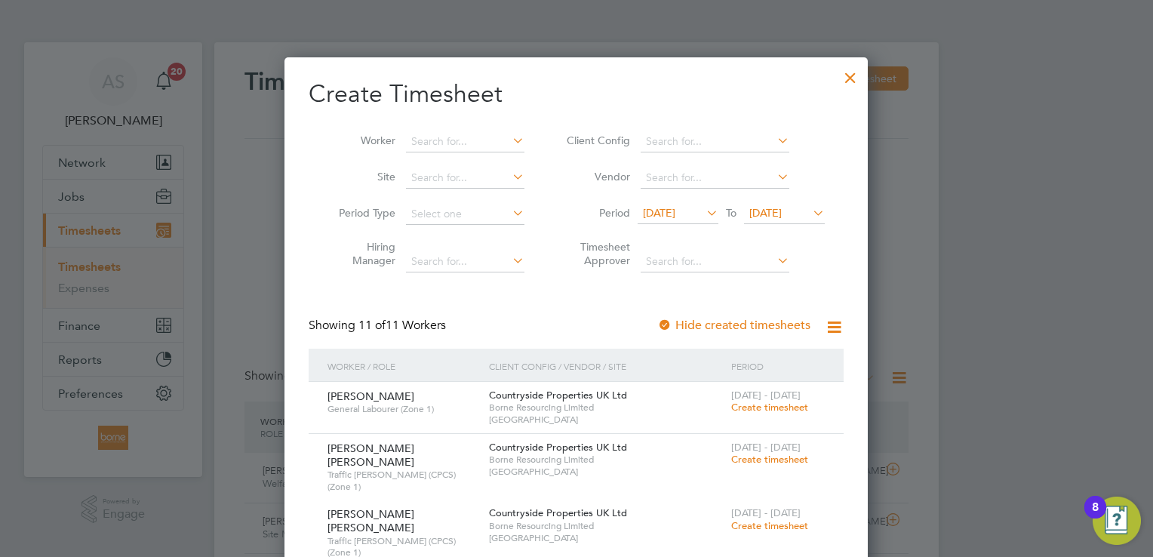
click at [696, 223] on span "[DATE]" at bounding box center [677, 214] width 81 height 20
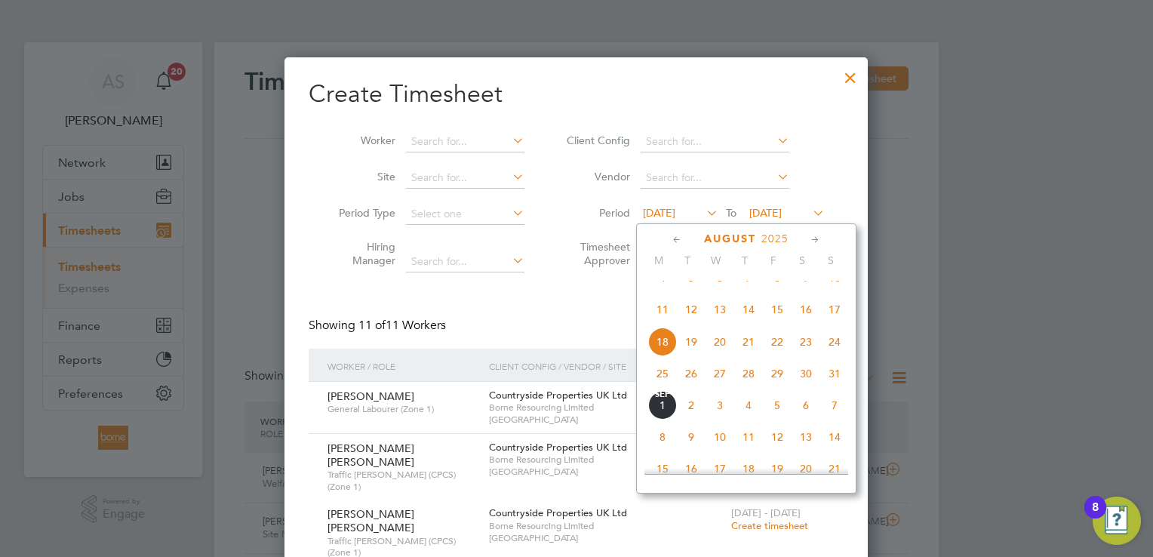
click at [665, 388] on span "25" at bounding box center [662, 373] width 29 height 29
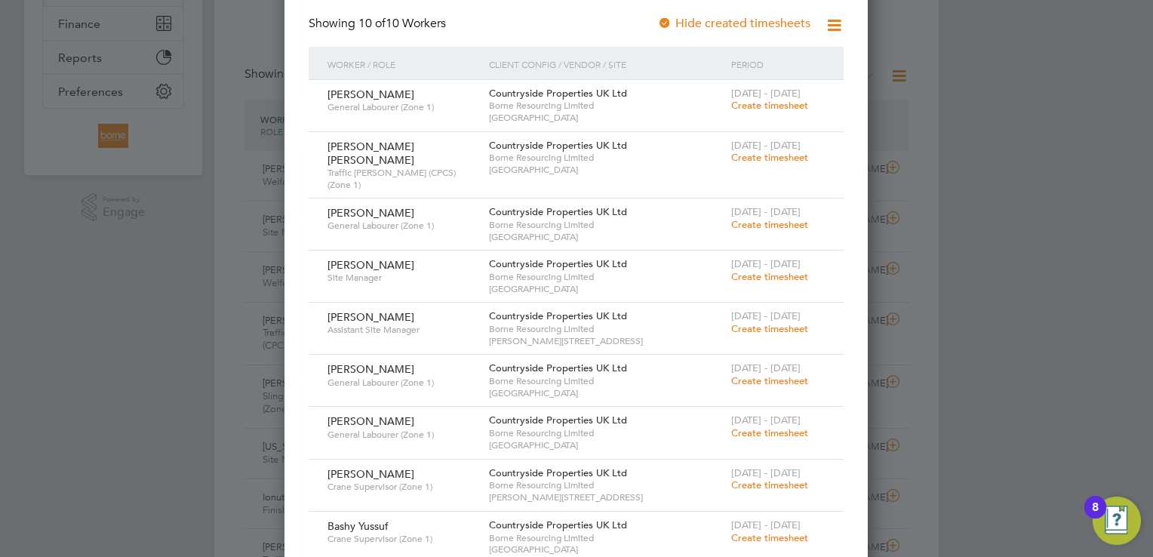
click at [777, 374] on span "Create timesheet" at bounding box center [769, 380] width 77 height 13
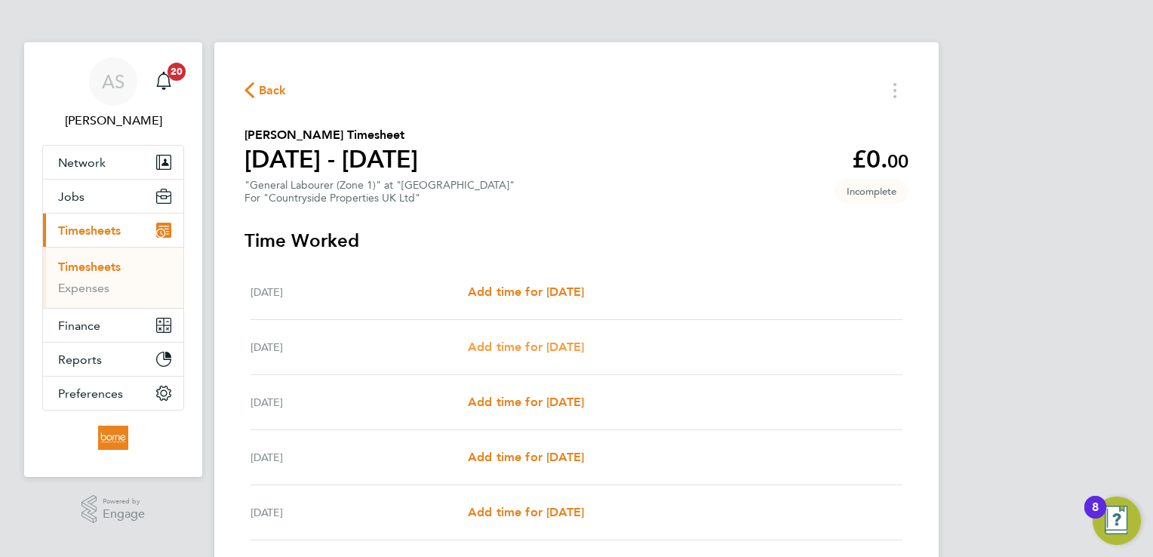
click at [549, 350] on span "Add time for [DATE]" at bounding box center [526, 346] width 116 height 14
select select "30"
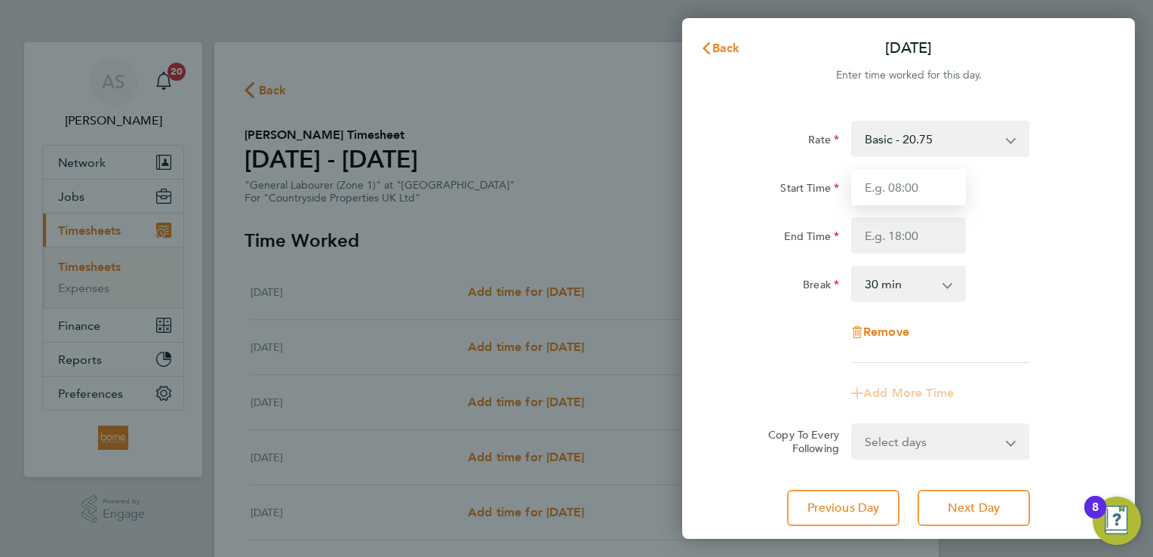
click at [953, 201] on input "Start Time" at bounding box center [908, 187] width 115 height 36
type input "07:00"
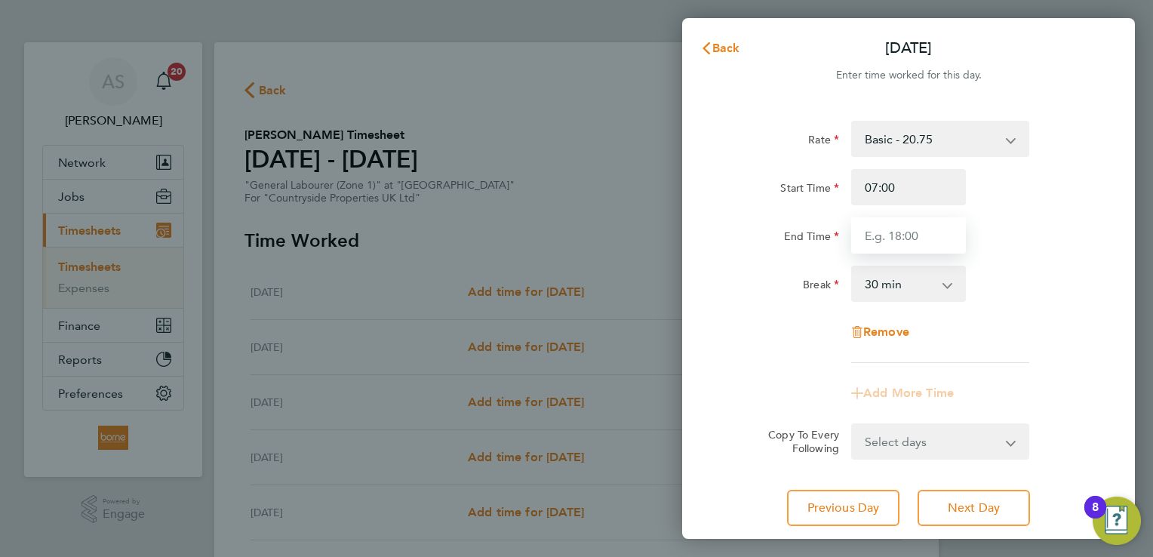
click at [897, 238] on input "End Time" at bounding box center [908, 235] width 115 height 36
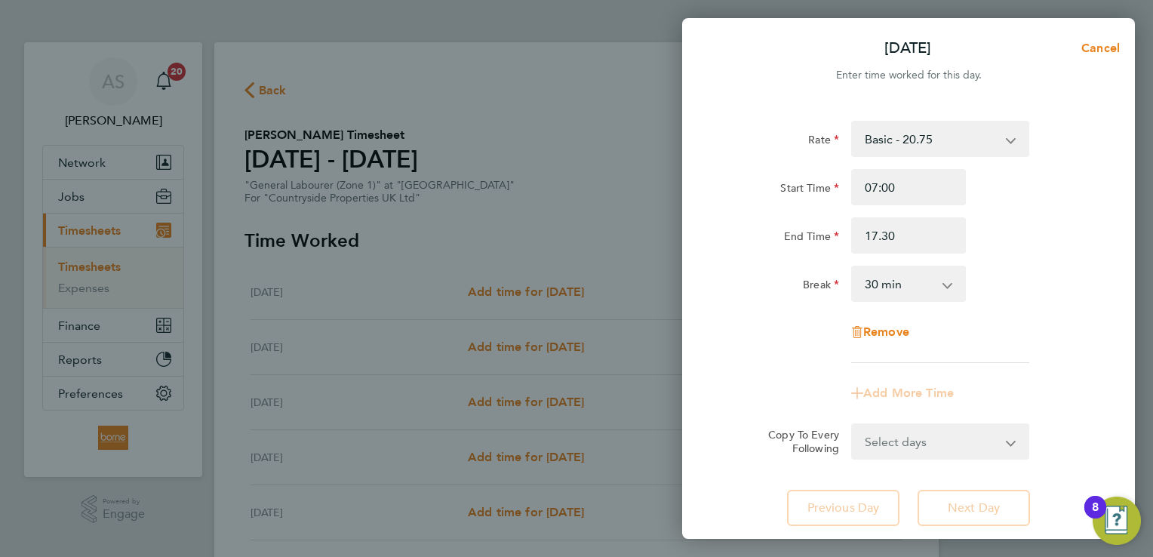
type input "17:30"
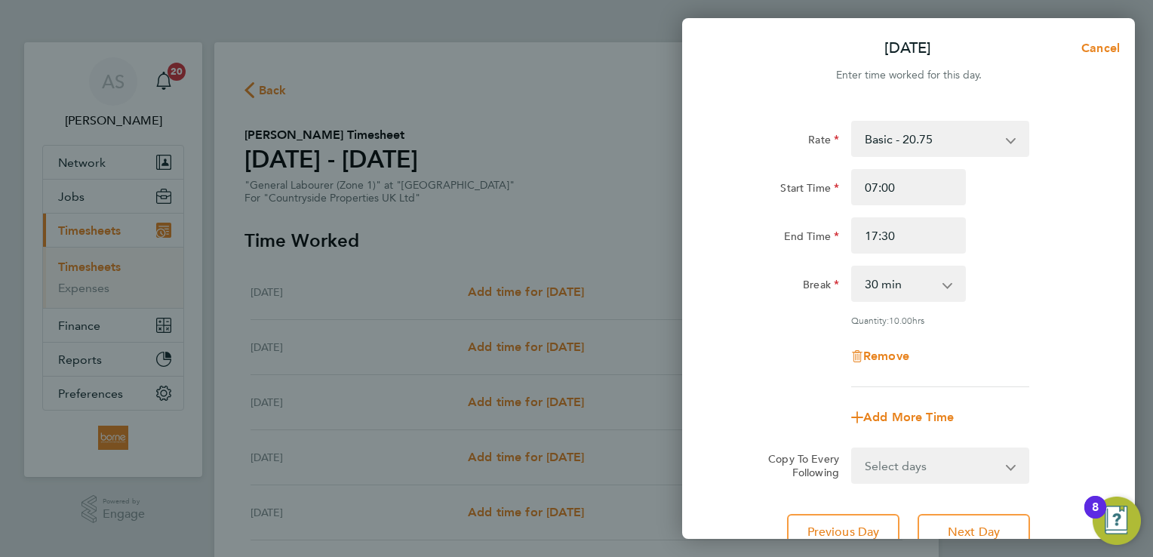
click at [1025, 244] on div "End Time 17:30" at bounding box center [908, 235] width 380 height 36
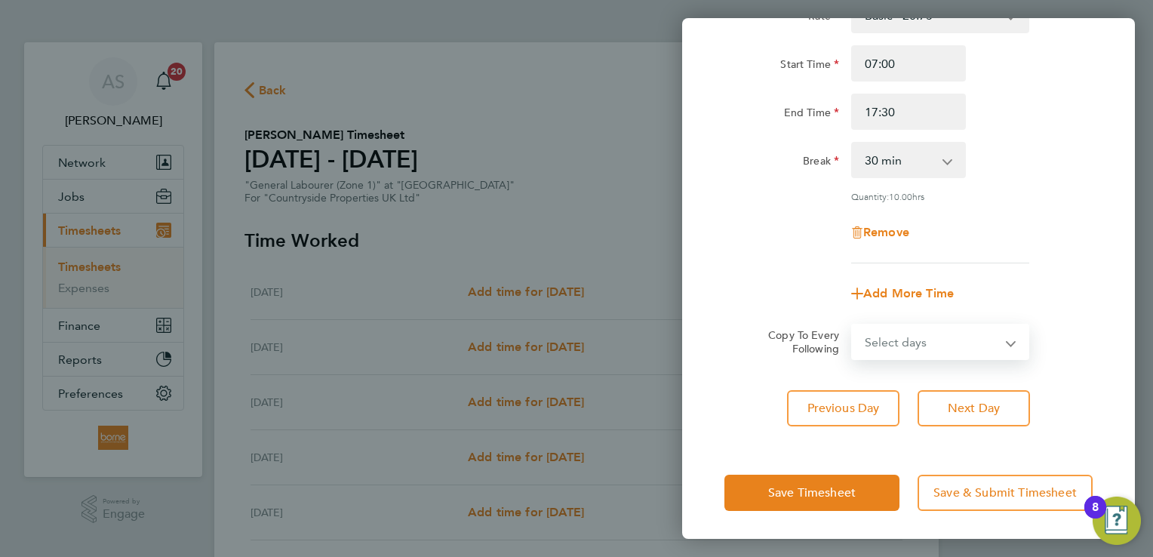
click at [1000, 338] on select "Select days Day Weekday (Mon-Fri) Weekend (Sat-Sun) [DATE] [DATE] [DATE] [DATE]…" at bounding box center [931, 341] width 158 height 33
click at [996, 342] on select "Select days Day Weekday (Mon-Fri) Weekend (Sat-Sun) [DATE] [DATE] [DATE] [DATE]…" at bounding box center [931, 341] width 158 height 33
select select "WEEKDAY"
click at [852, 325] on select "Select days Day Weekday (Mon-Fri) Weekend (Sat-Sun) [DATE] [DATE] [DATE] [DATE]…" at bounding box center [931, 341] width 158 height 33
select select "[DATE]"
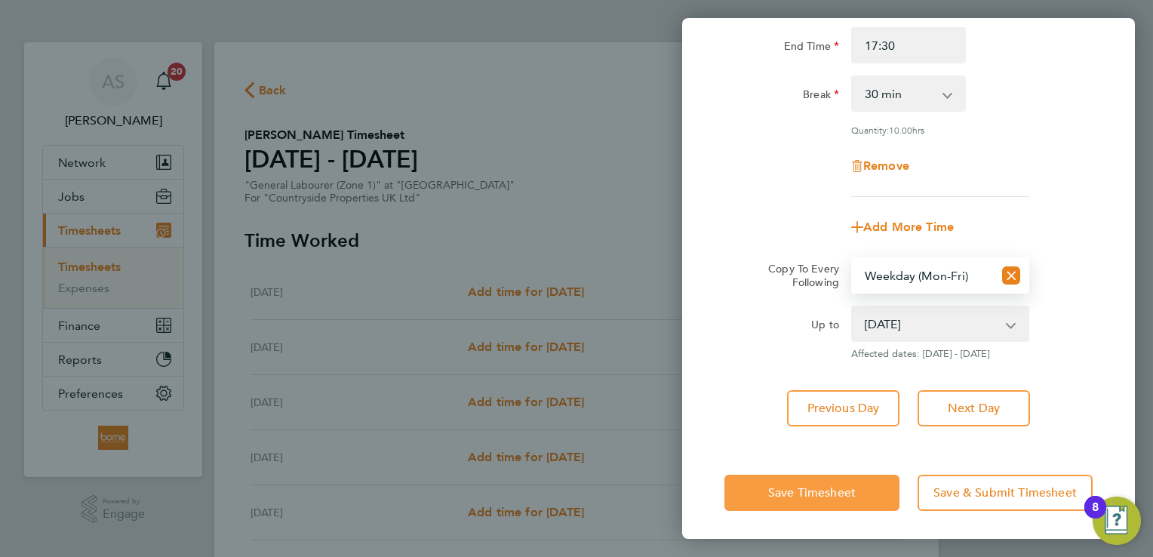
click at [834, 500] on button "Save Timesheet" at bounding box center [811, 493] width 175 height 36
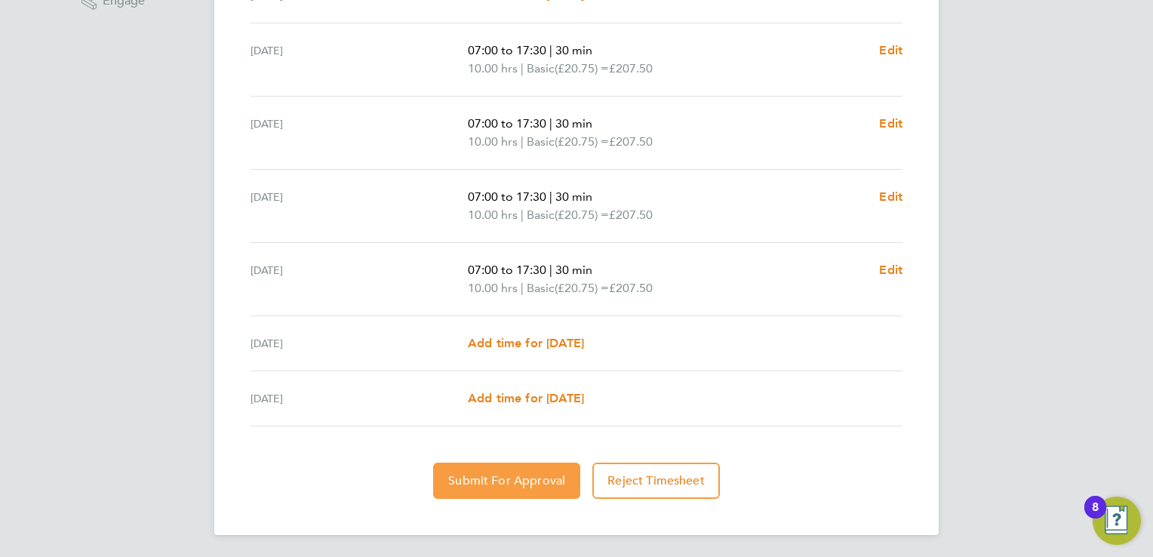
click at [486, 475] on span "Submit For Approval" at bounding box center [506, 480] width 117 height 15
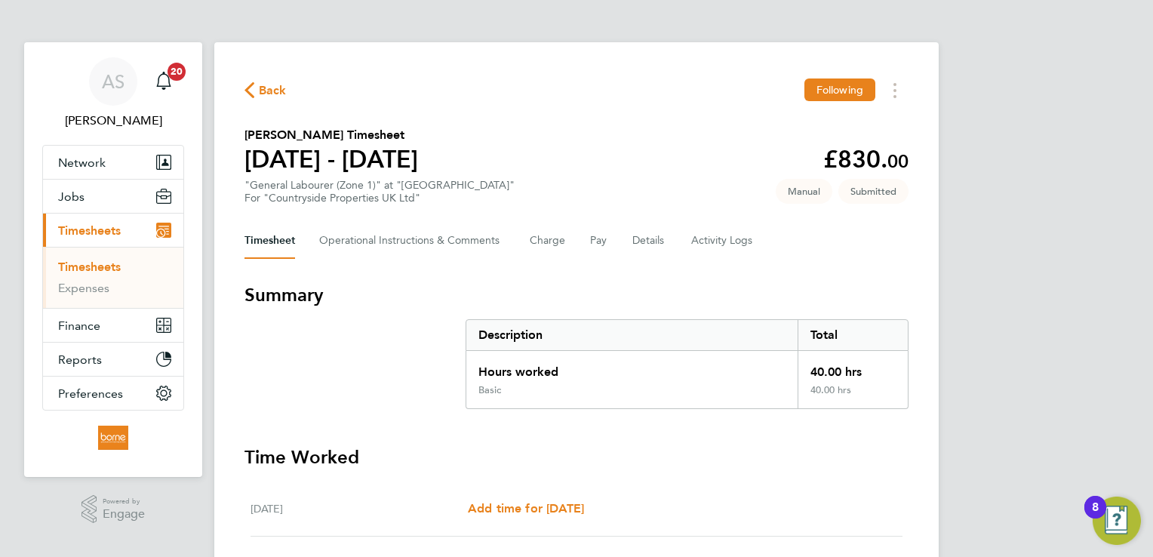
click at [267, 89] on span "Back" at bounding box center [273, 90] width 28 height 18
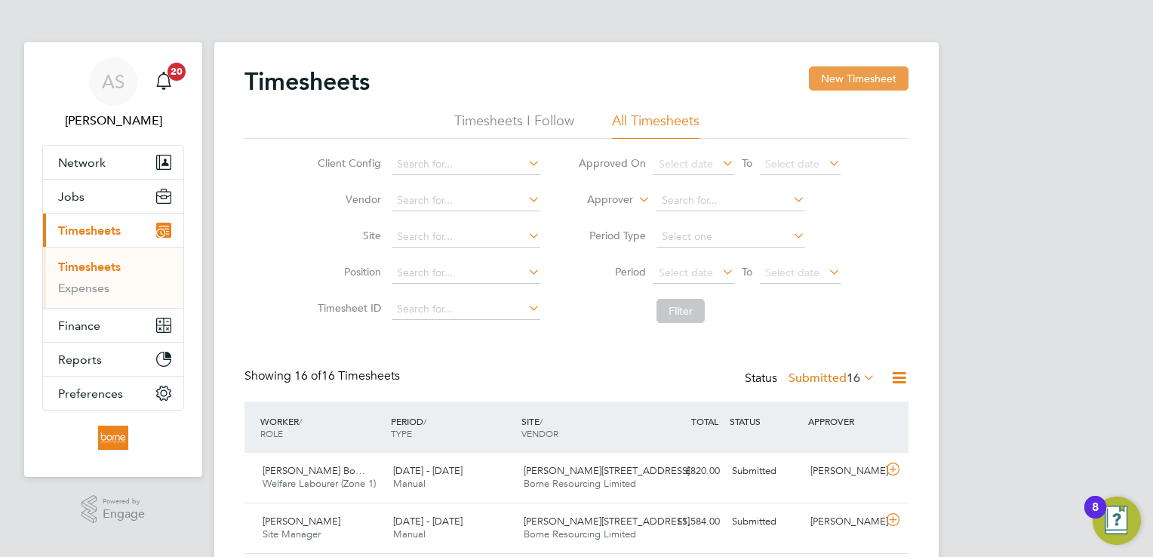
click at [869, 77] on button "New Timesheet" at bounding box center [859, 78] width 100 height 24
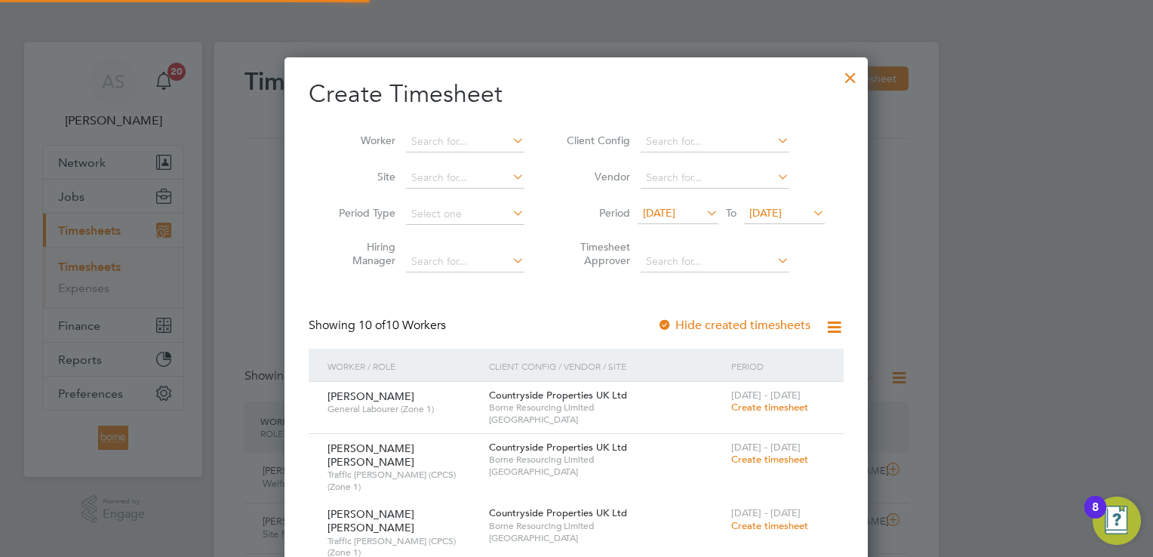
click at [782, 209] on span "[DATE]" at bounding box center [765, 213] width 32 height 14
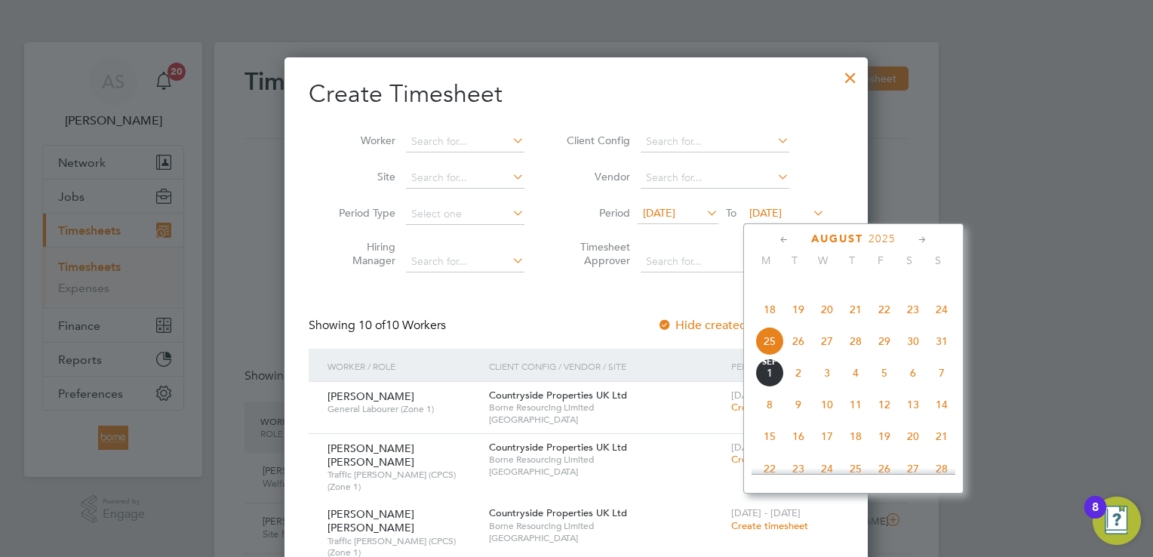
click at [942, 355] on span "31" at bounding box center [941, 341] width 29 height 29
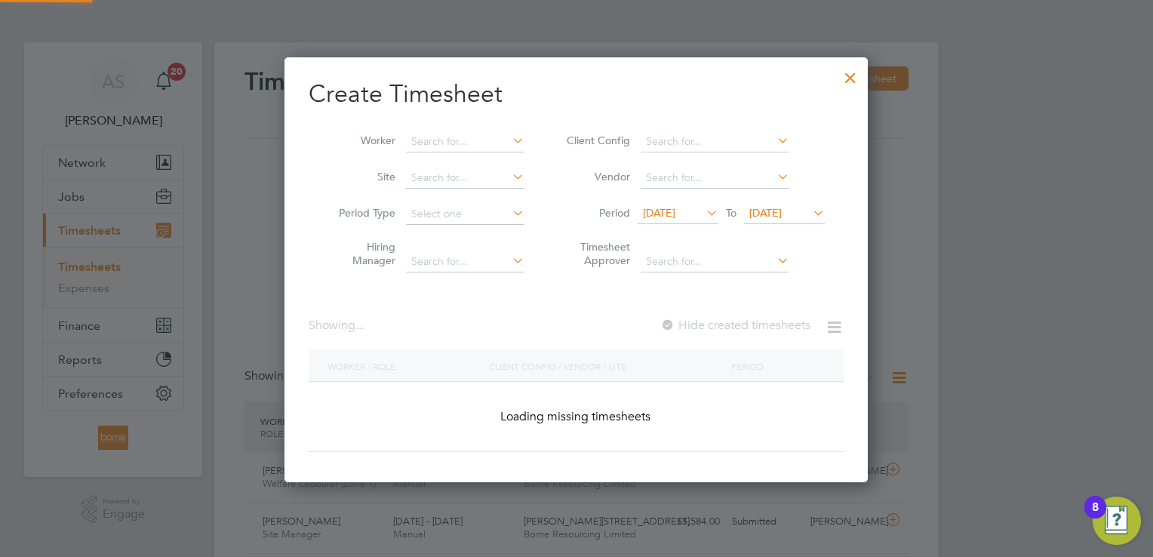
click at [689, 219] on span "[DATE]" at bounding box center [677, 214] width 81 height 20
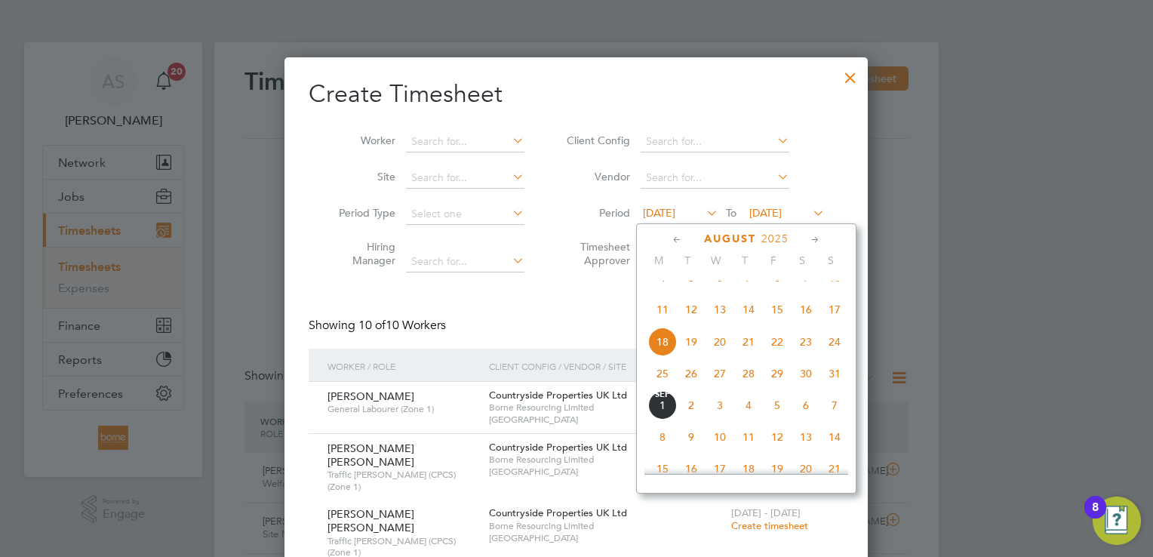
click at [658, 388] on span "25" at bounding box center [662, 373] width 29 height 29
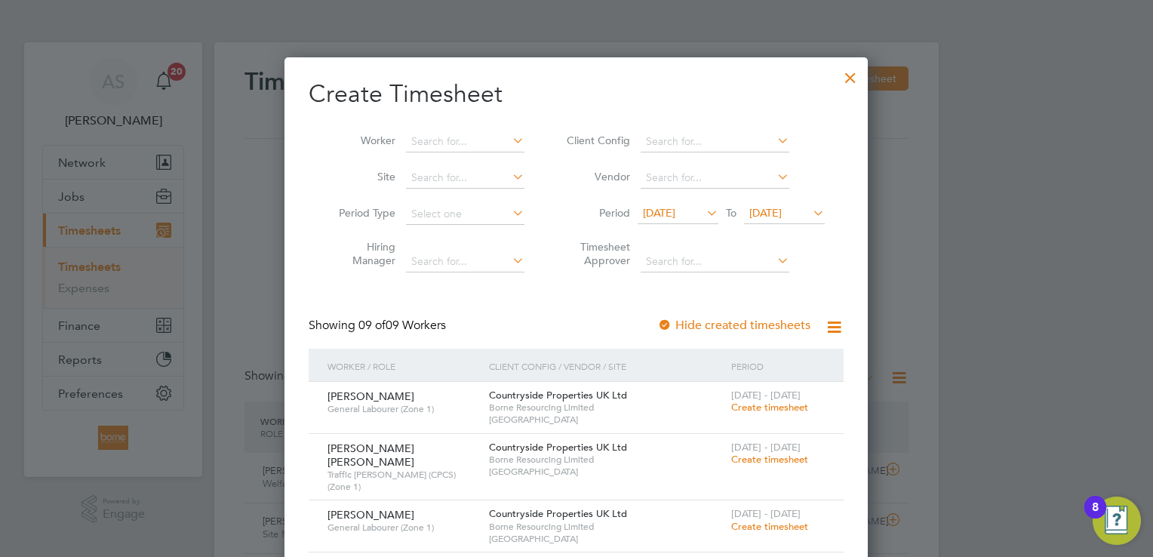
click at [851, 74] on div at bounding box center [850, 73] width 27 height 27
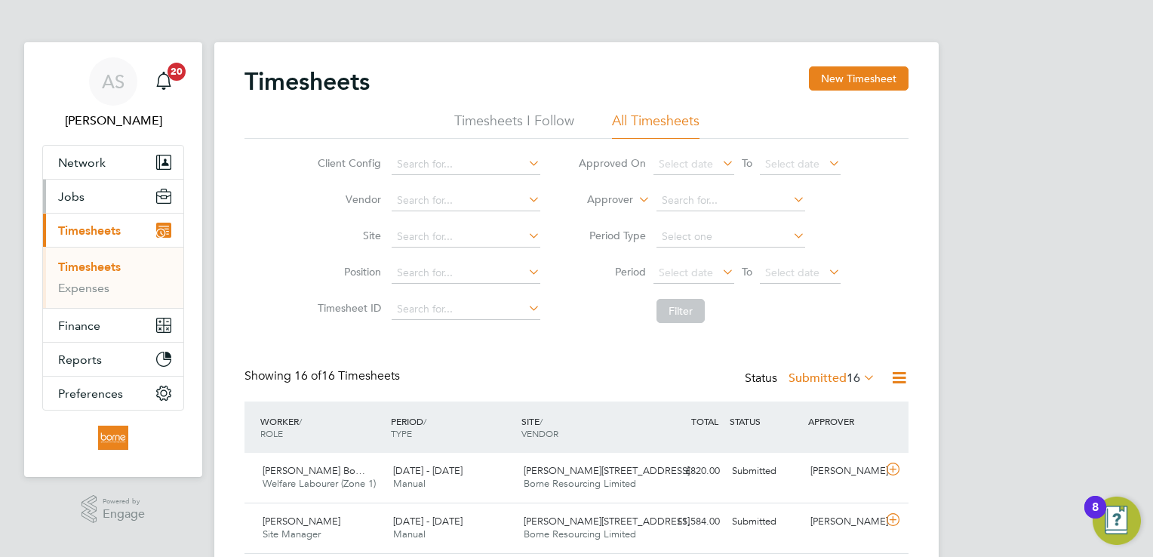
click at [73, 192] on span "Jobs" at bounding box center [71, 196] width 26 height 14
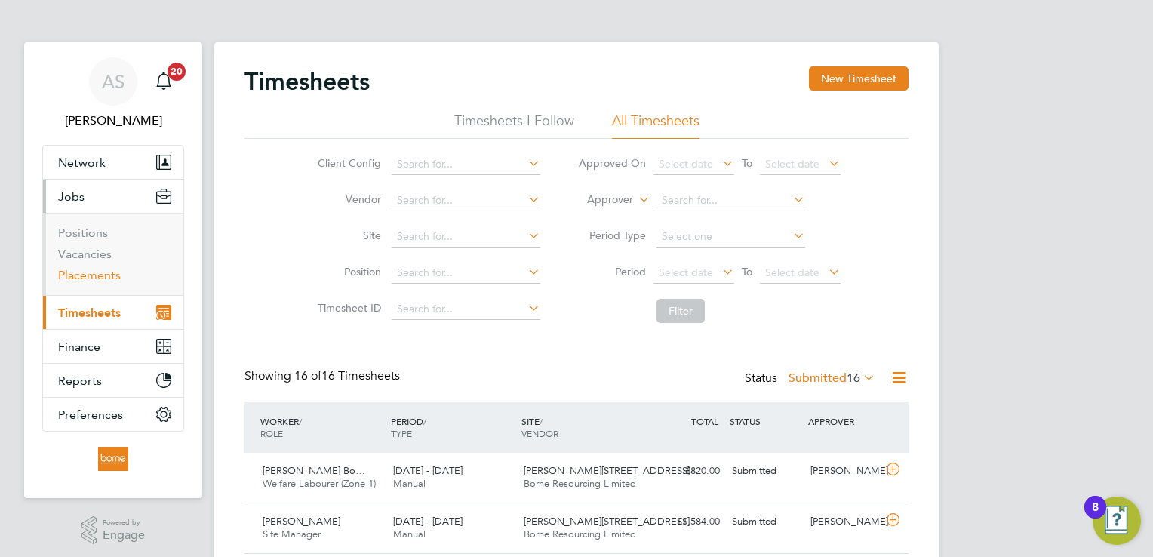
click at [93, 275] on link "Placements" at bounding box center [89, 275] width 63 height 14
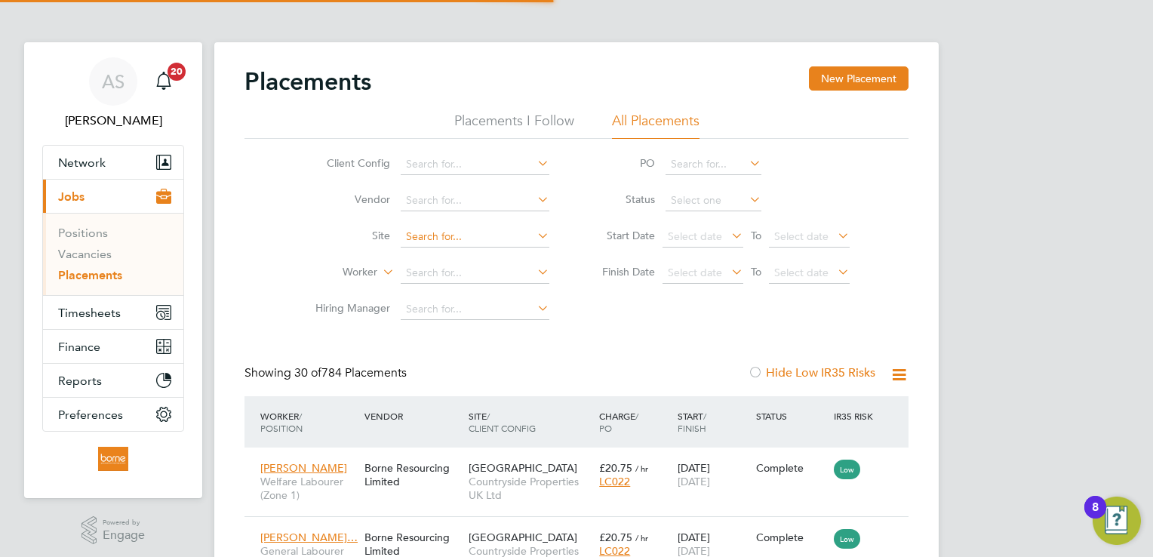
scroll to position [57, 131]
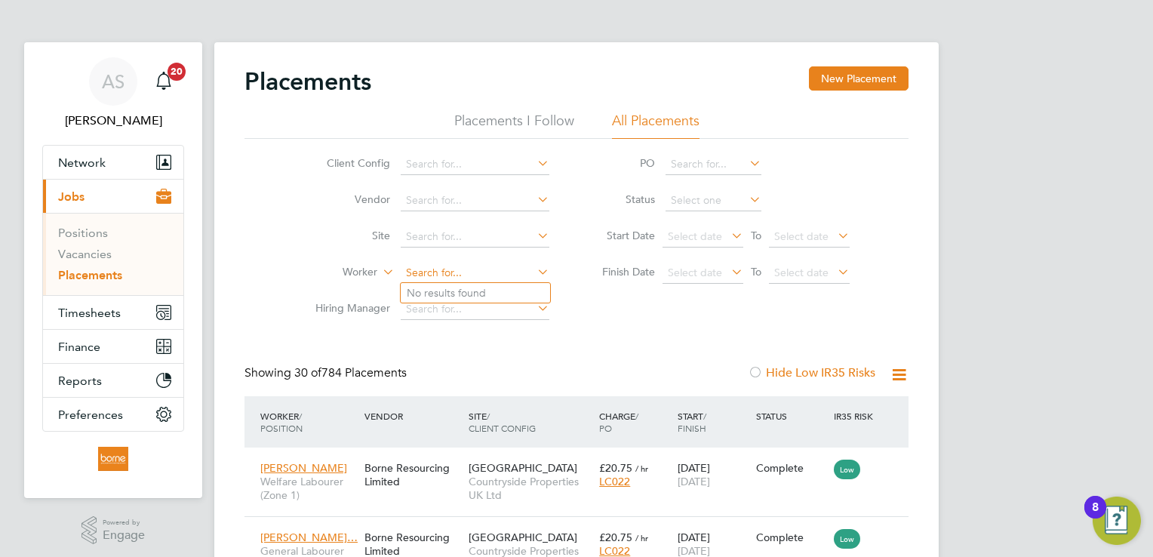
click at [462, 269] on input at bounding box center [475, 273] width 149 height 21
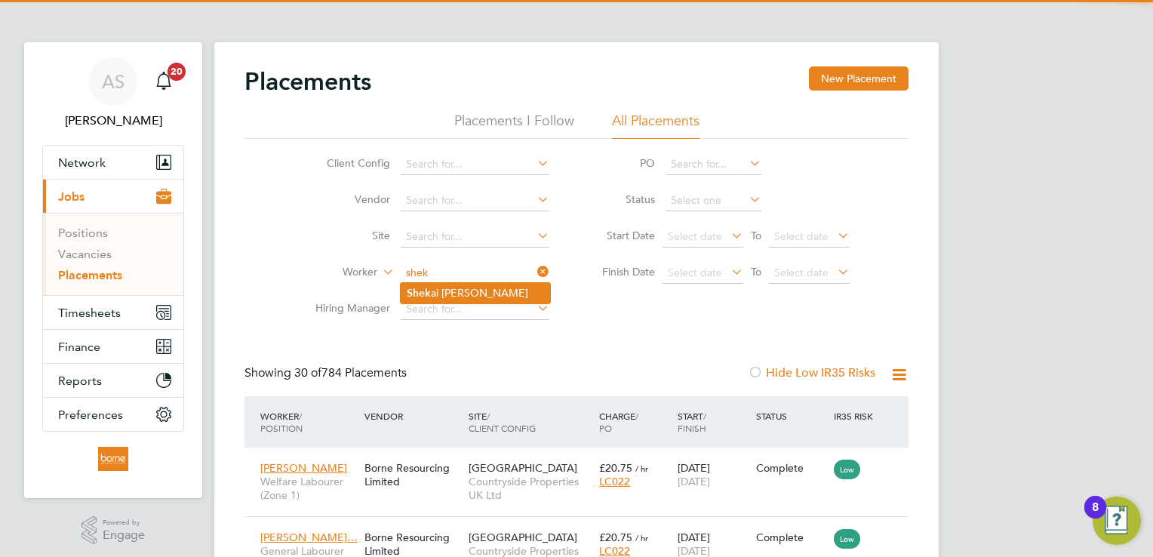
click at [477, 286] on li "Shek ai [PERSON_NAME]" at bounding box center [475, 293] width 149 height 20
type input "[PERSON_NAME]"
